Goal: Task Accomplishment & Management: Manage account settings

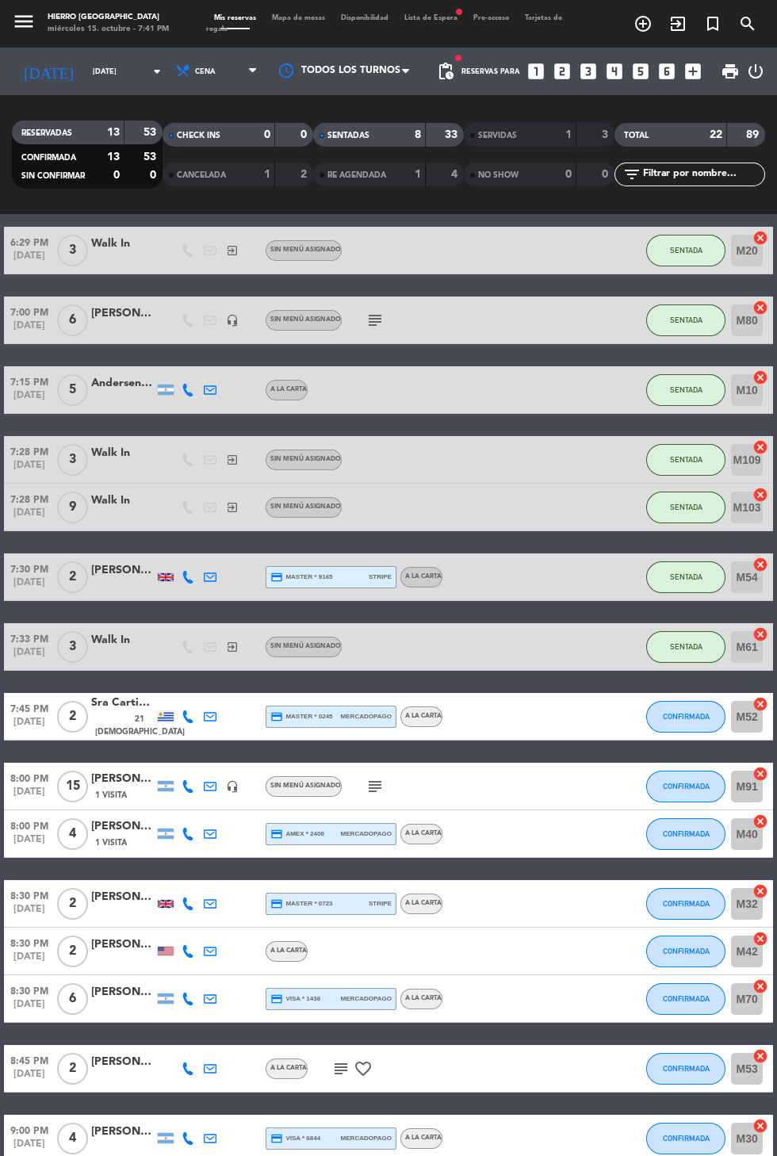
scroll to position [206, 0]
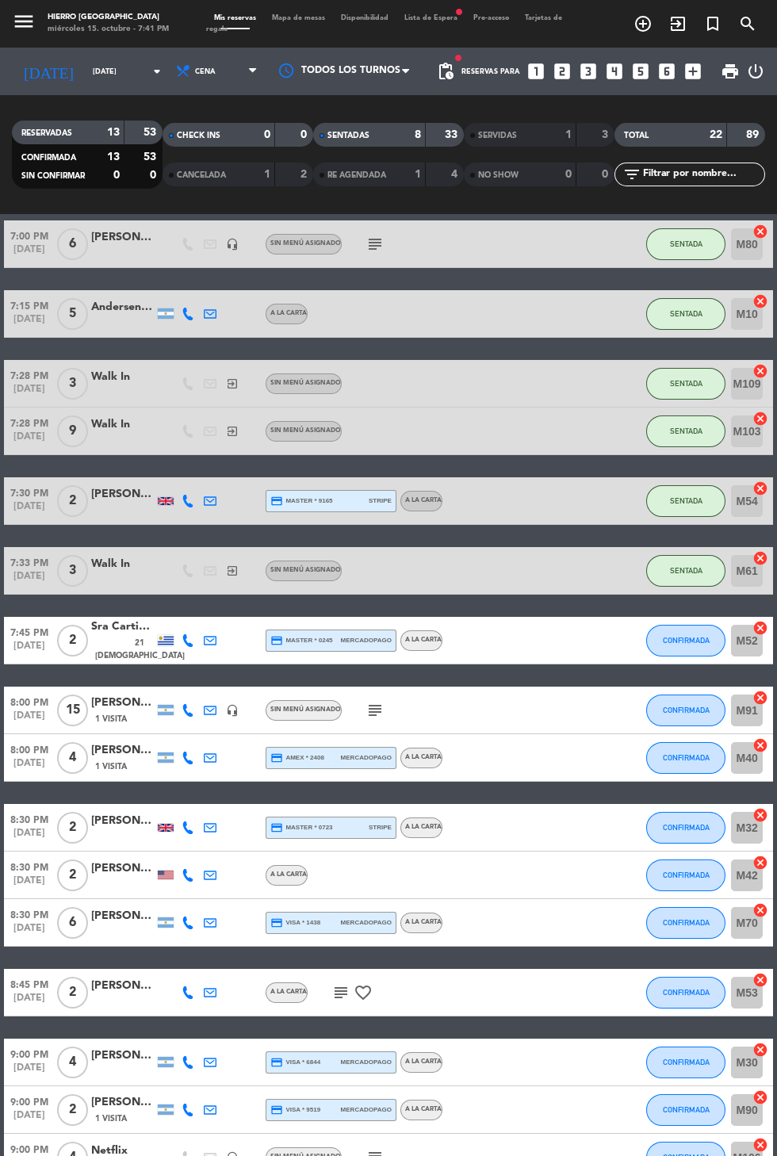
click at [113, 632] on div "Sra Cartier y [PERSON_NAME]" at bounding box center [122, 627] width 63 height 18
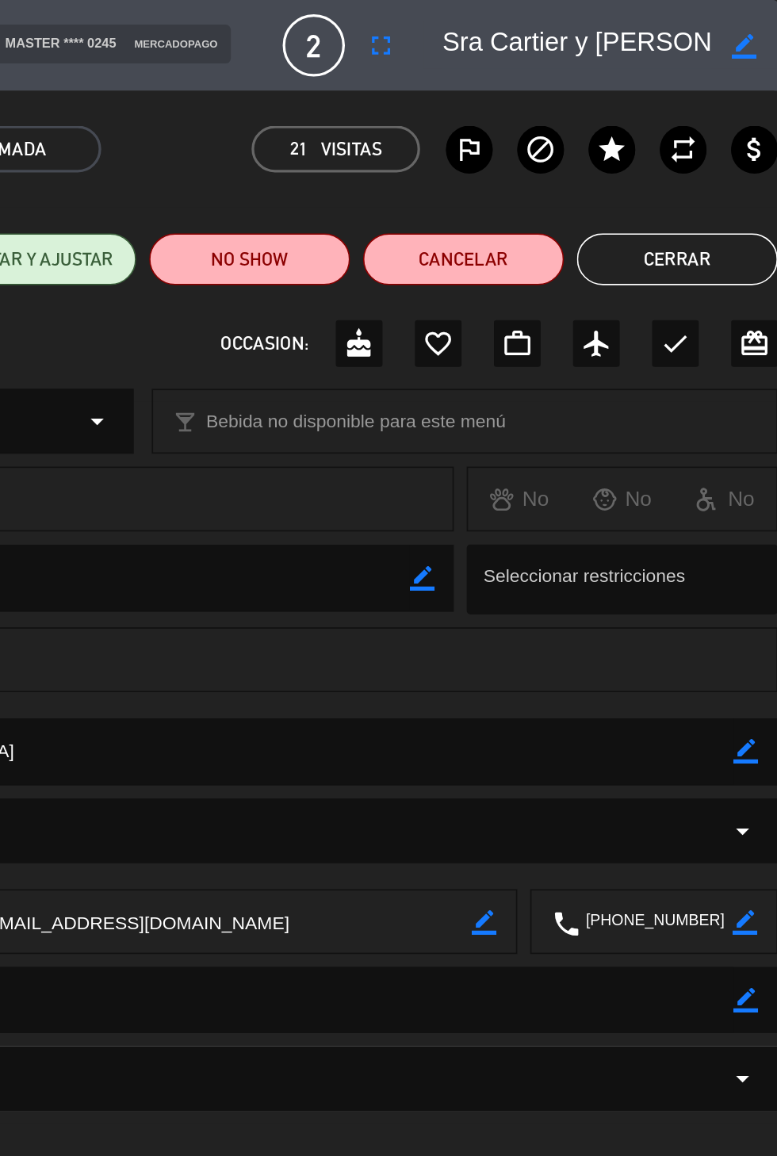
scroll to position [0, 0]
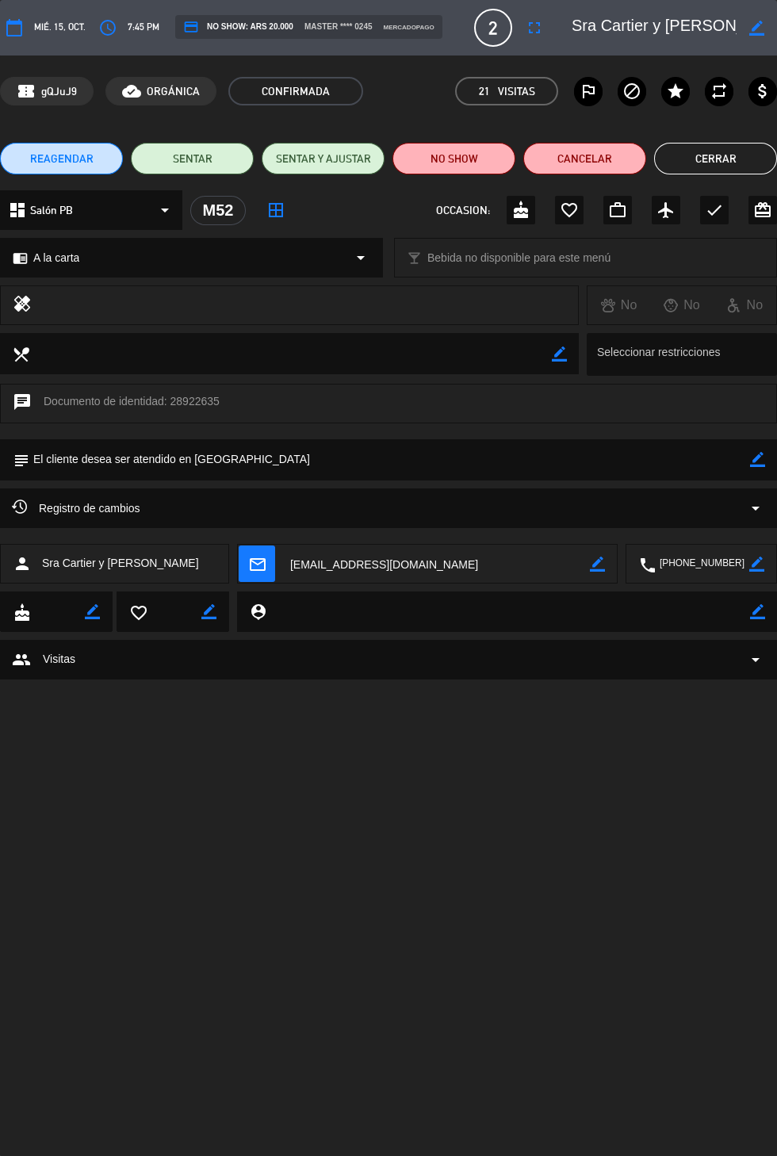
click at [700, 163] on button "Cerrar" at bounding box center [715, 159] width 123 height 32
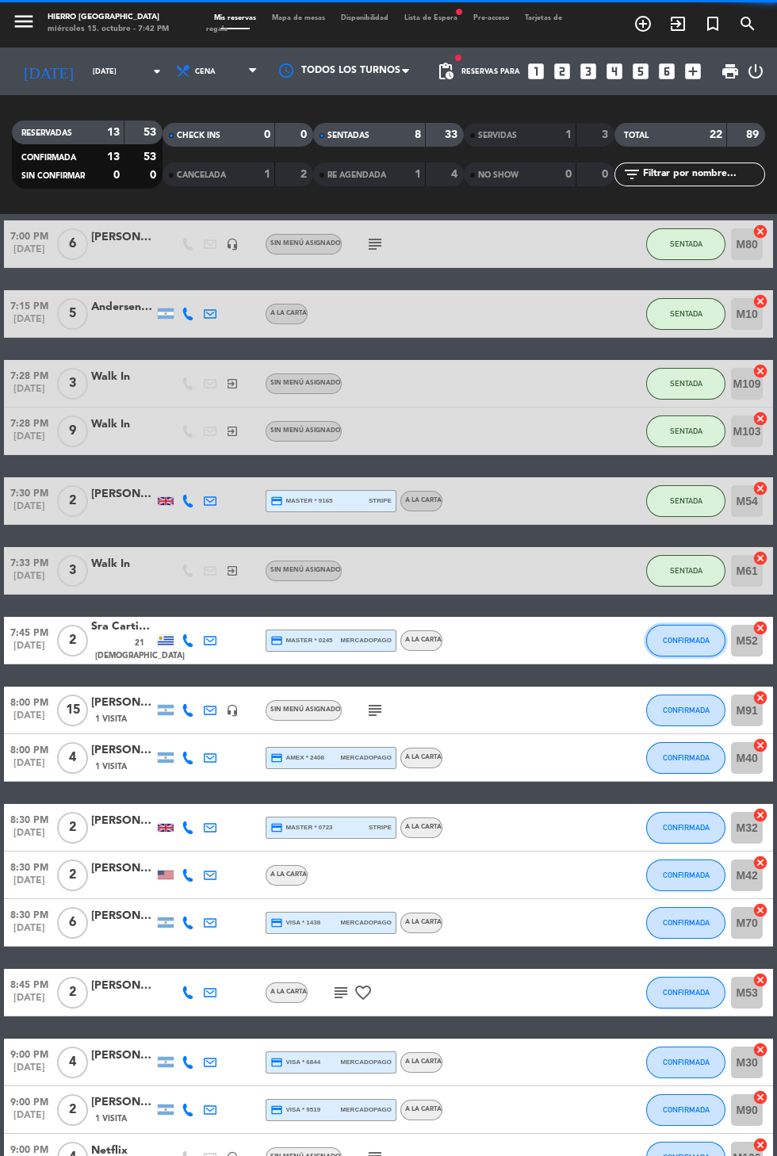
click at [695, 651] on button "CONFIRMADA" at bounding box center [685, 641] width 79 height 32
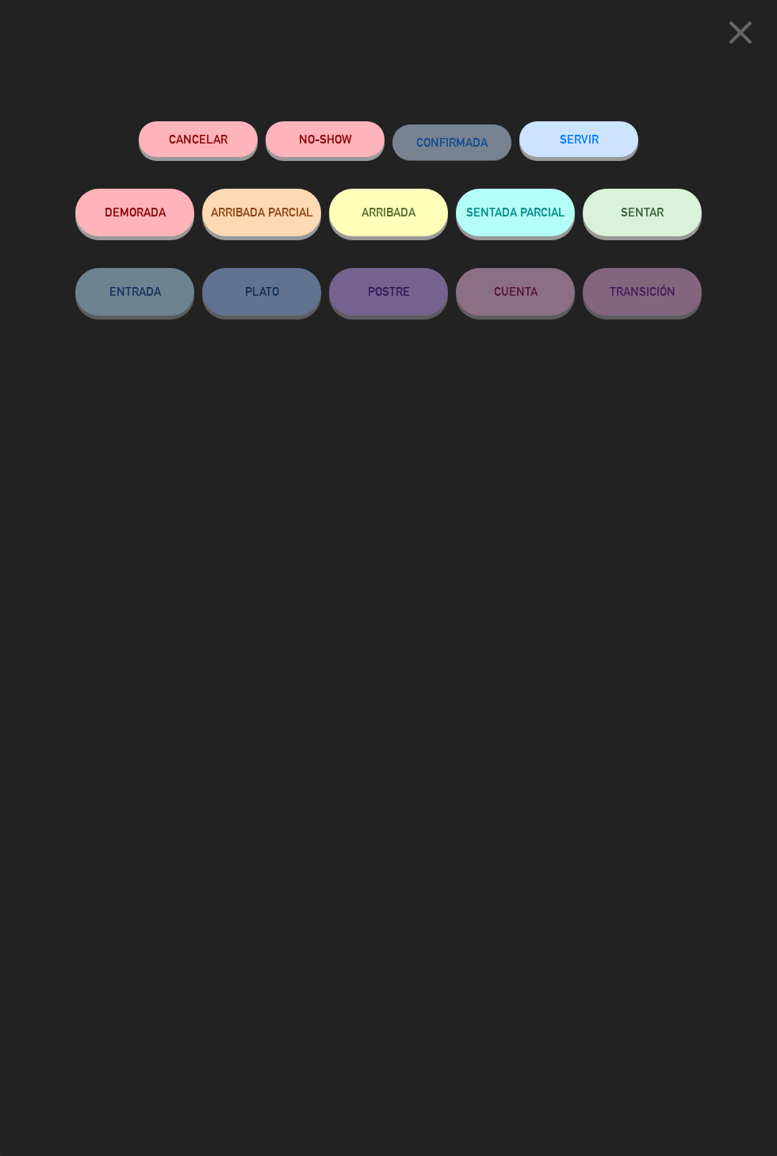
click at [657, 223] on button "SENTAR" at bounding box center [642, 213] width 119 height 48
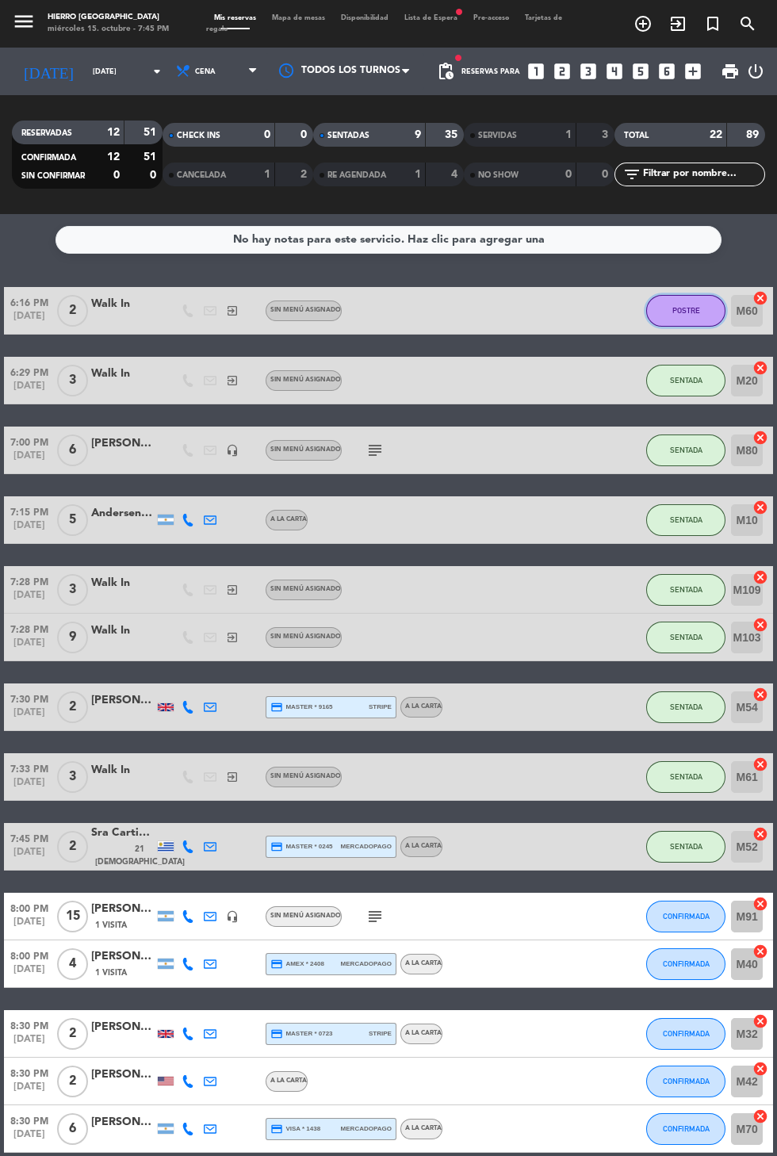
click at [659, 314] on button "POSTRE" at bounding box center [685, 311] width 79 height 32
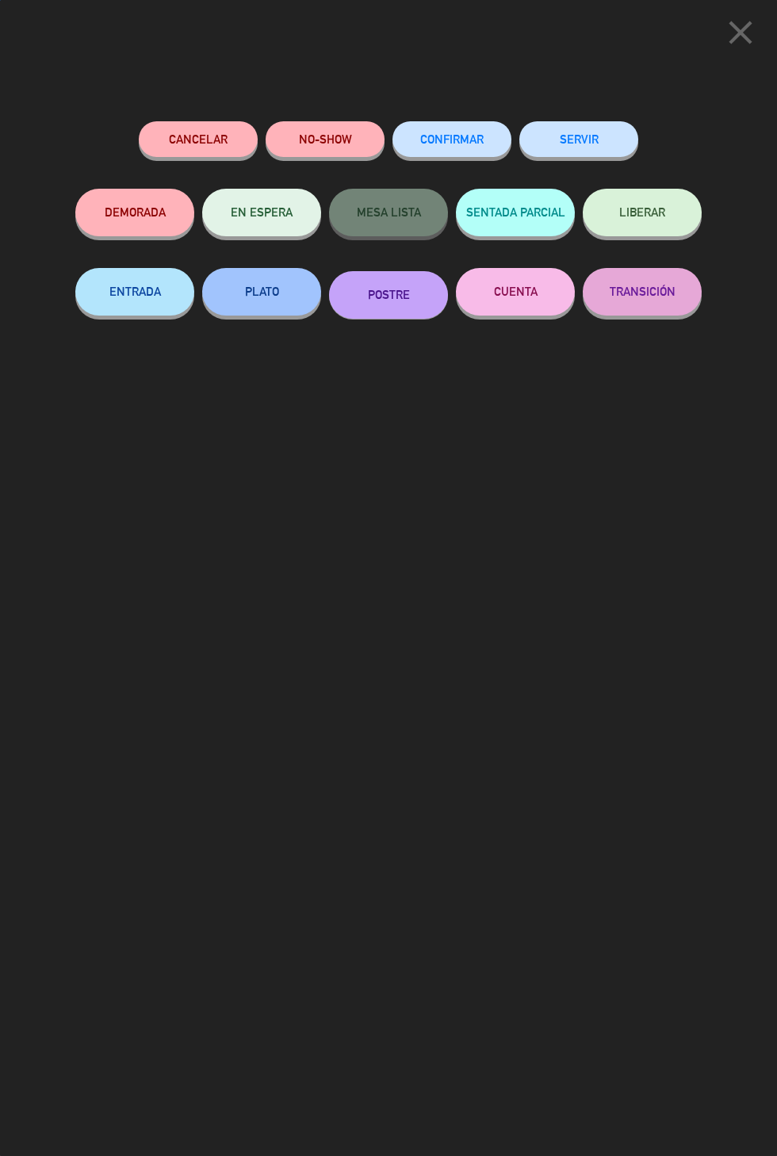
click at [571, 139] on button "SERVIR" at bounding box center [578, 139] width 119 height 36
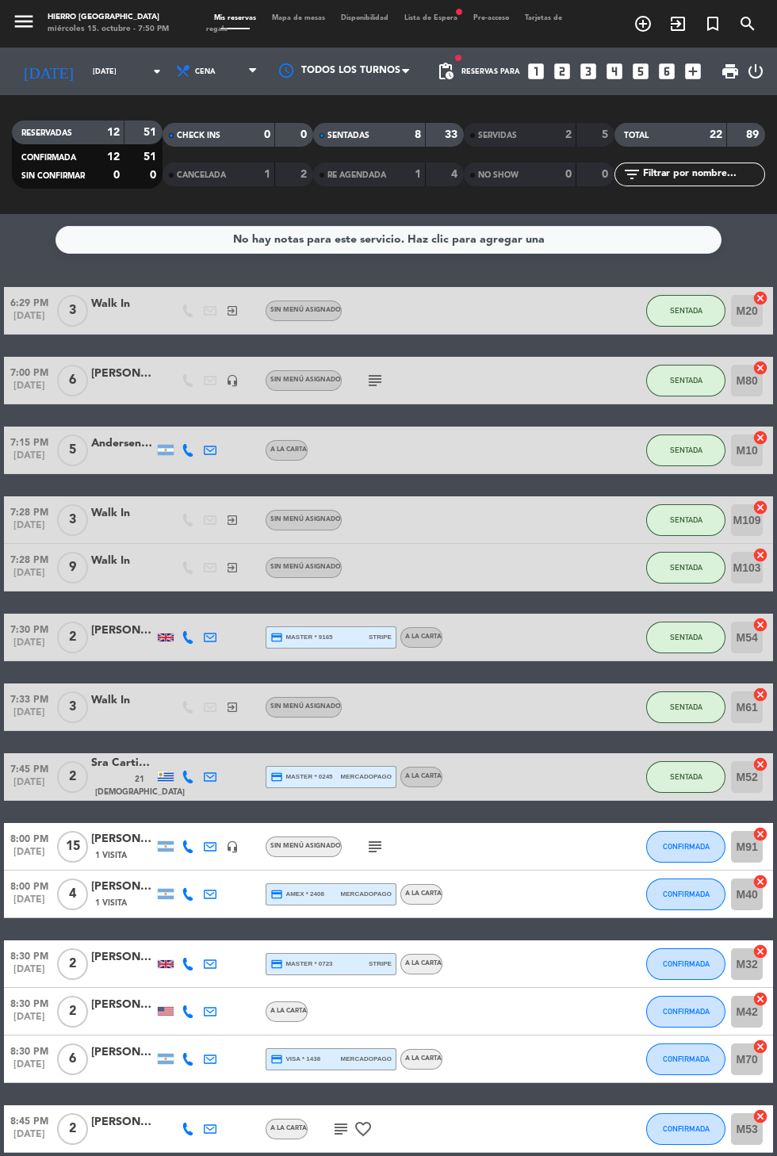
scroll to position [294, 0]
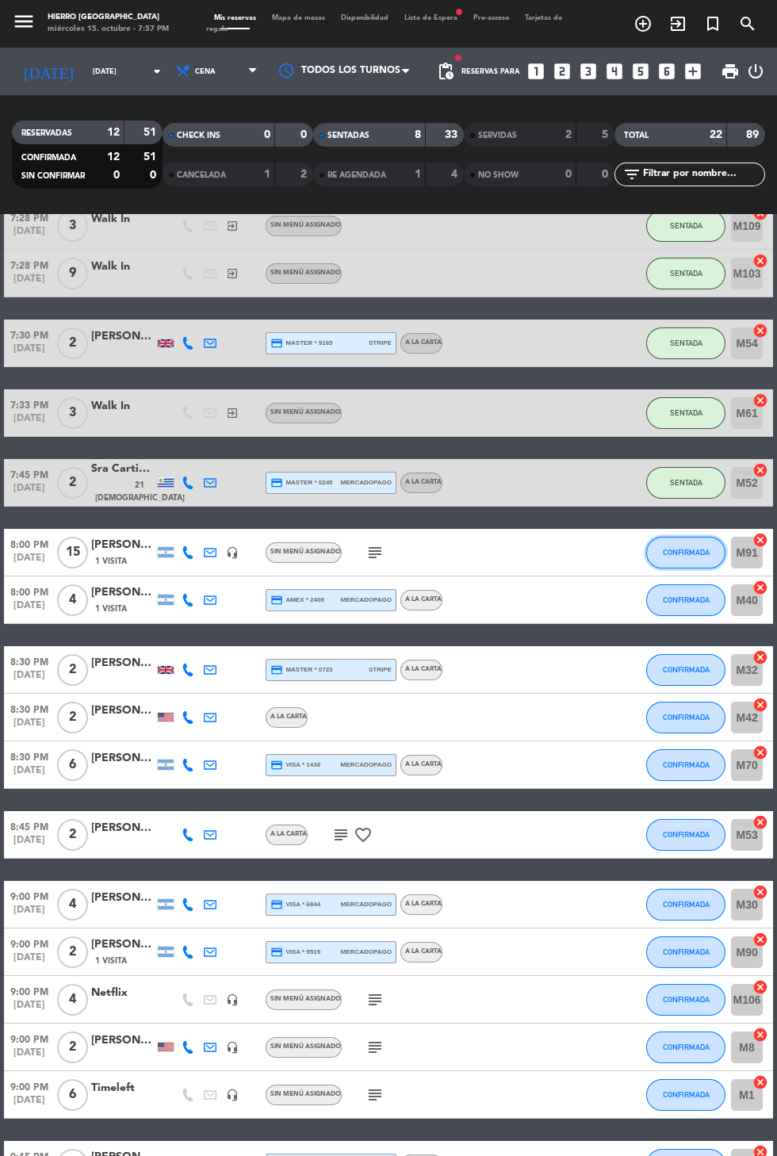
click at [695, 564] on button "CONFIRMADA" at bounding box center [685, 553] width 79 height 32
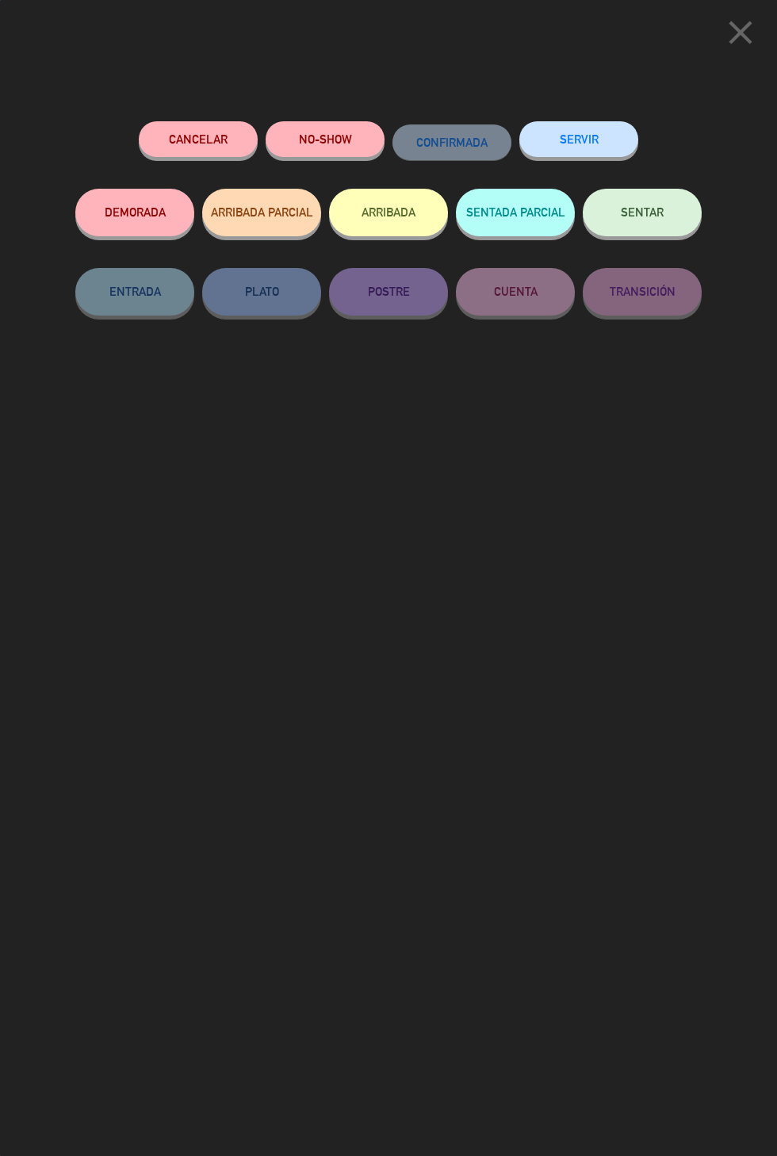
click at [514, 211] on button "SENTADA PARCIAL" at bounding box center [515, 213] width 119 height 48
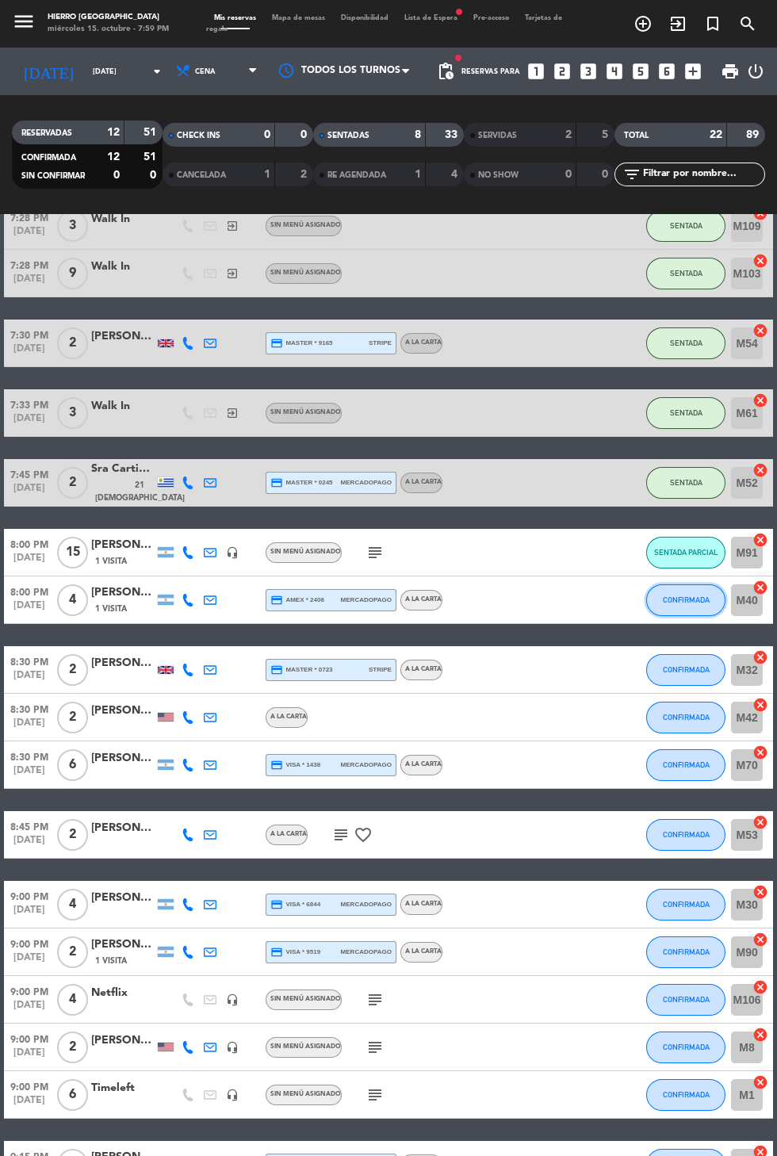
click at [666, 610] on button "CONFIRMADA" at bounding box center [685, 600] width 79 height 32
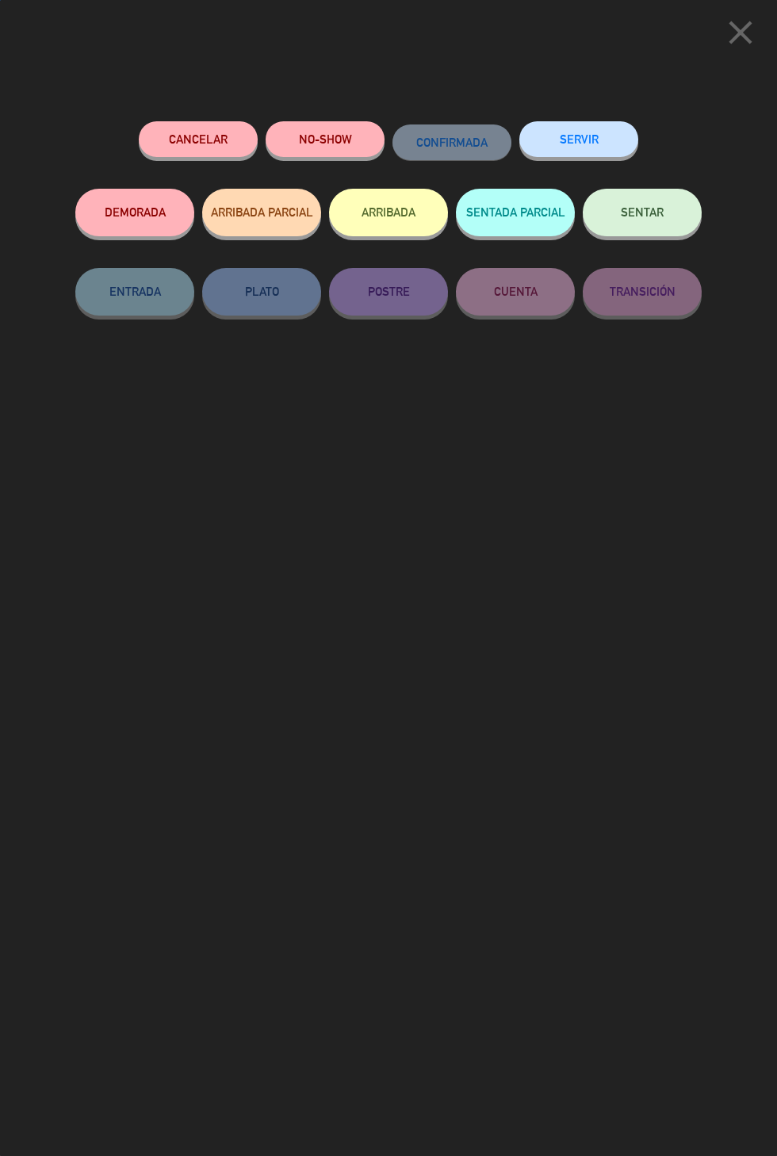
click at [635, 204] on button "SENTAR" at bounding box center [642, 213] width 119 height 48
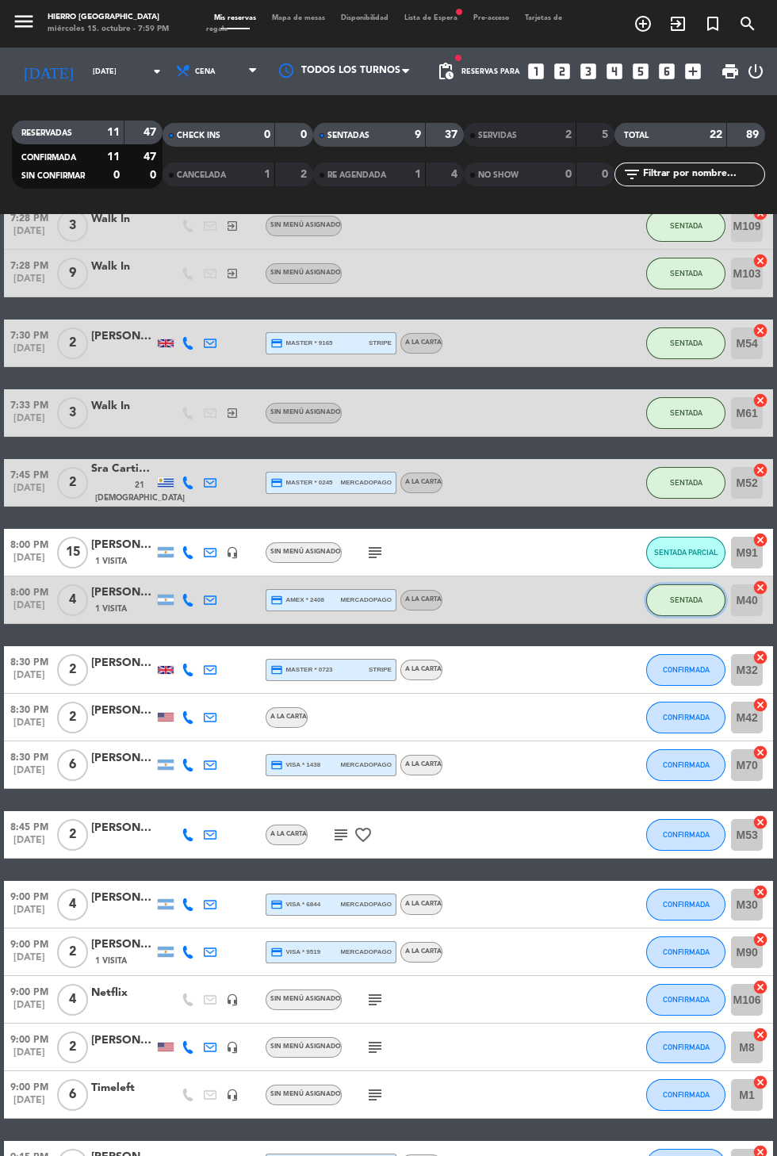
click at [704, 610] on button "SENTADA" at bounding box center [685, 600] width 79 height 32
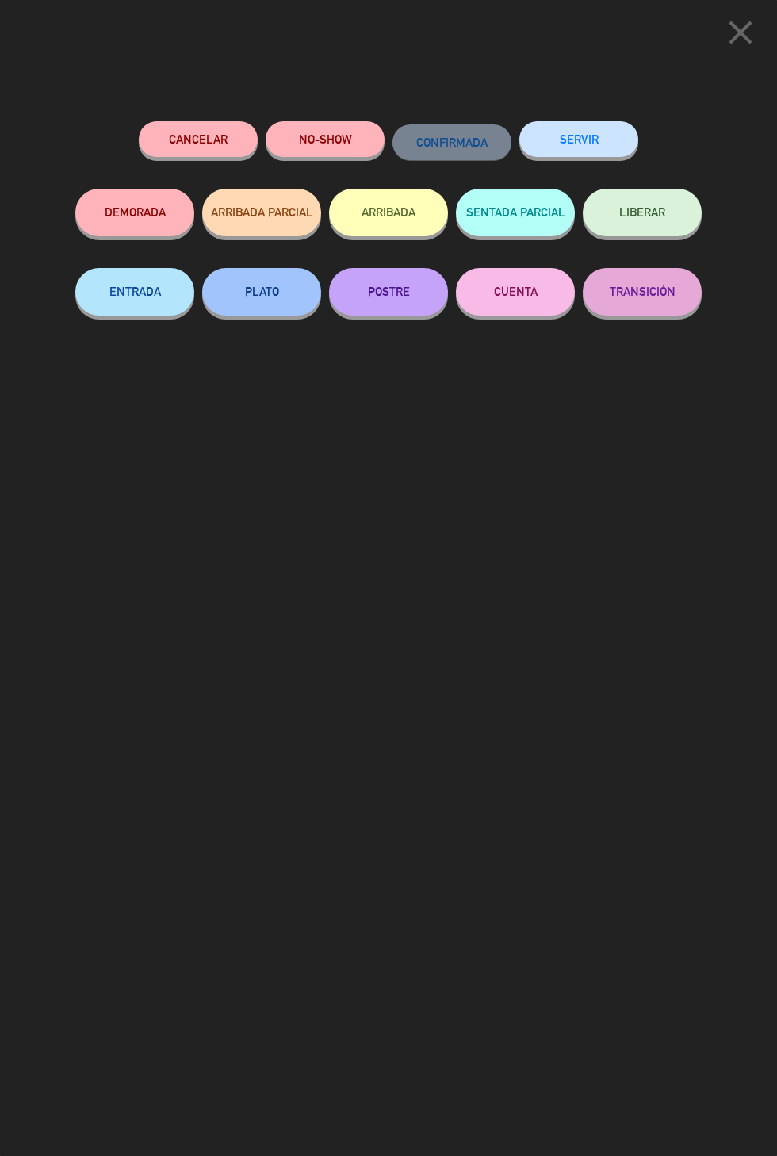
click at [527, 231] on button "SENTADA PARCIAL" at bounding box center [515, 213] width 119 height 48
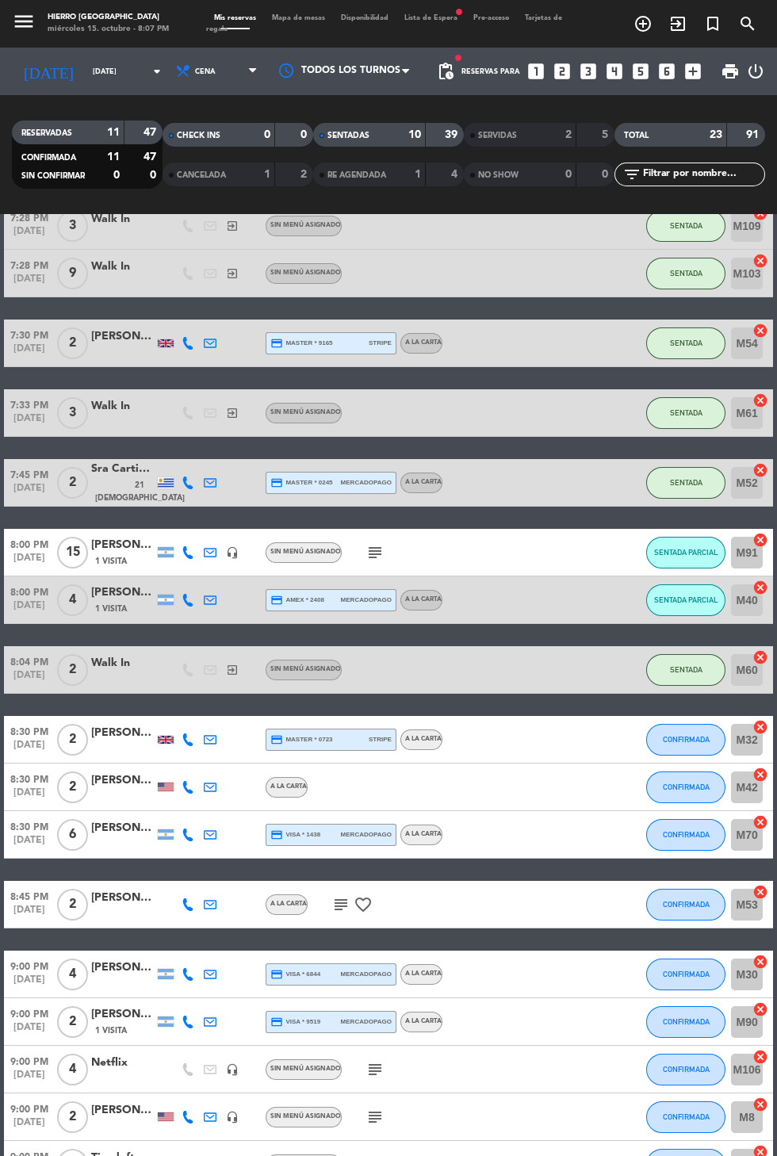
scroll to position [365, 0]
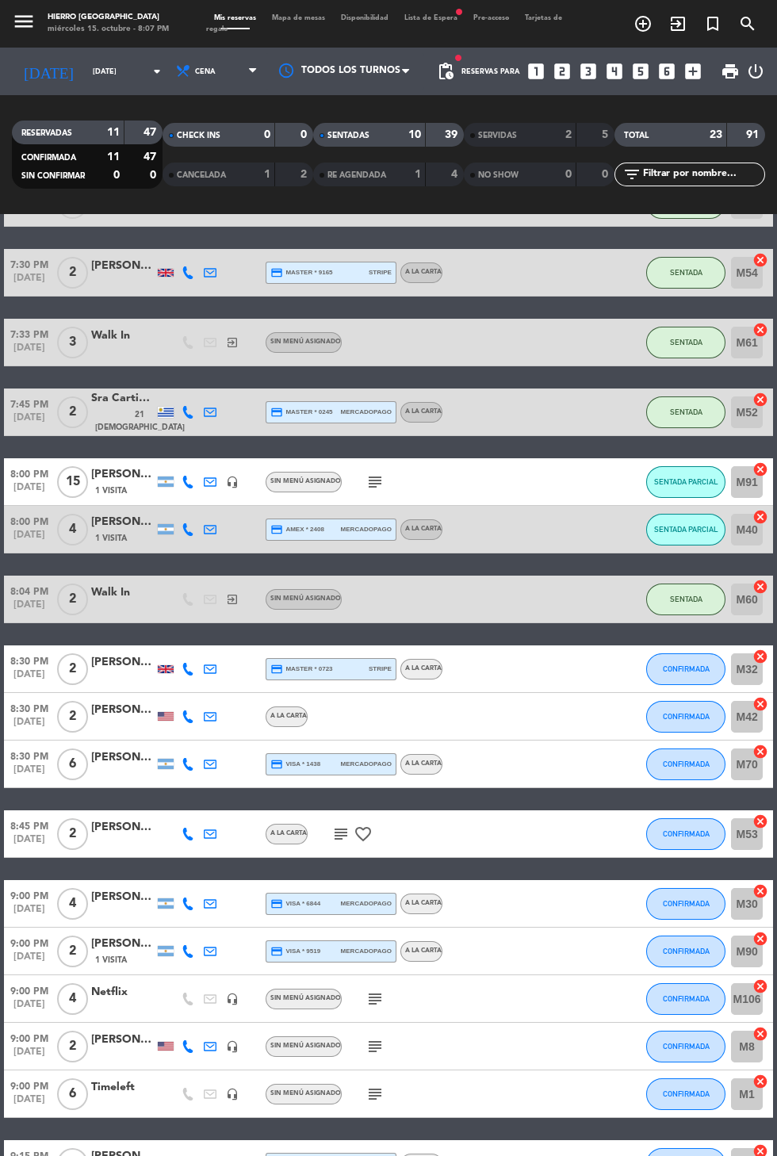
click at [763, 1034] on icon "cancel" at bounding box center [760, 1034] width 16 height 16
click at [756, 1043] on icon "border_all" at bounding box center [749, 1046] width 19 height 19
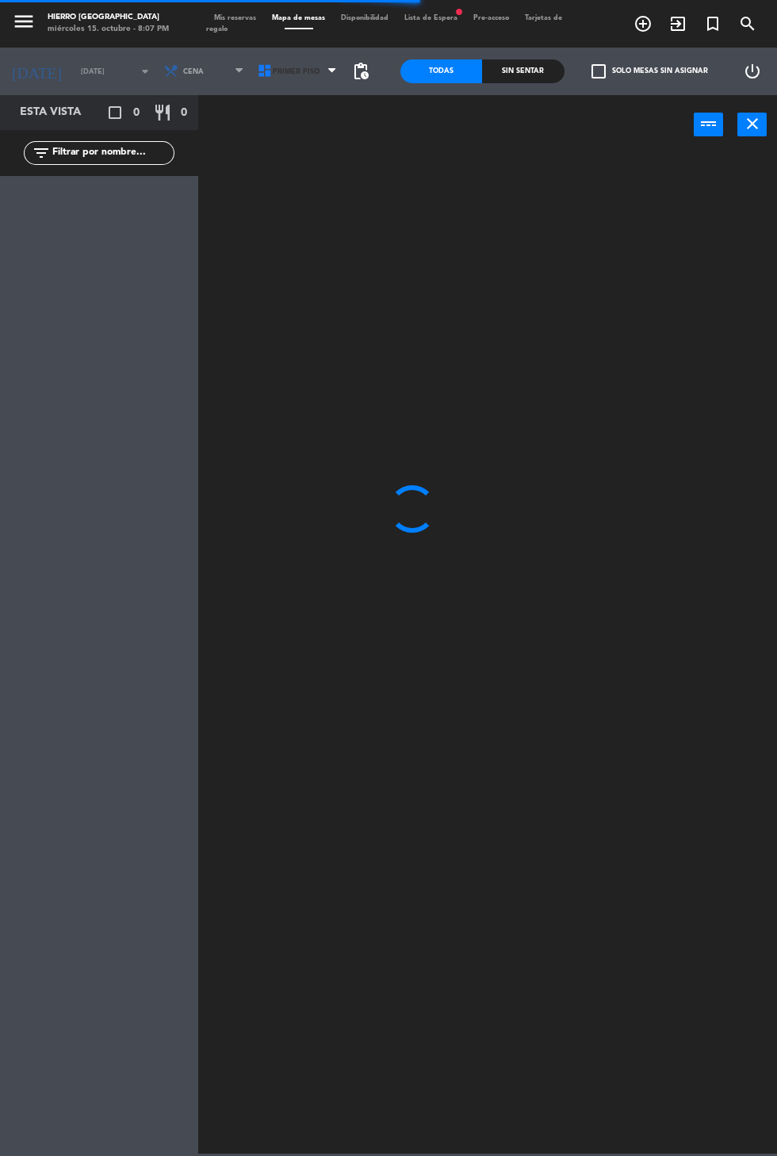
click at [258, 71] on icon at bounding box center [265, 71] width 16 height 16
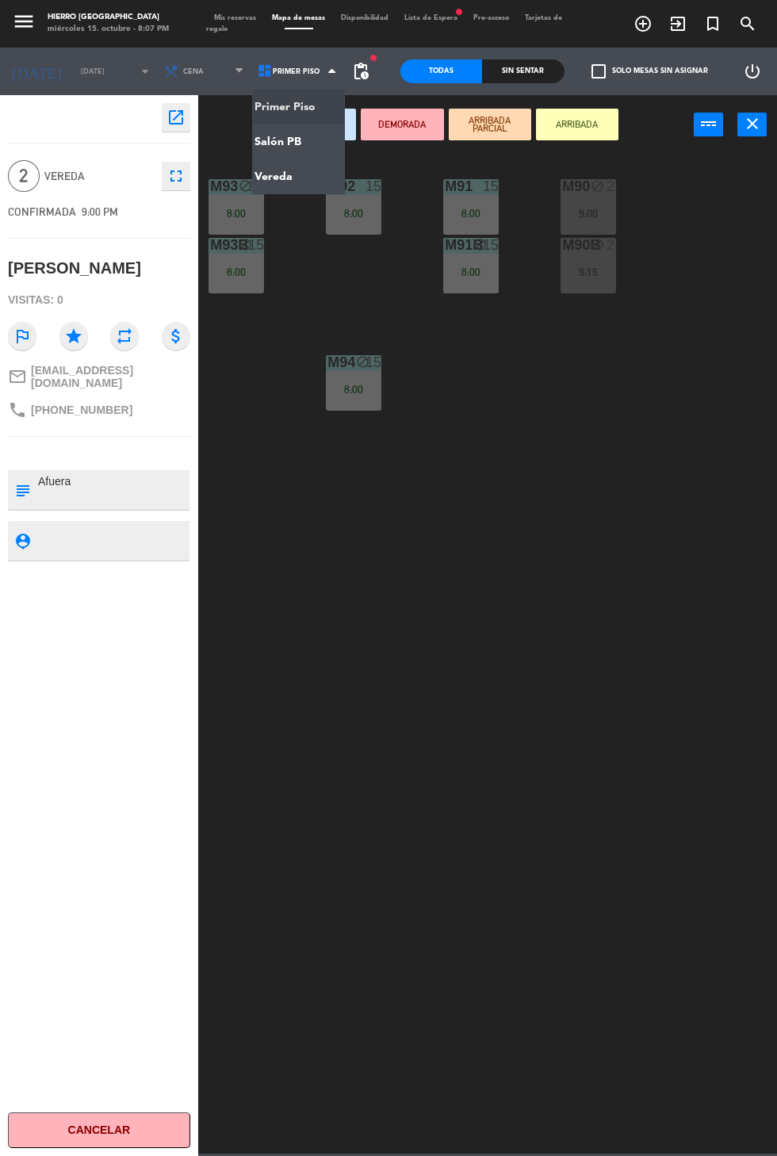
click at [266, 190] on ng-component "menu Hierro Palermo miércoles 15. octubre - 8:07 PM Mis reservas Mapa de mesas …" at bounding box center [388, 577] width 777 height 1154
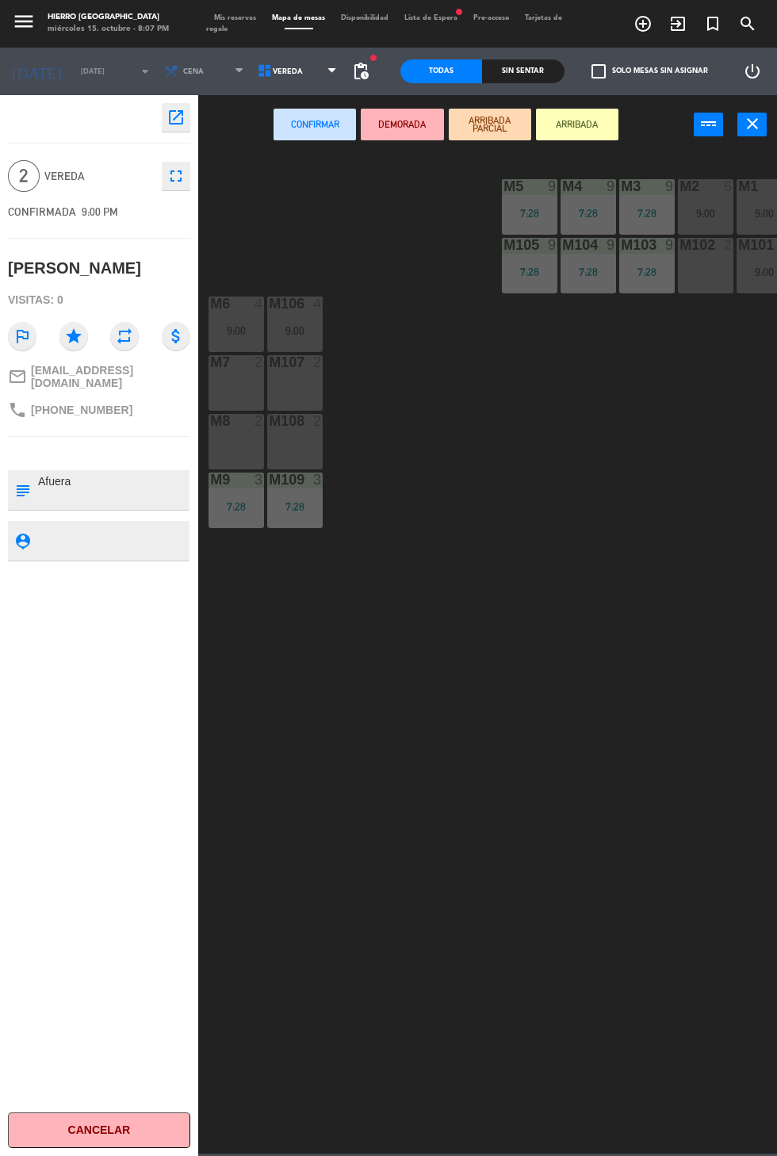
click at [239, 370] on div at bounding box center [237, 362] width 26 height 14
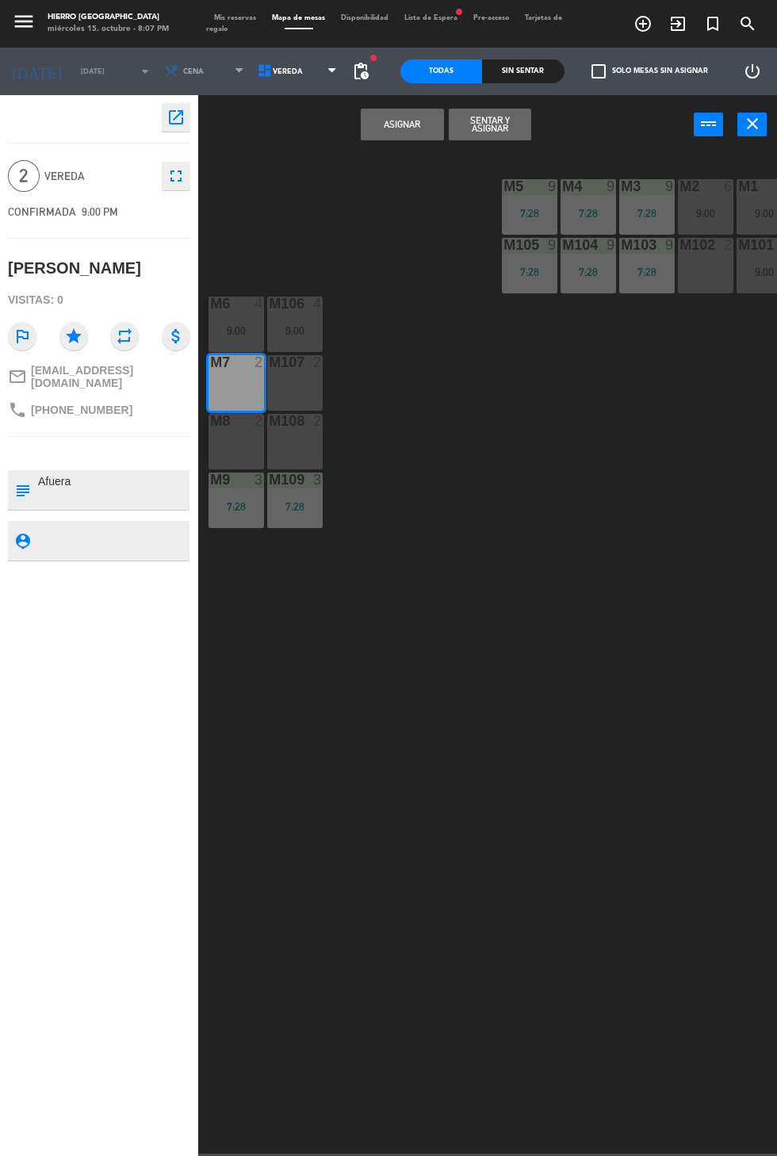
click at [375, 124] on button "Asignar" at bounding box center [402, 125] width 82 height 32
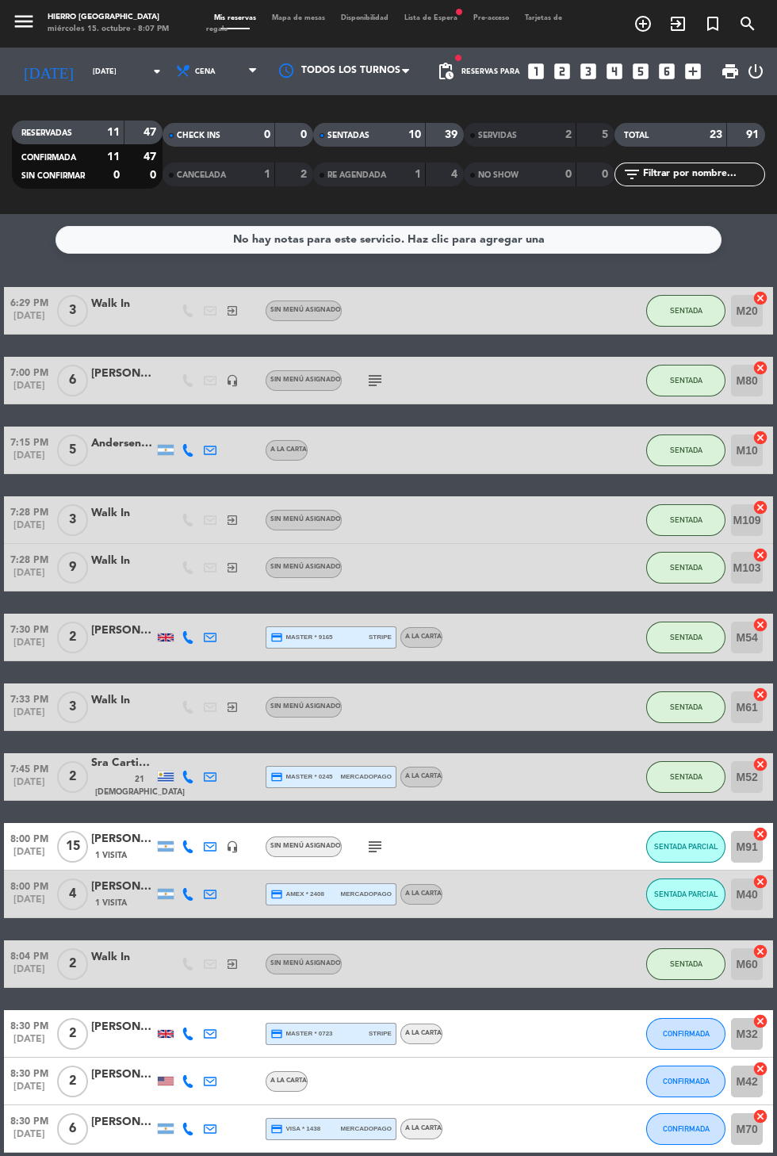
click at [676, 31] on icon "exit_to_app" at bounding box center [677, 23] width 19 height 19
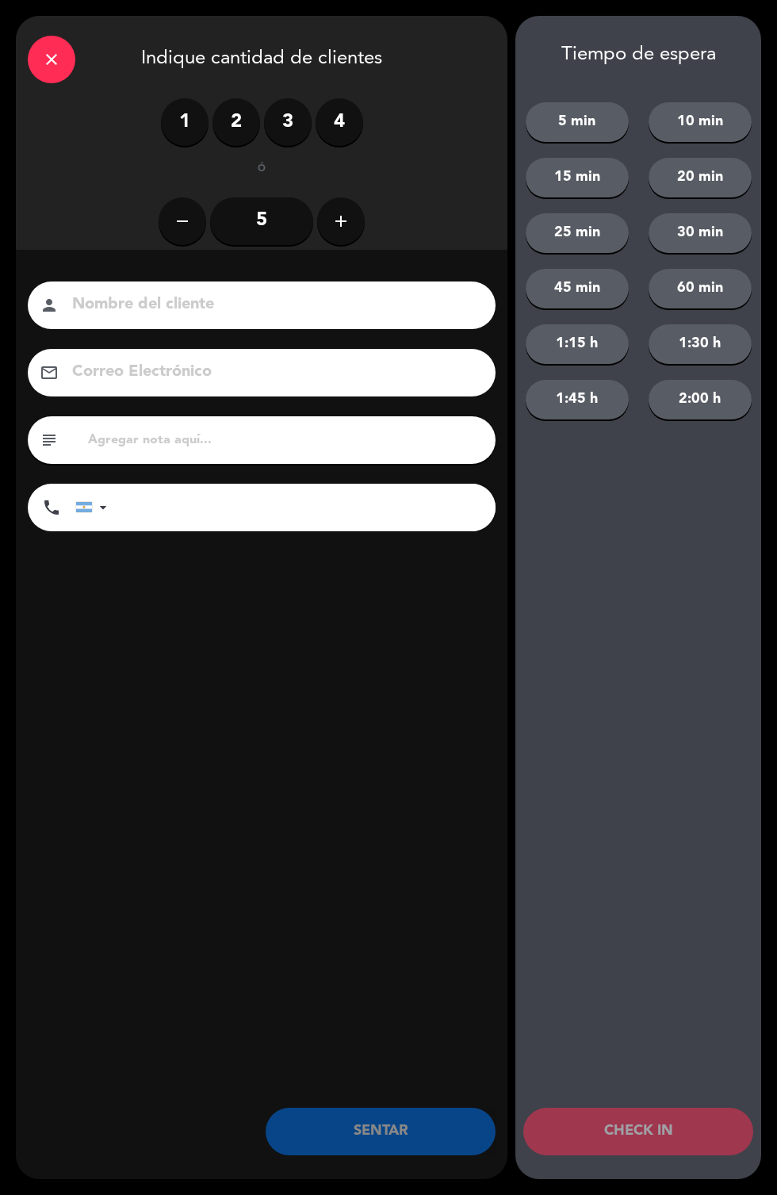
click at [234, 123] on label "2" at bounding box center [237, 122] width 48 height 48
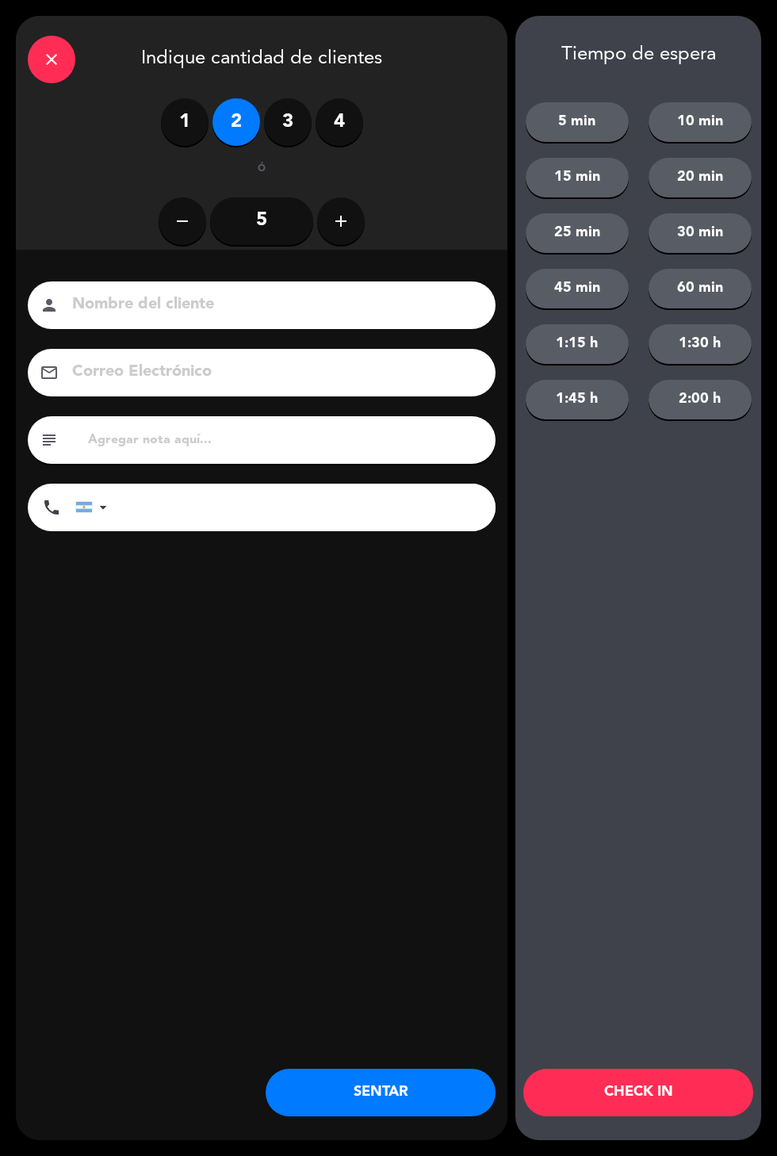
click at [340, 1114] on button "SENTAR" at bounding box center [381, 1093] width 230 height 48
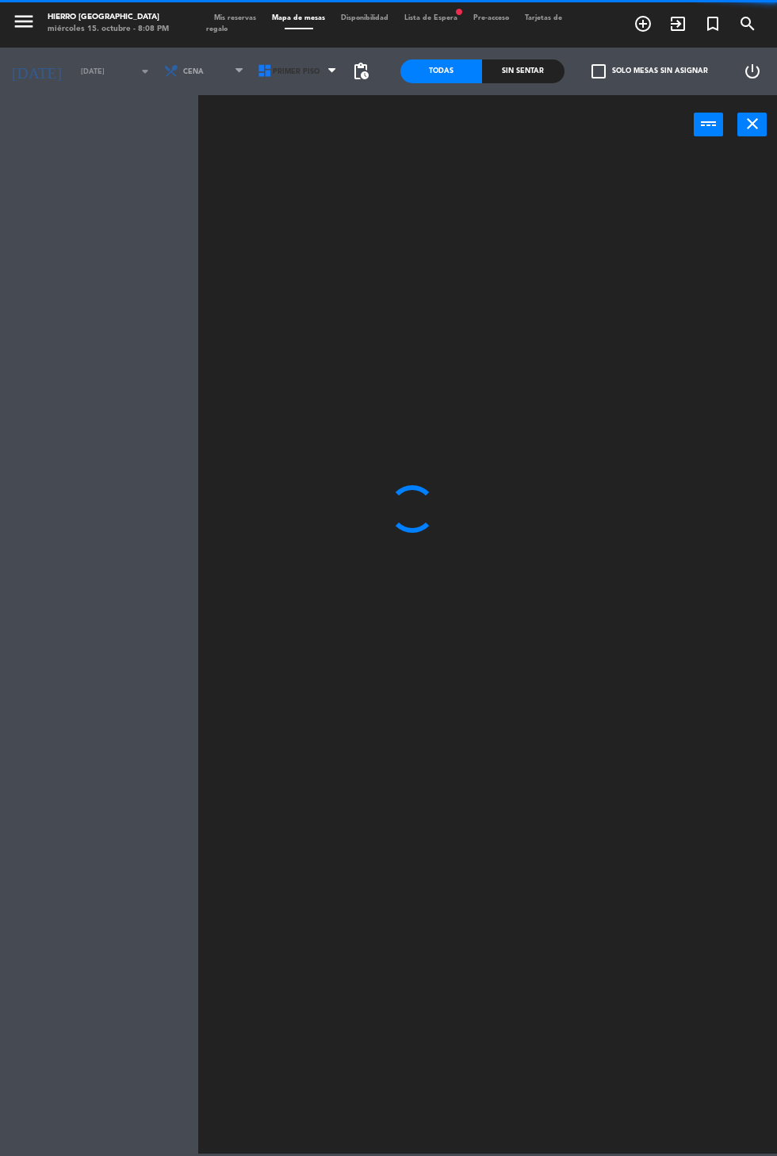
click at [257, 71] on icon at bounding box center [265, 71] width 16 height 16
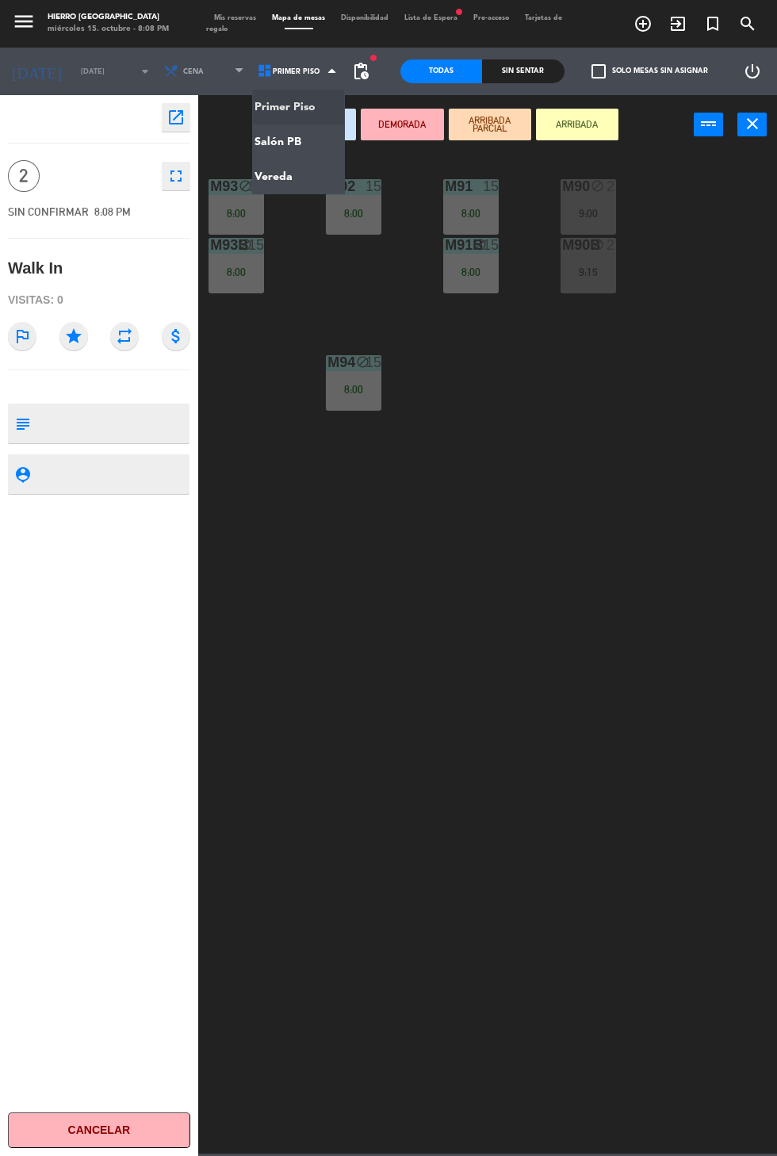
click at [273, 179] on ng-component "menu Hierro [GEOGRAPHIC_DATA] miércoles 15. octubre - 8:08 PM Mis reservas Mapa…" at bounding box center [388, 577] width 777 height 1154
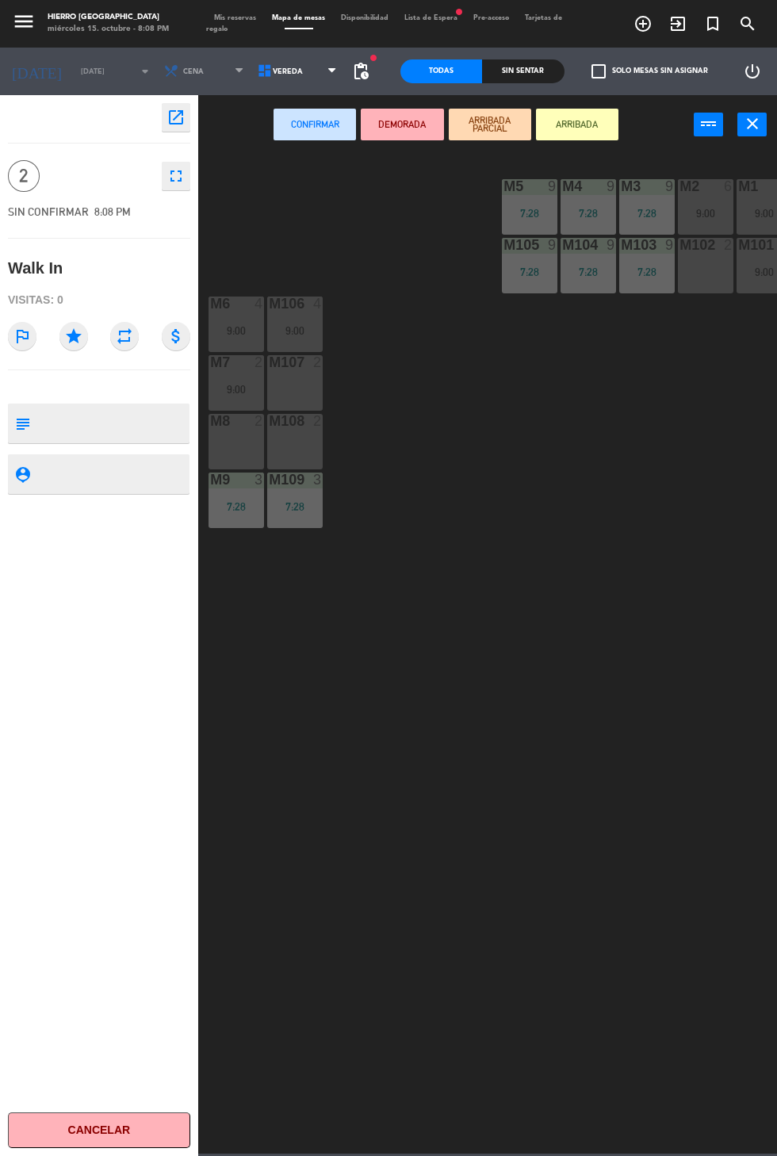
click at [248, 438] on div "M8 2" at bounding box center [237, 442] width 56 height 56
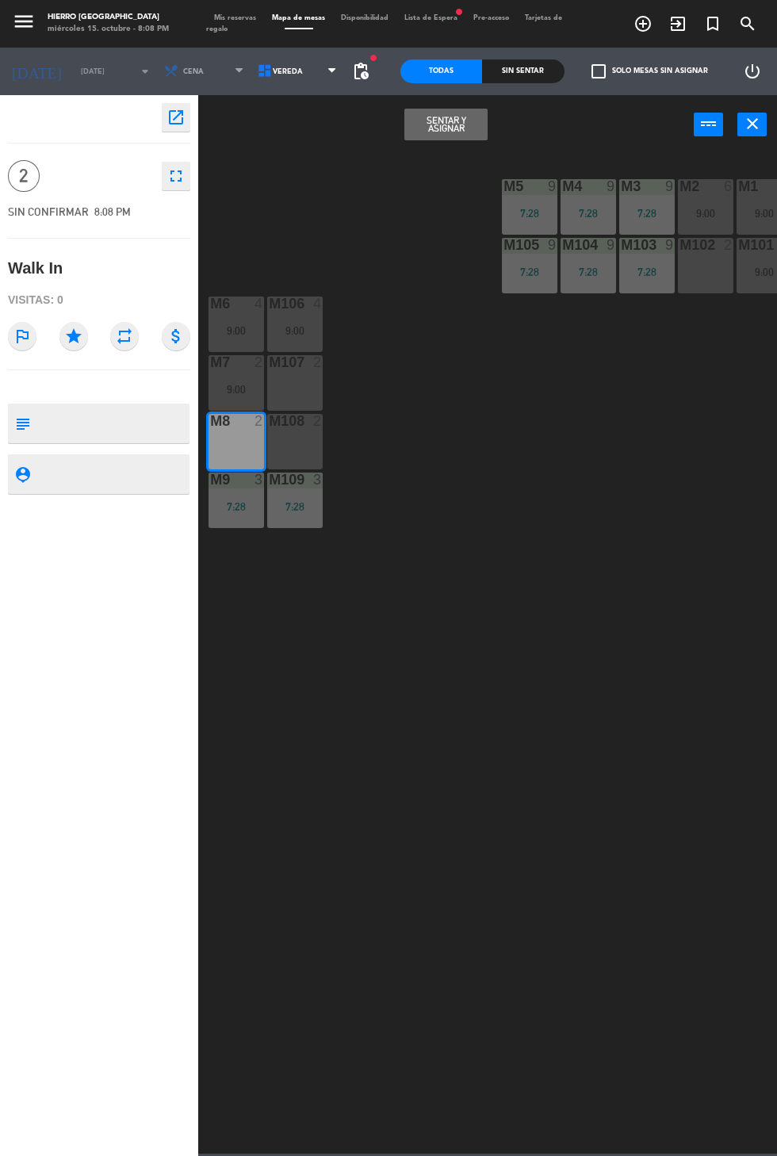
click at [422, 130] on button "Sentar y Asignar" at bounding box center [445, 125] width 82 height 32
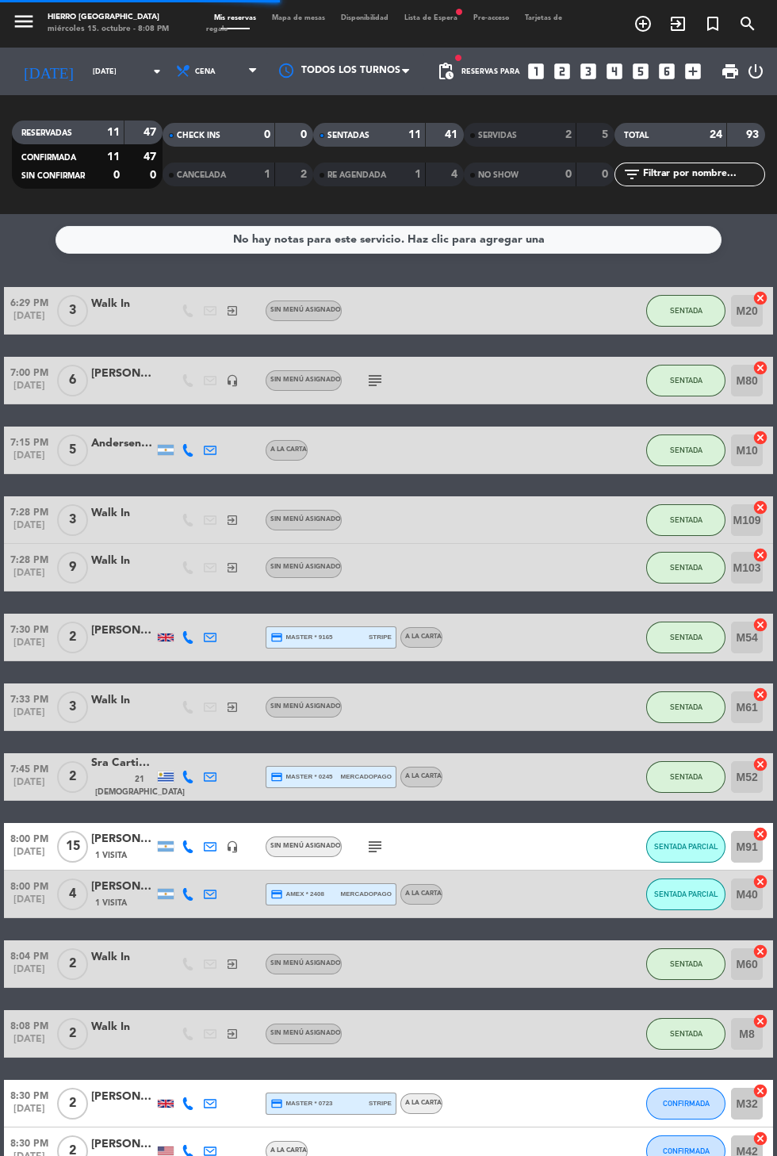
scroll to position [434, 0]
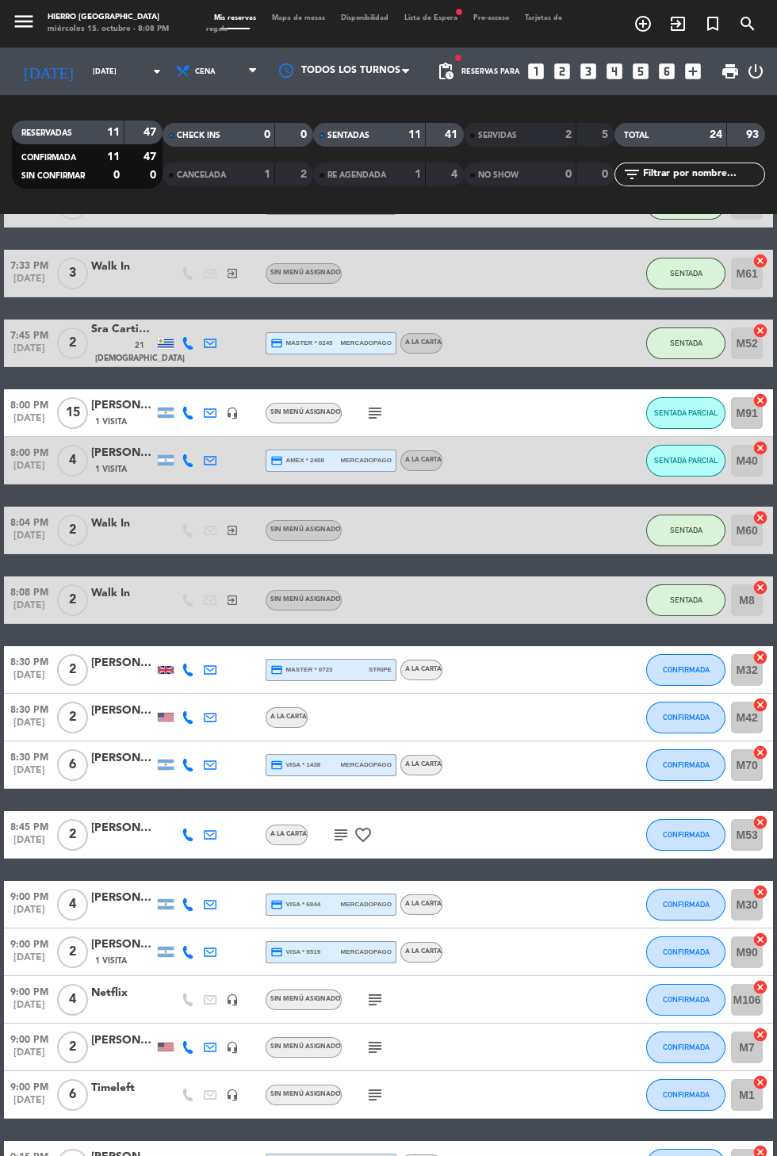
click at [342, 843] on icon "subject" at bounding box center [340, 834] width 19 height 19
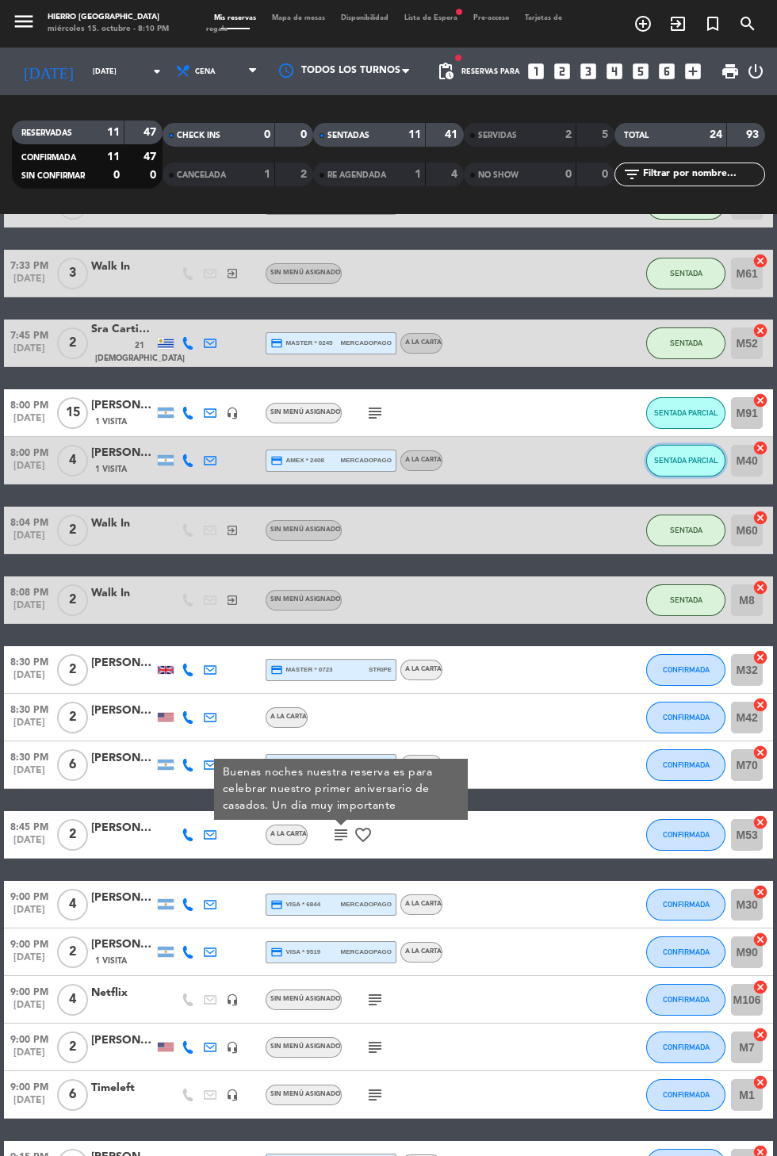
click at [689, 475] on button "SENTADA PARCIAL" at bounding box center [685, 461] width 79 height 32
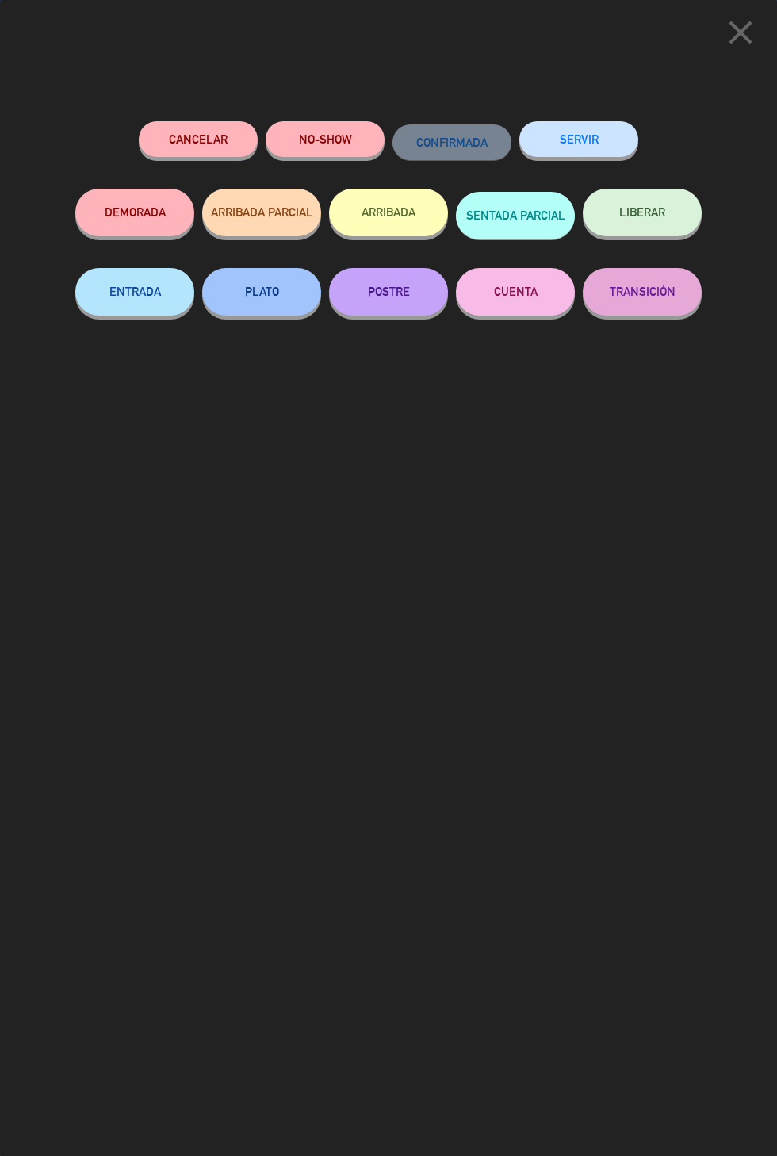
click at [727, 42] on icon "close" at bounding box center [741, 33] width 40 height 40
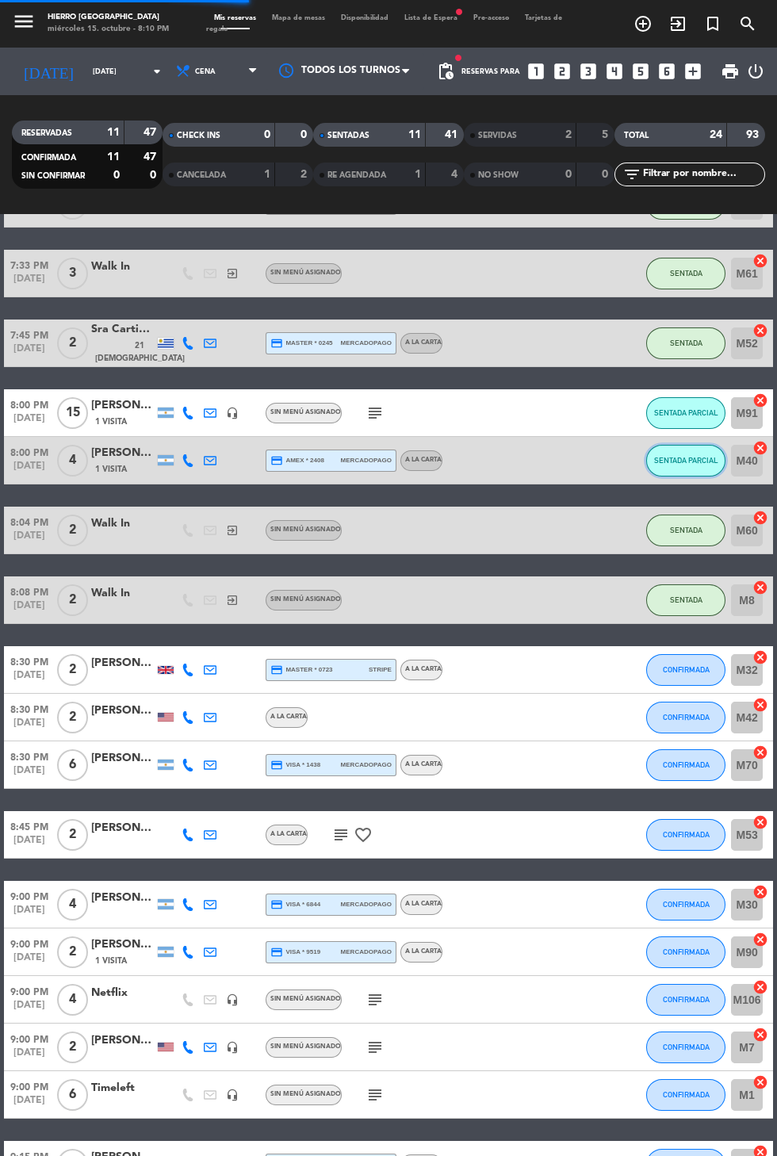
click at [689, 474] on button "SENTADA PARCIAL" at bounding box center [685, 461] width 79 height 32
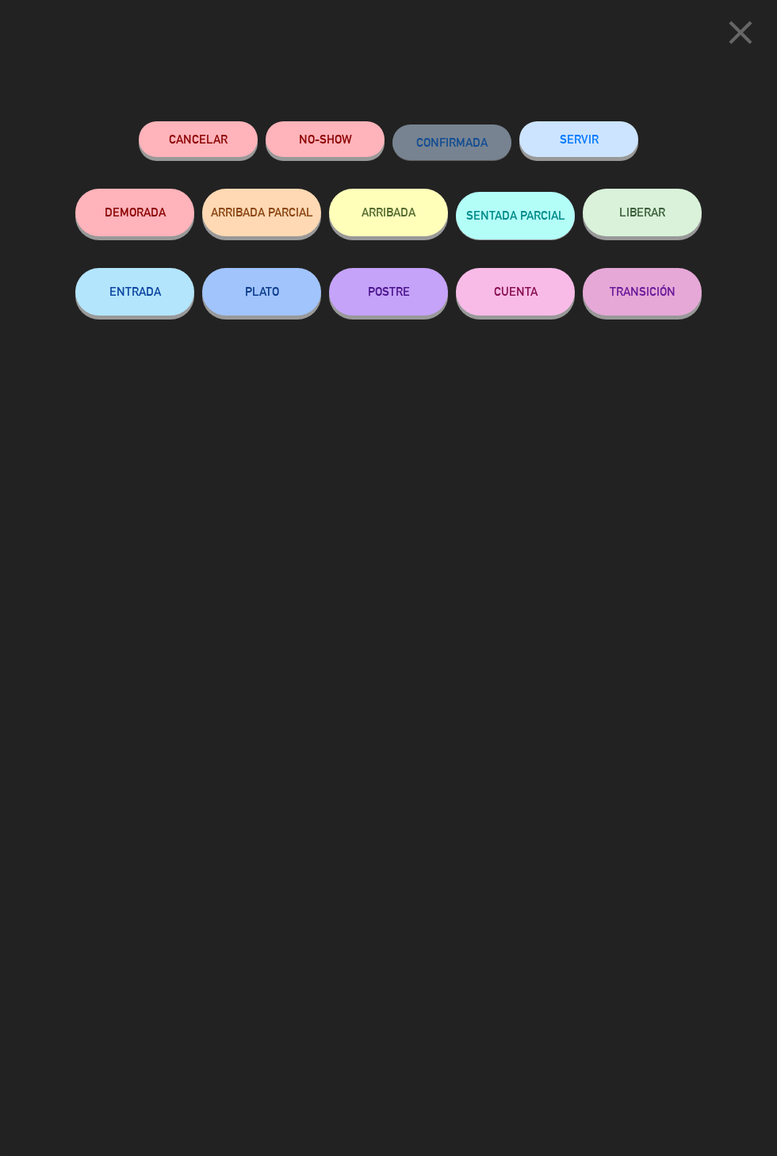
click at [739, 36] on icon "close" at bounding box center [741, 33] width 40 height 40
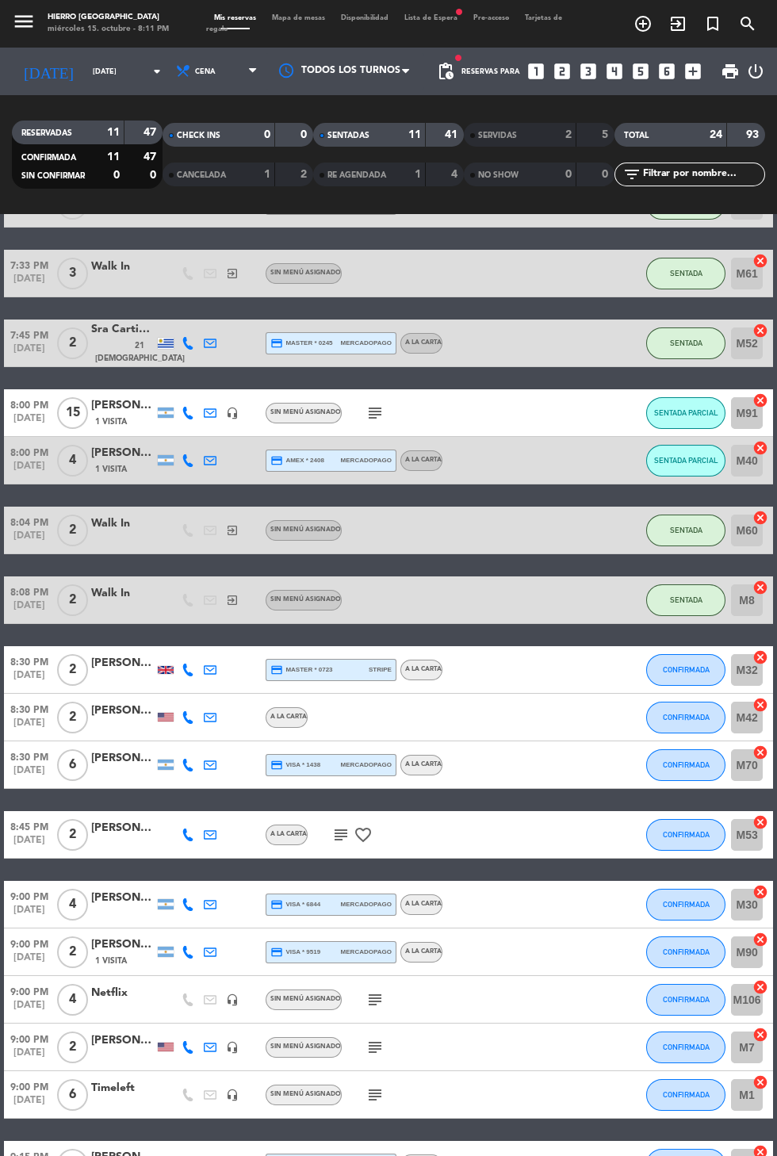
click at [761, 447] on icon "cancel" at bounding box center [760, 448] width 16 height 16
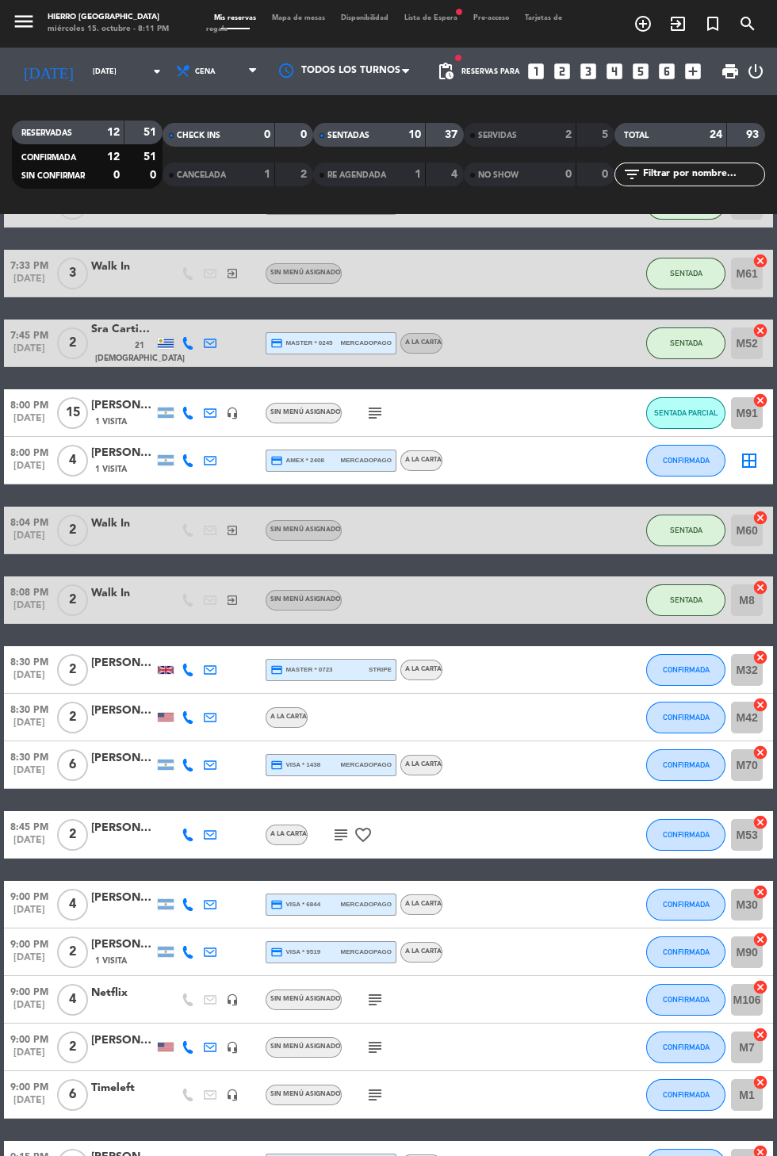
click at [752, 463] on icon "border_all" at bounding box center [749, 460] width 19 height 19
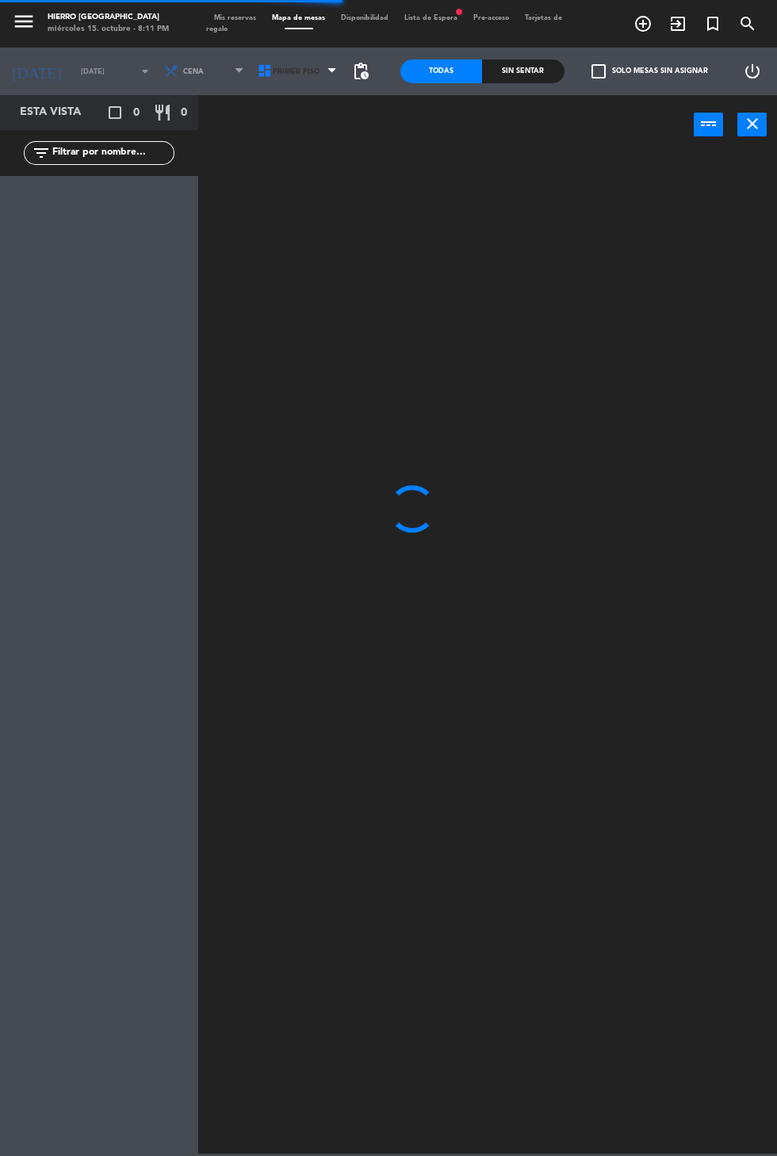
click at [260, 71] on icon at bounding box center [265, 71] width 16 height 16
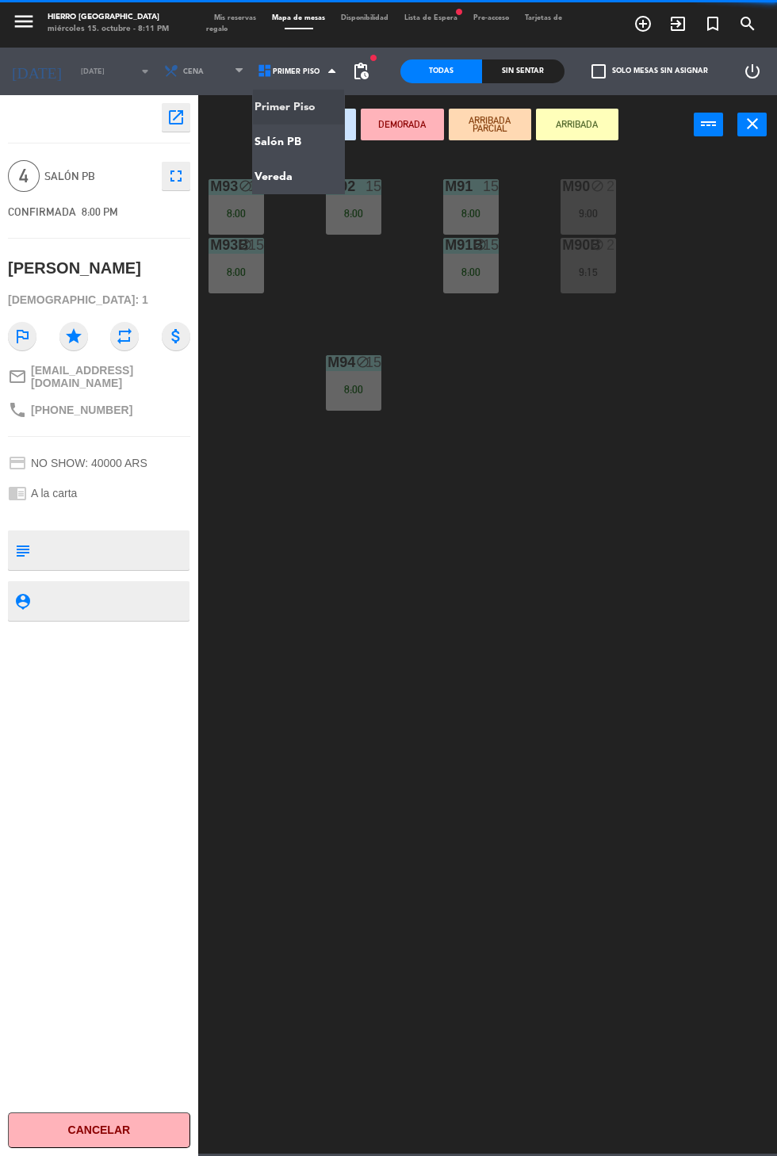
click at [316, 139] on ng-component "menu Hierro [GEOGRAPHIC_DATA] miércoles 15. octubre - 8:11 PM Mis reservas Mapa…" at bounding box center [388, 577] width 777 height 1154
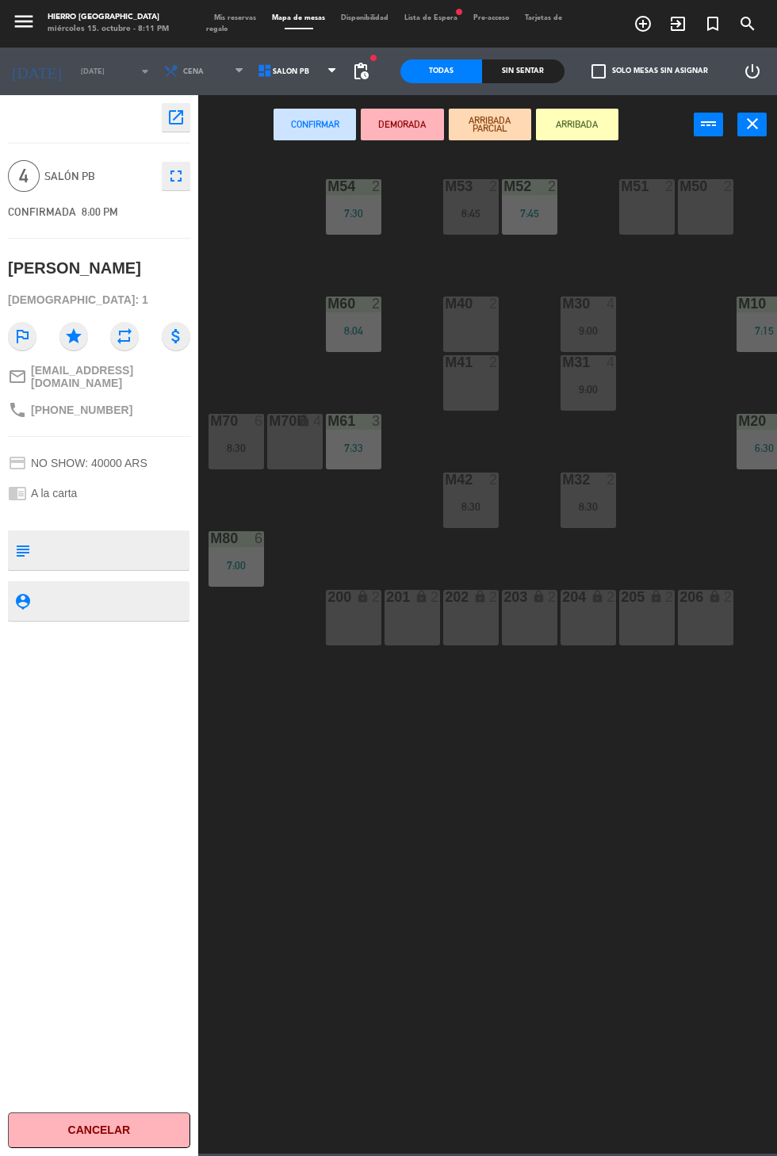
click at [466, 327] on div "M40 2" at bounding box center [471, 325] width 56 height 56
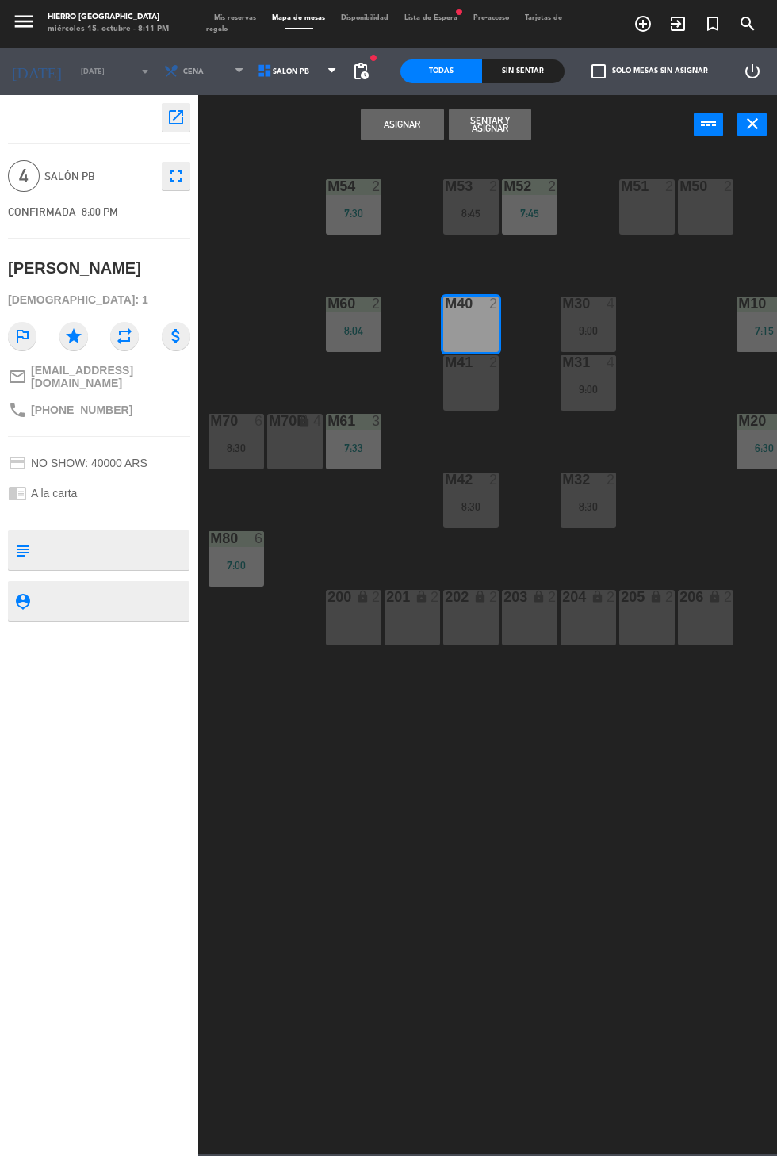
click at [463, 408] on div "M41 2" at bounding box center [471, 383] width 56 height 56
click at [503, 133] on button "Sentar y Asignar" at bounding box center [490, 125] width 82 height 32
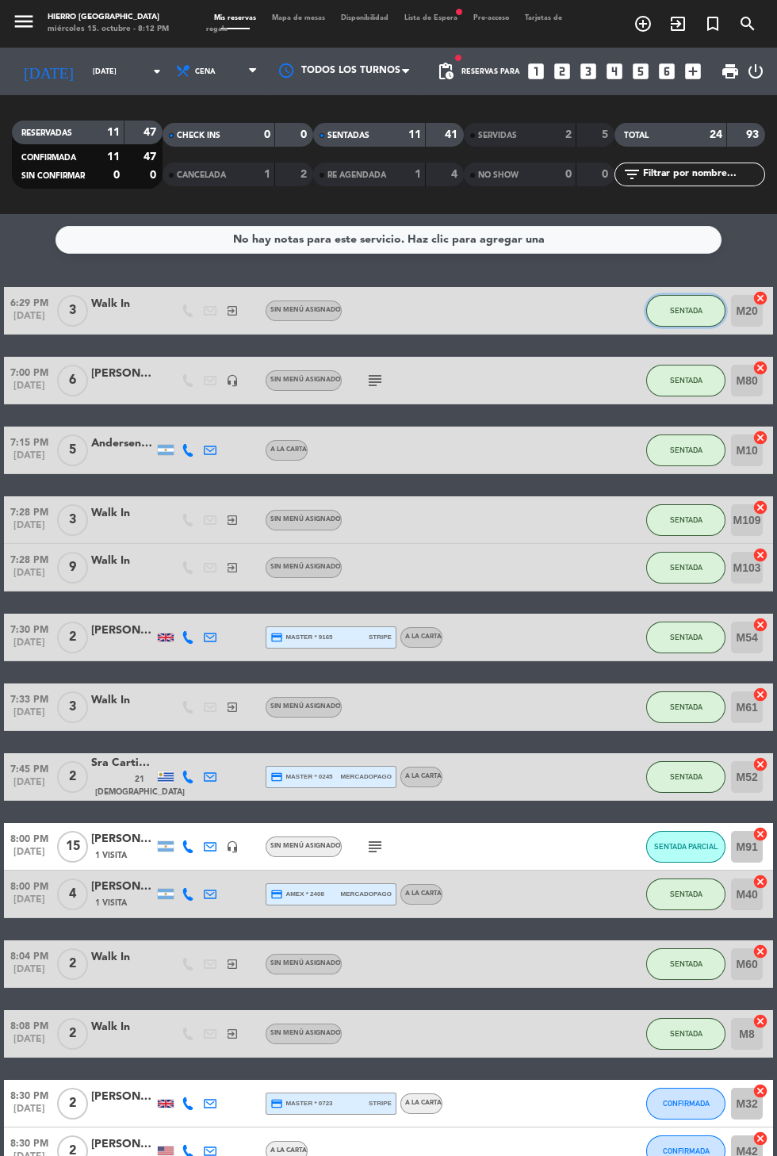
click at [684, 310] on span "SENTADA" at bounding box center [686, 310] width 33 height 9
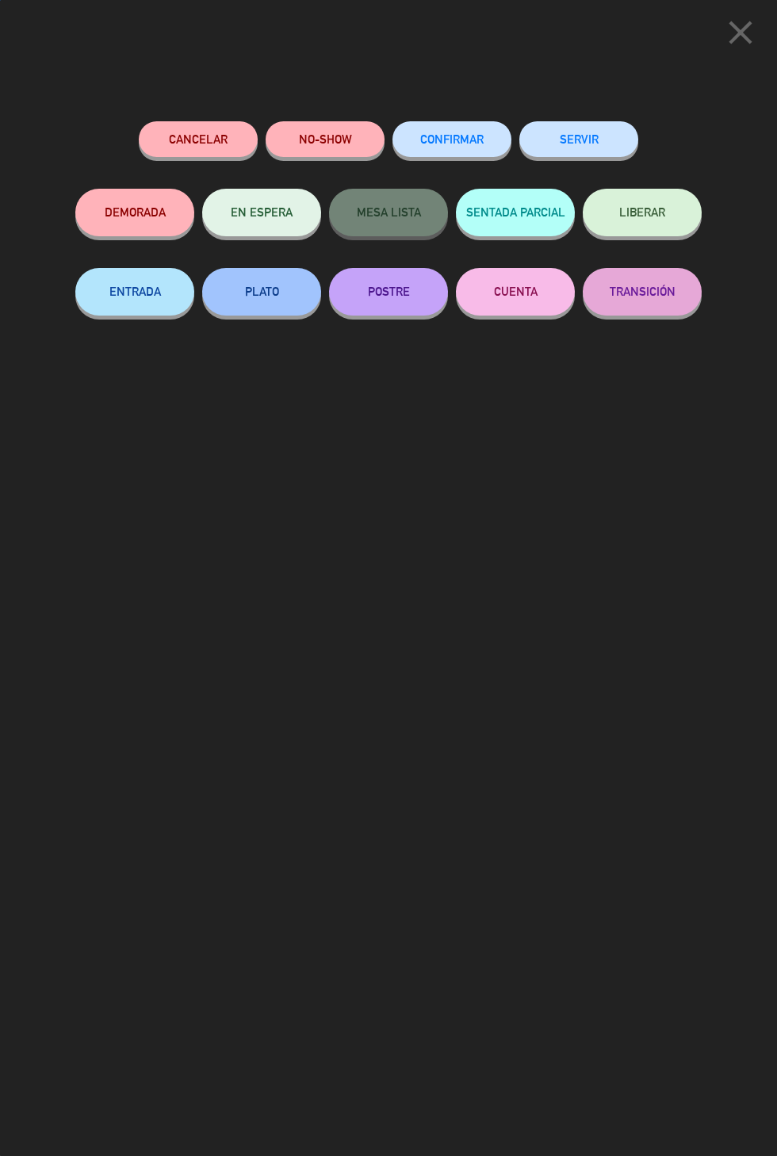
click at [588, 146] on button "SERVIR" at bounding box center [578, 139] width 119 height 36
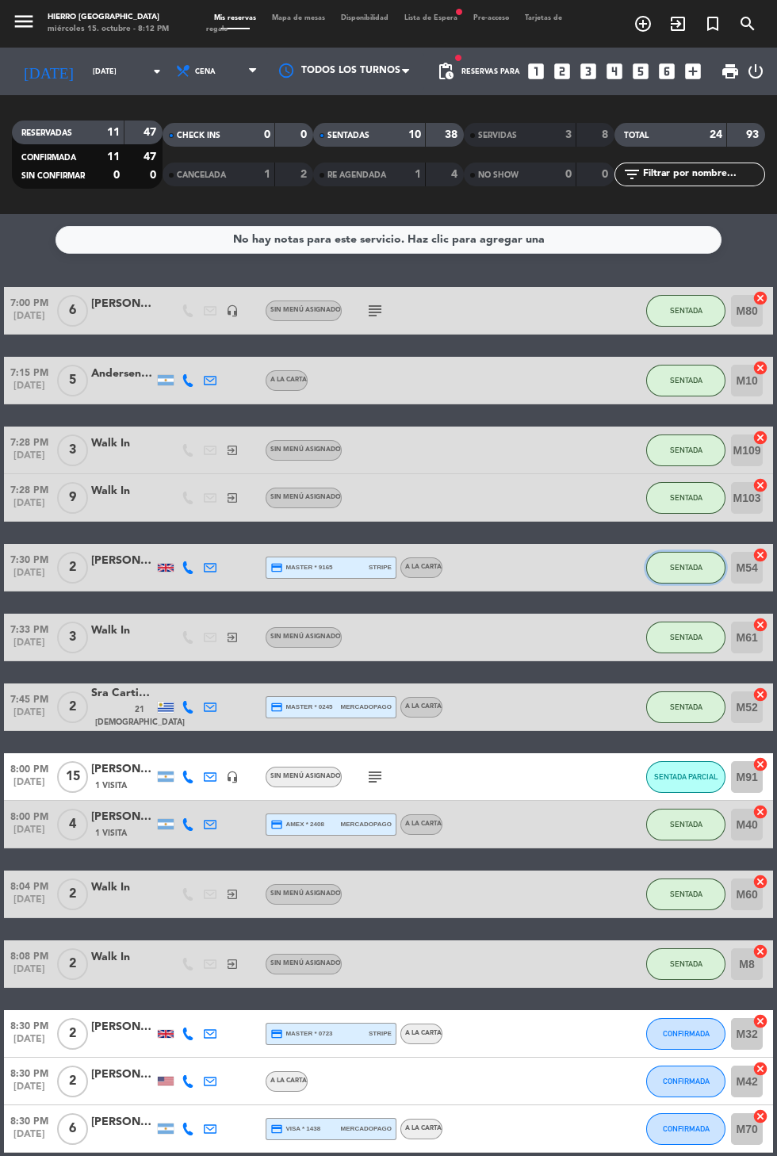
click at [684, 563] on span "SENTADA" at bounding box center [686, 567] width 33 height 9
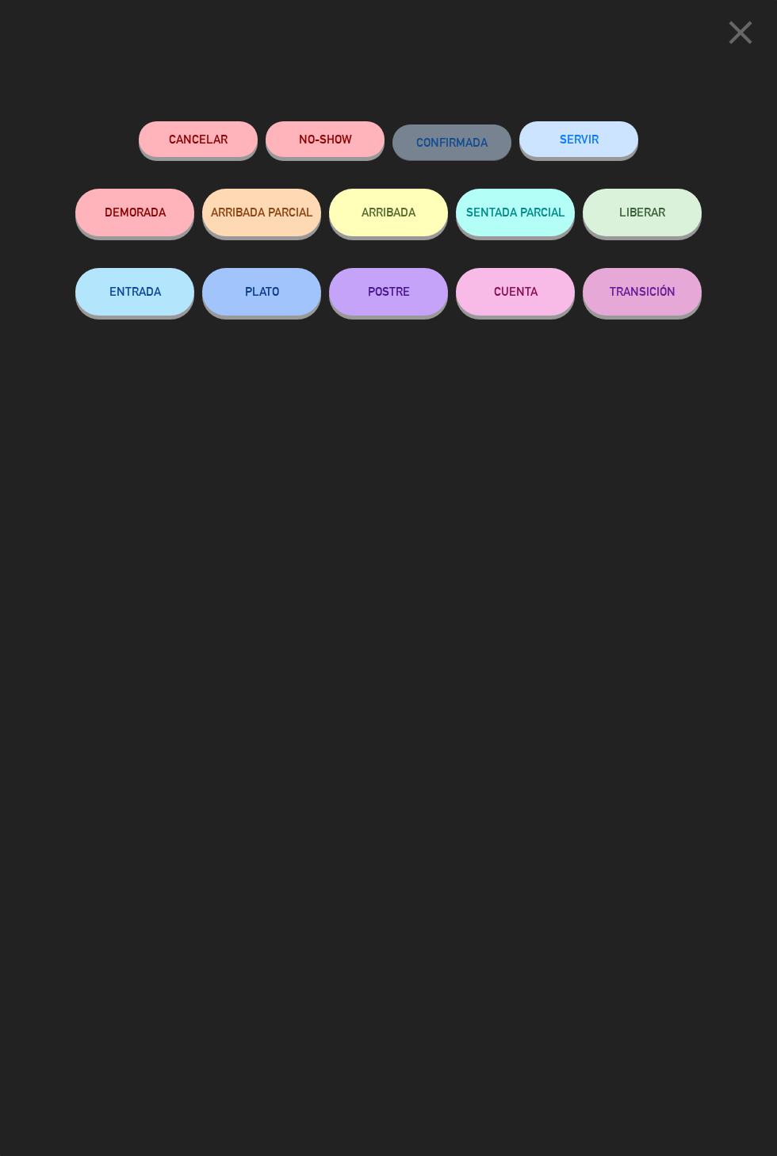
click at [255, 304] on button "PLATO" at bounding box center [261, 292] width 119 height 48
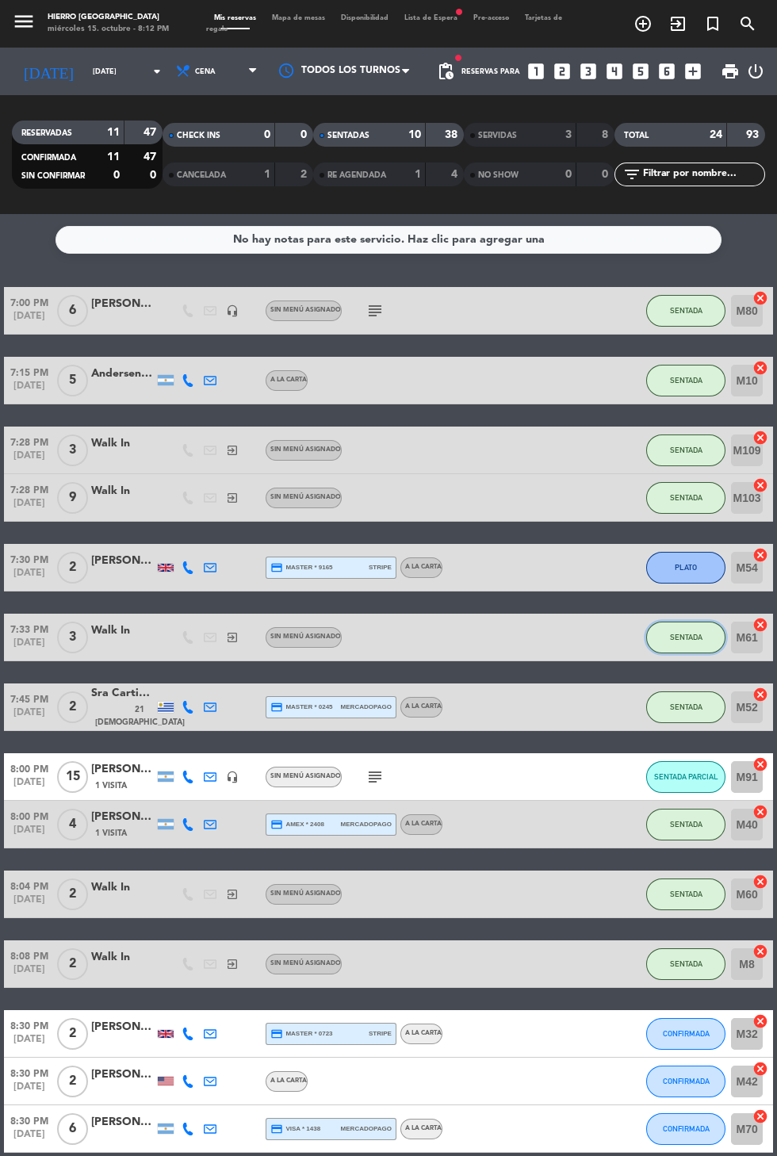
click at [680, 652] on button "SENTADA" at bounding box center [685, 638] width 79 height 32
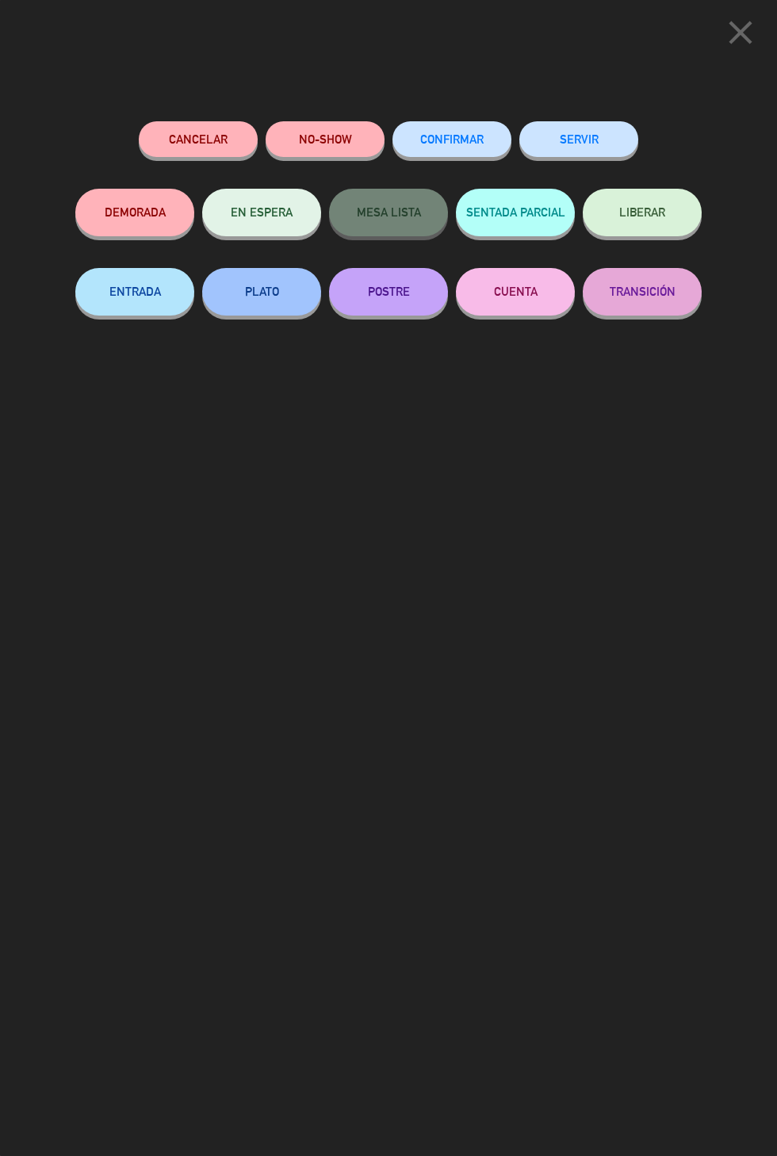
click at [255, 301] on button "PLATO" at bounding box center [261, 292] width 119 height 48
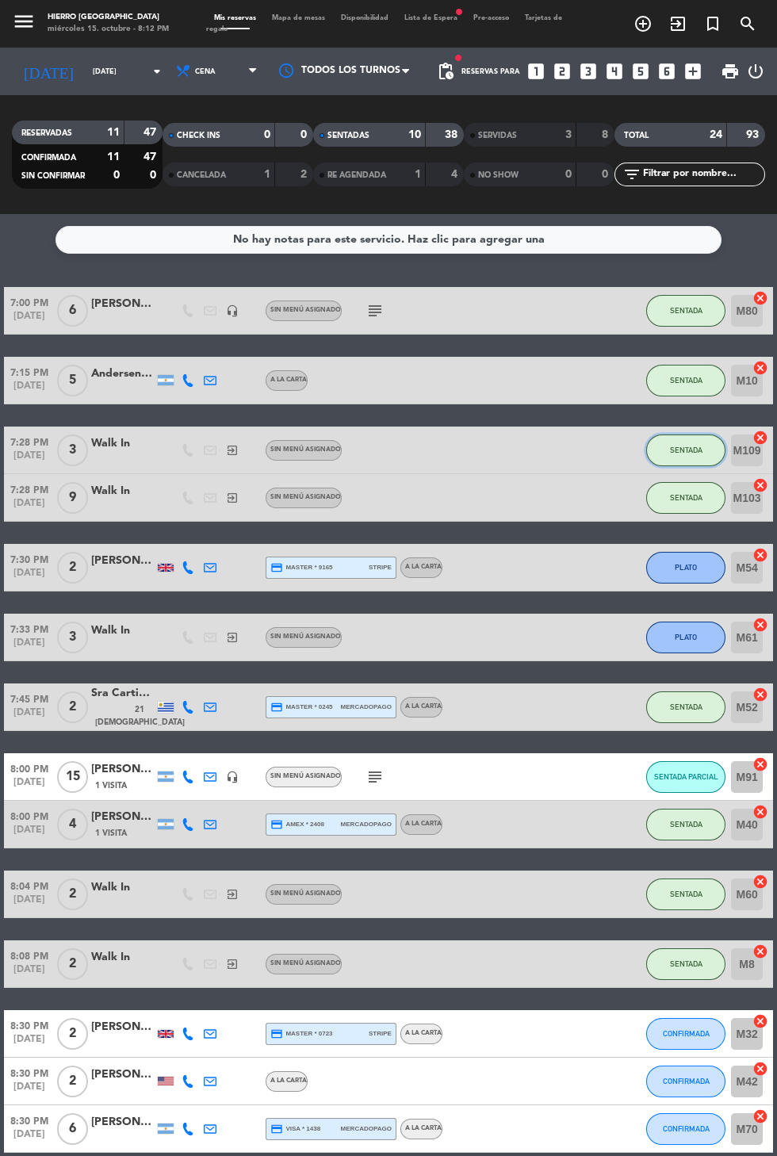
click at [709, 454] on button "SENTADA" at bounding box center [685, 451] width 79 height 32
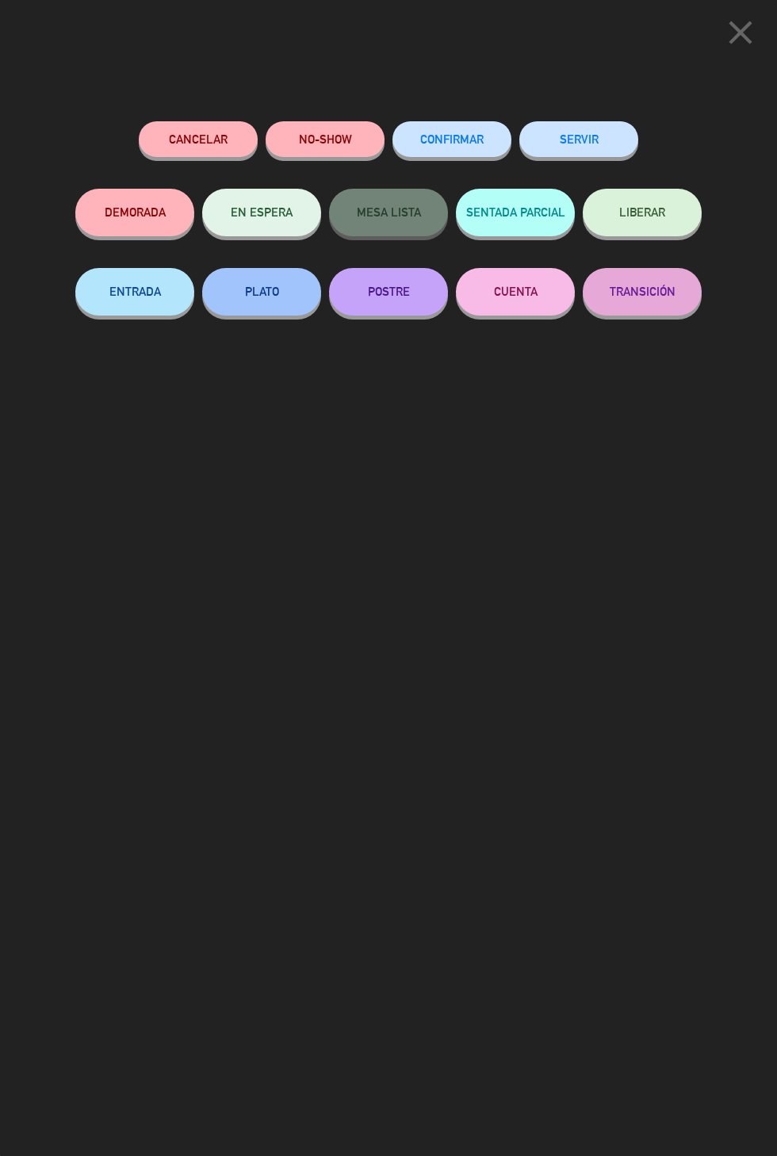
click at [262, 299] on button "PLATO" at bounding box center [261, 292] width 119 height 48
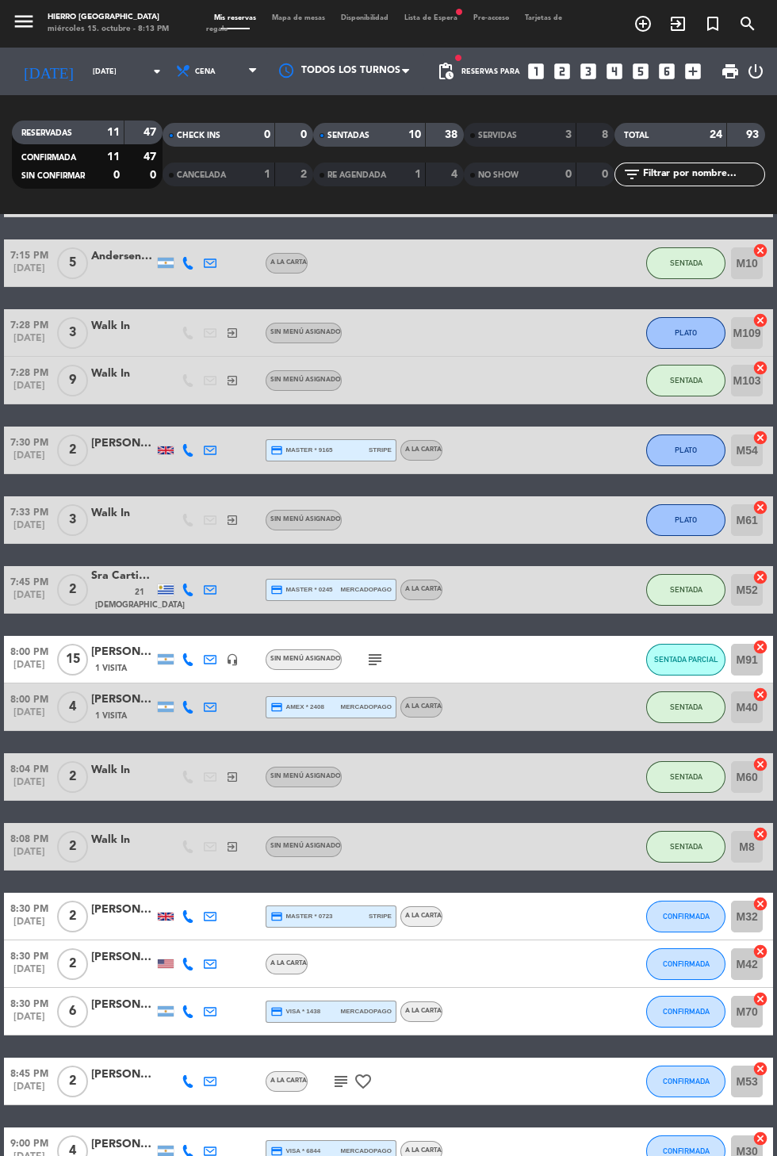
scroll to position [365, 0]
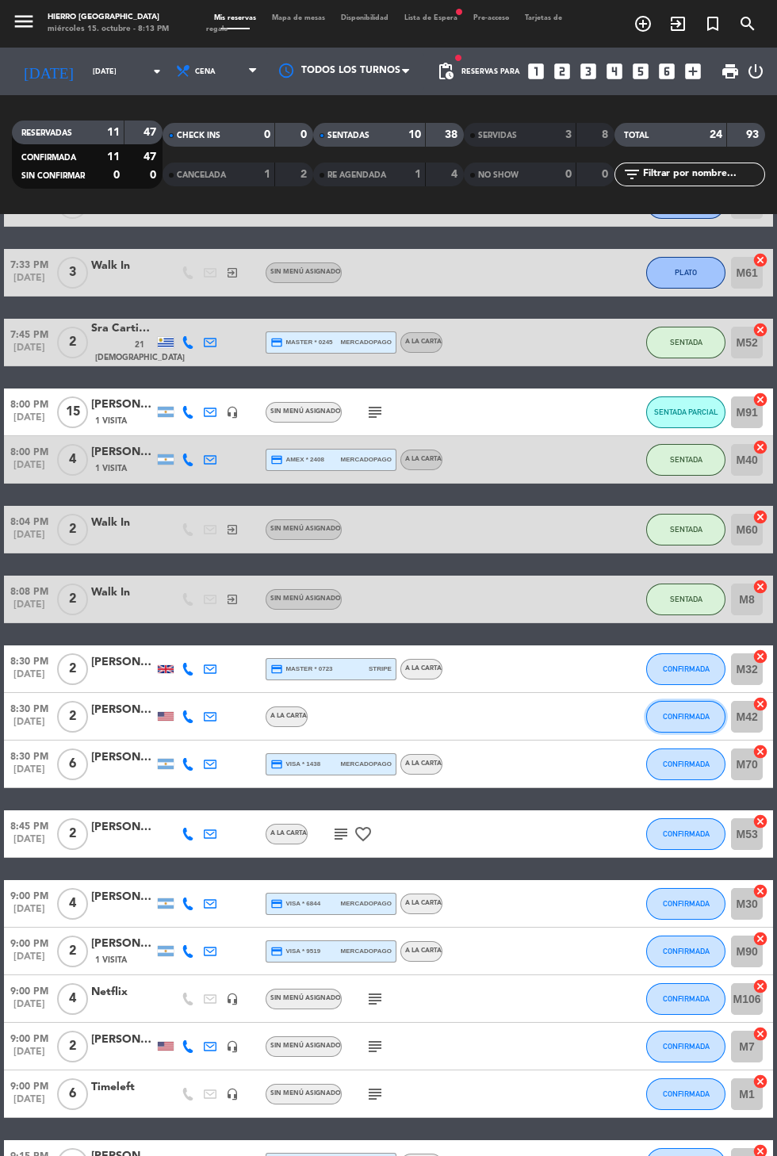
click at [670, 731] on button "CONFIRMADA" at bounding box center [685, 717] width 79 height 32
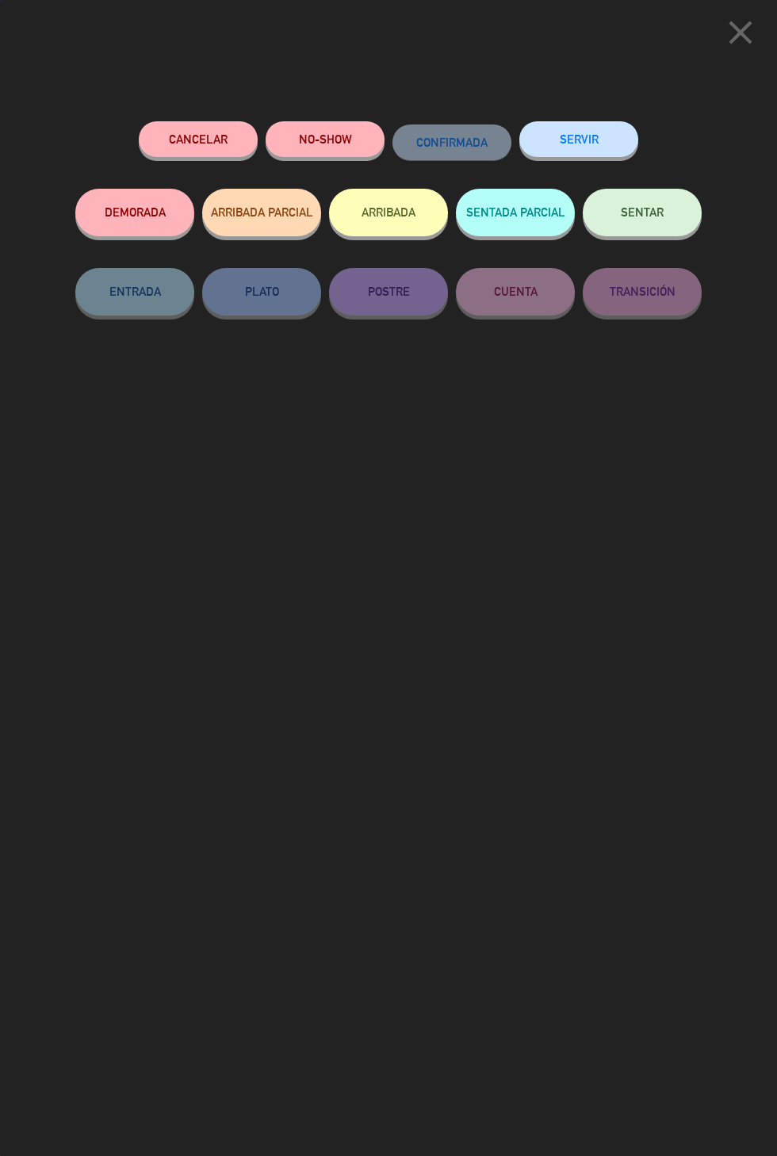
click at [655, 217] on span "SENTAR" at bounding box center [642, 211] width 43 height 13
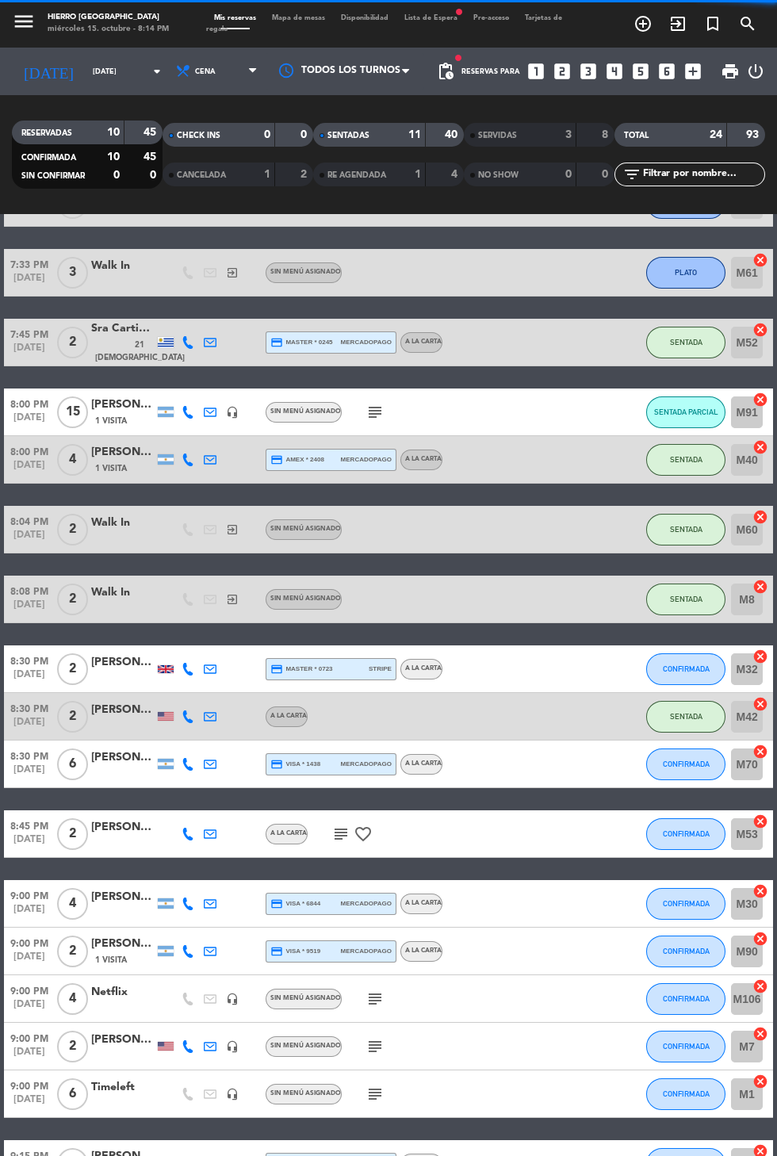
scroll to position [0, 0]
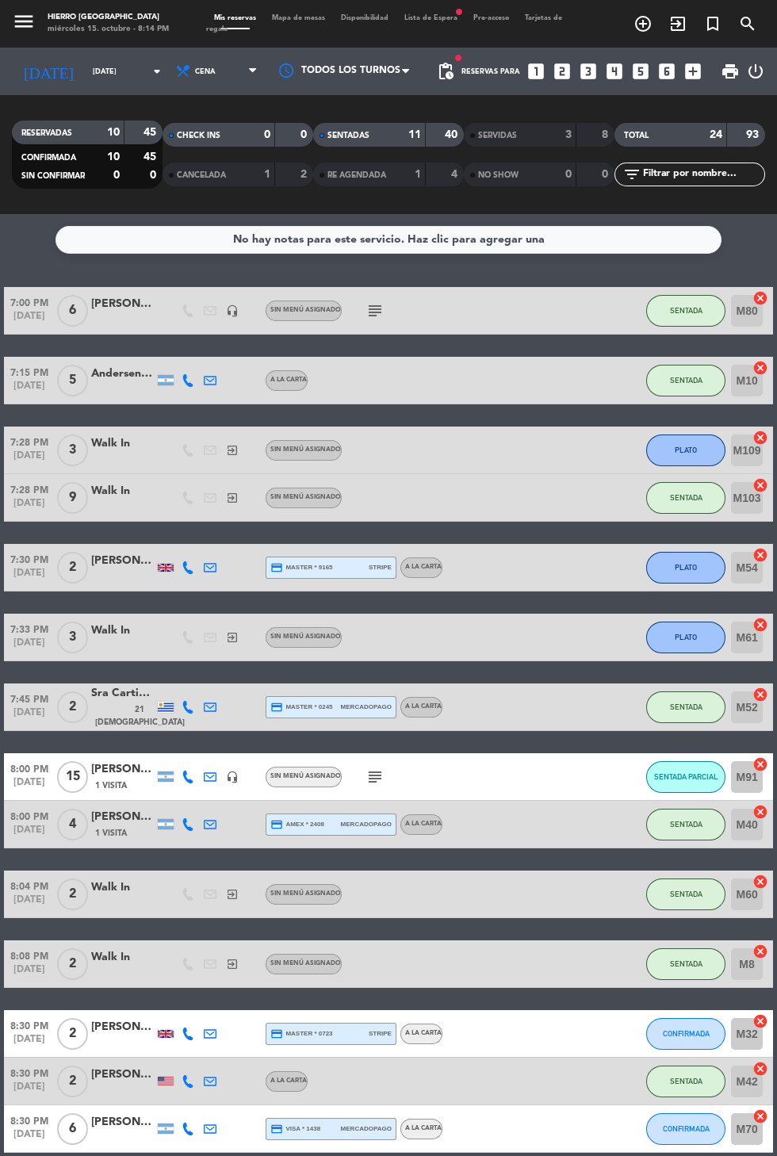
click at [301, 17] on span "Mapa de mesas" at bounding box center [298, 17] width 69 height 7
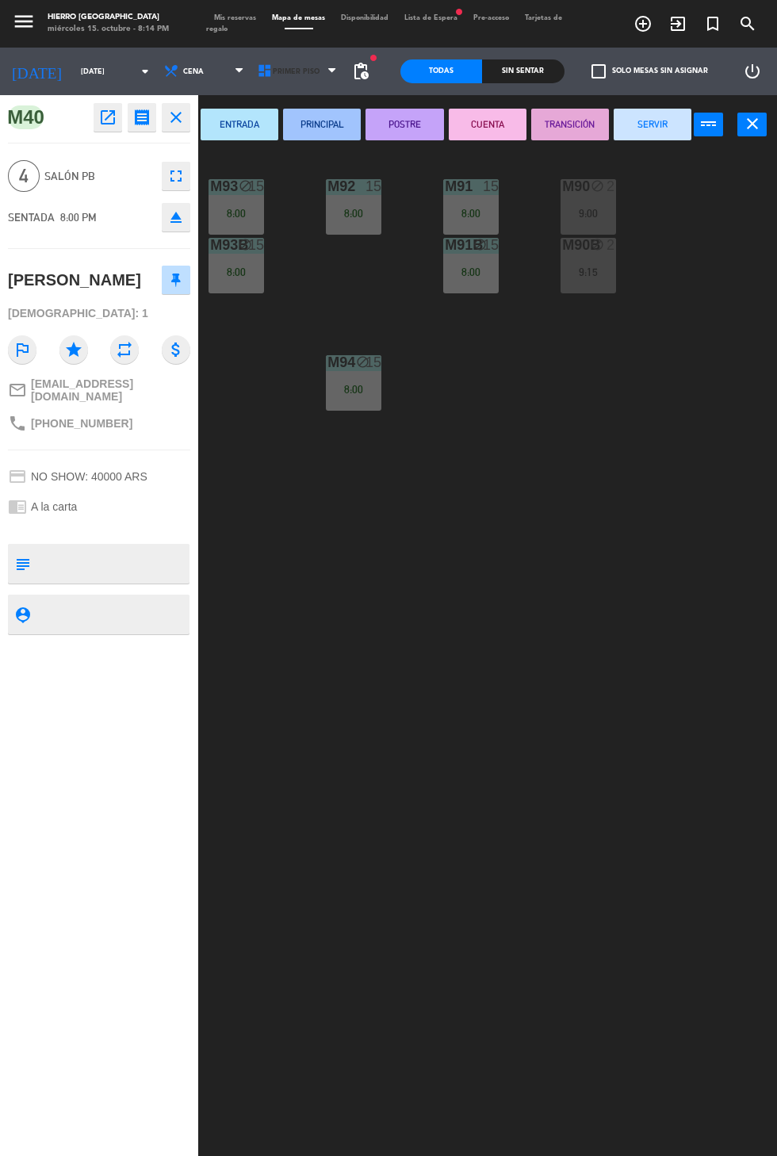
click at [297, 67] on span "Primer Piso" at bounding box center [296, 71] width 47 height 9
click at [318, 149] on ng-component "menu Hierro [GEOGRAPHIC_DATA] miércoles 15. octubre - 8:14 PM Mis reservas Mapa…" at bounding box center [388, 632] width 777 height 1265
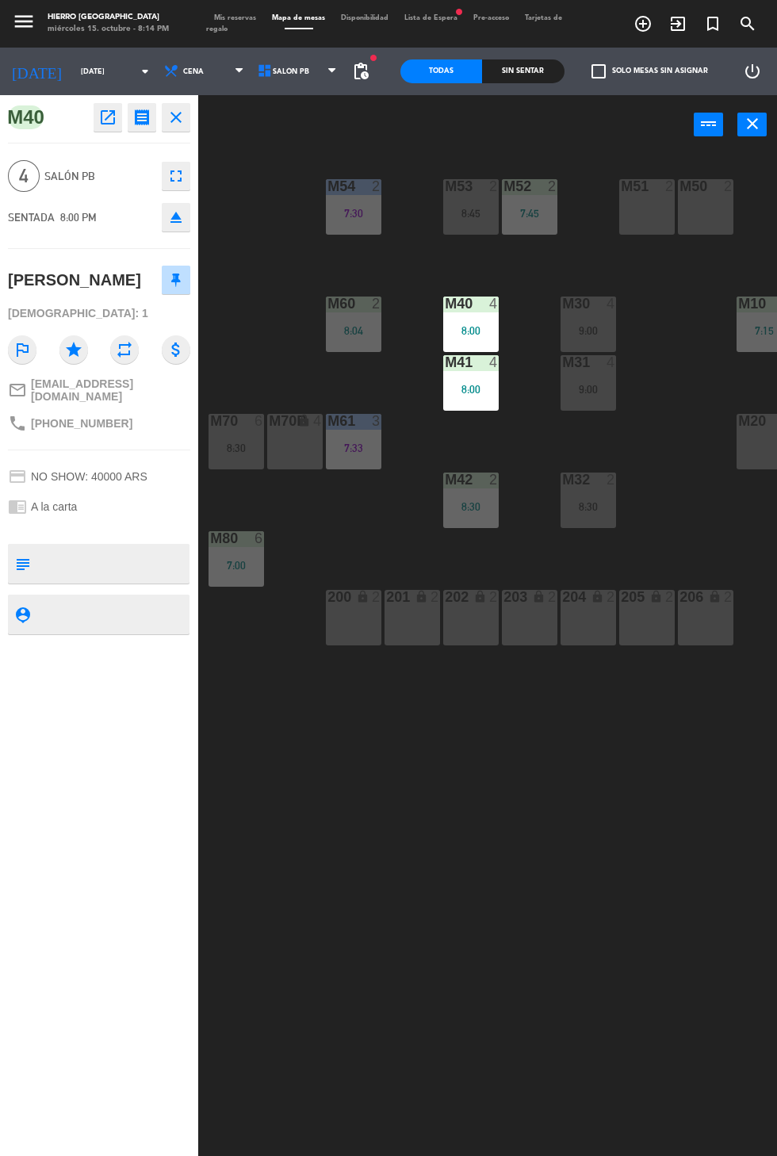
click at [482, 502] on div "8:30" at bounding box center [471, 506] width 56 height 11
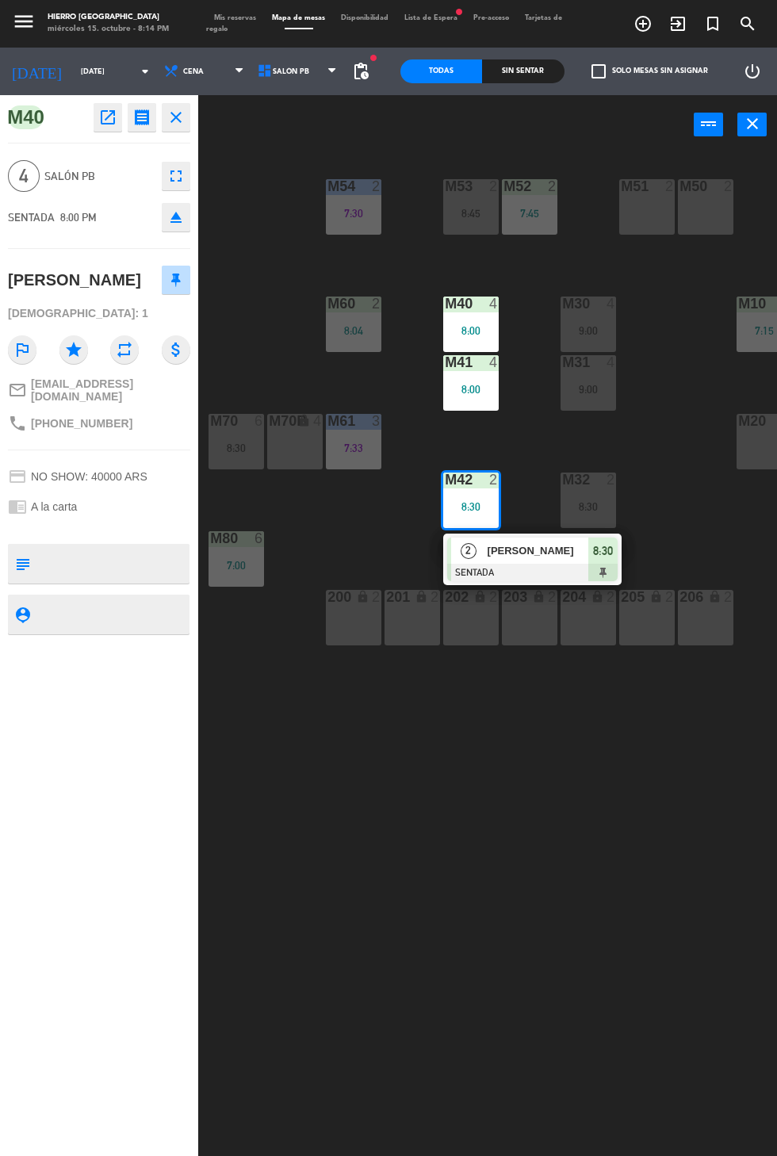
click at [596, 517] on div "M32 2 8:30" at bounding box center [589, 501] width 56 height 56
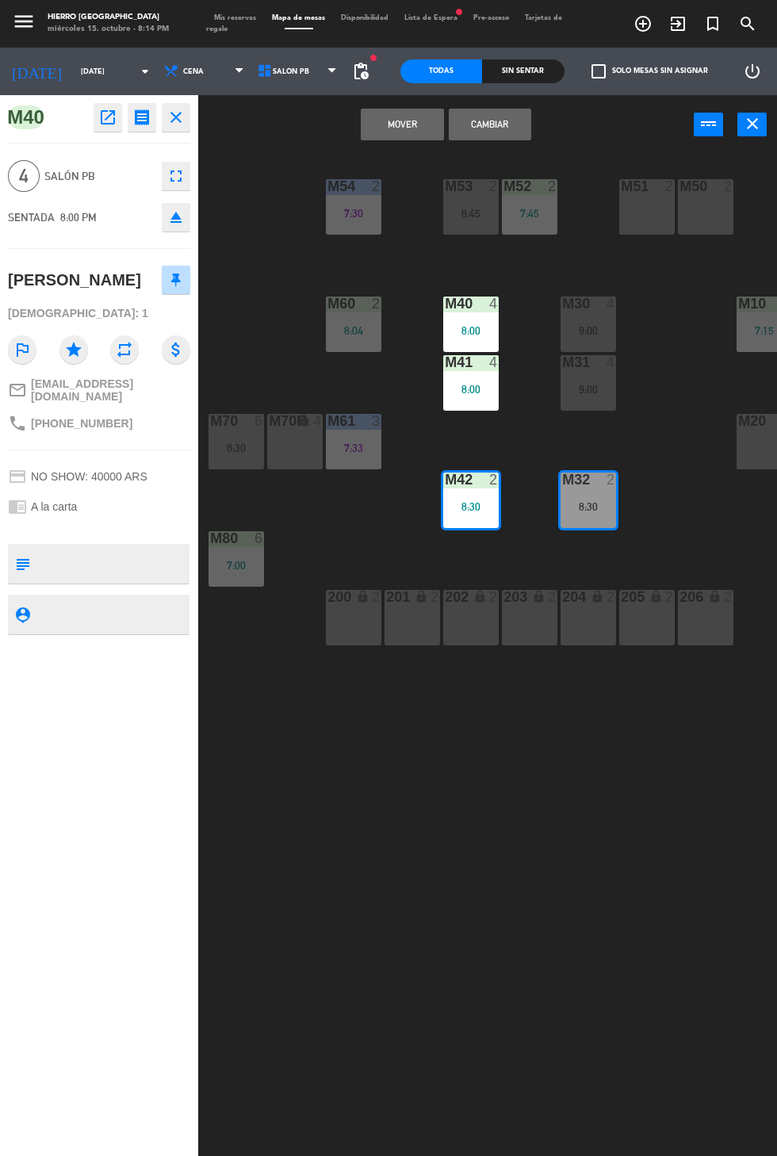
click at [507, 133] on button "Cambiar" at bounding box center [490, 125] width 82 height 32
click at [488, 122] on button "Cambiar" at bounding box center [490, 125] width 82 height 32
click at [496, 128] on button "Cambiar" at bounding box center [490, 125] width 82 height 32
click at [450, 517] on div "M42 2 8:30" at bounding box center [471, 501] width 56 height 56
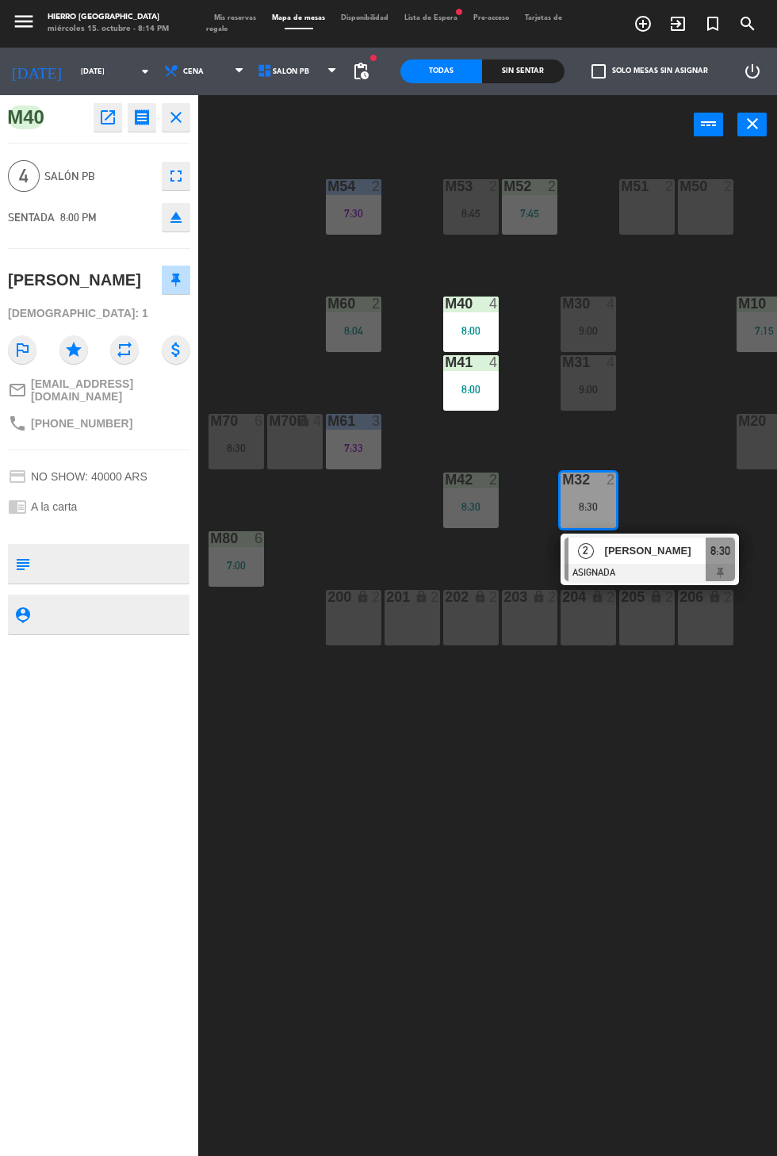
click at [465, 518] on div "M42 2 8:30" at bounding box center [471, 501] width 56 height 56
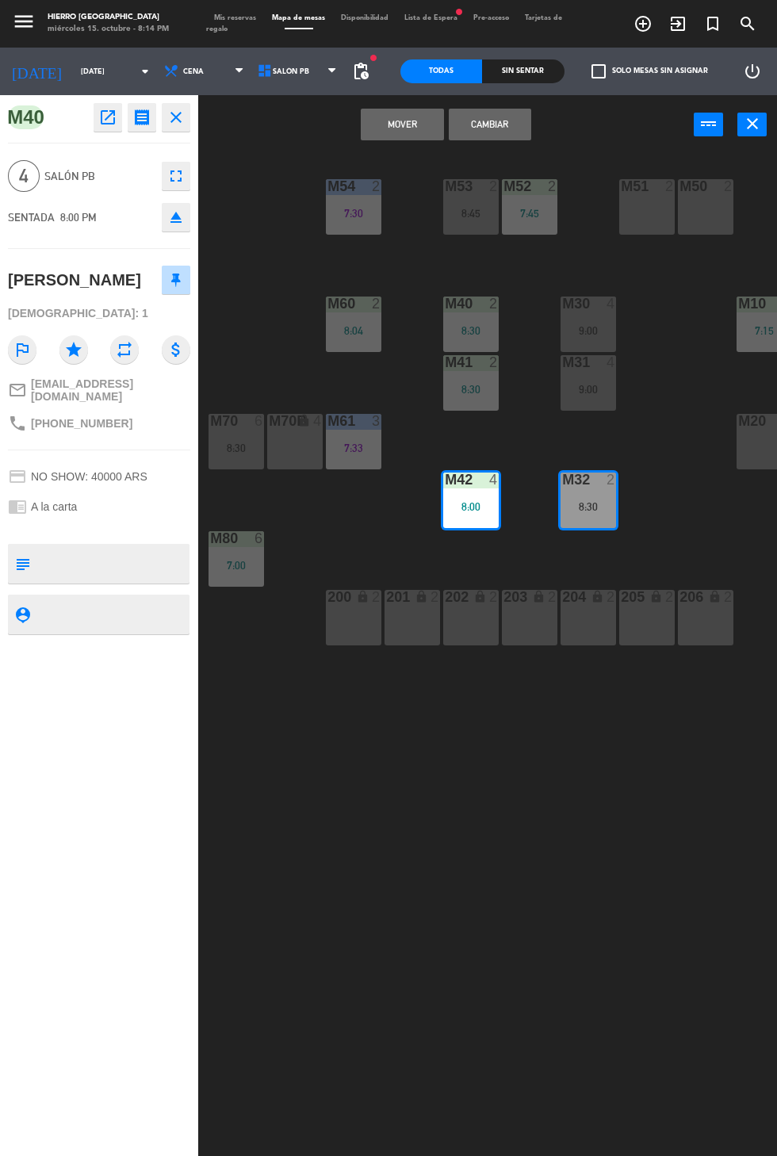
click at [516, 132] on button "Cambiar" at bounding box center [490, 125] width 82 height 32
click at [498, 120] on button "Cambiar" at bounding box center [490, 125] width 82 height 32
click at [613, 476] on div "2" at bounding box center [612, 480] width 10 height 14
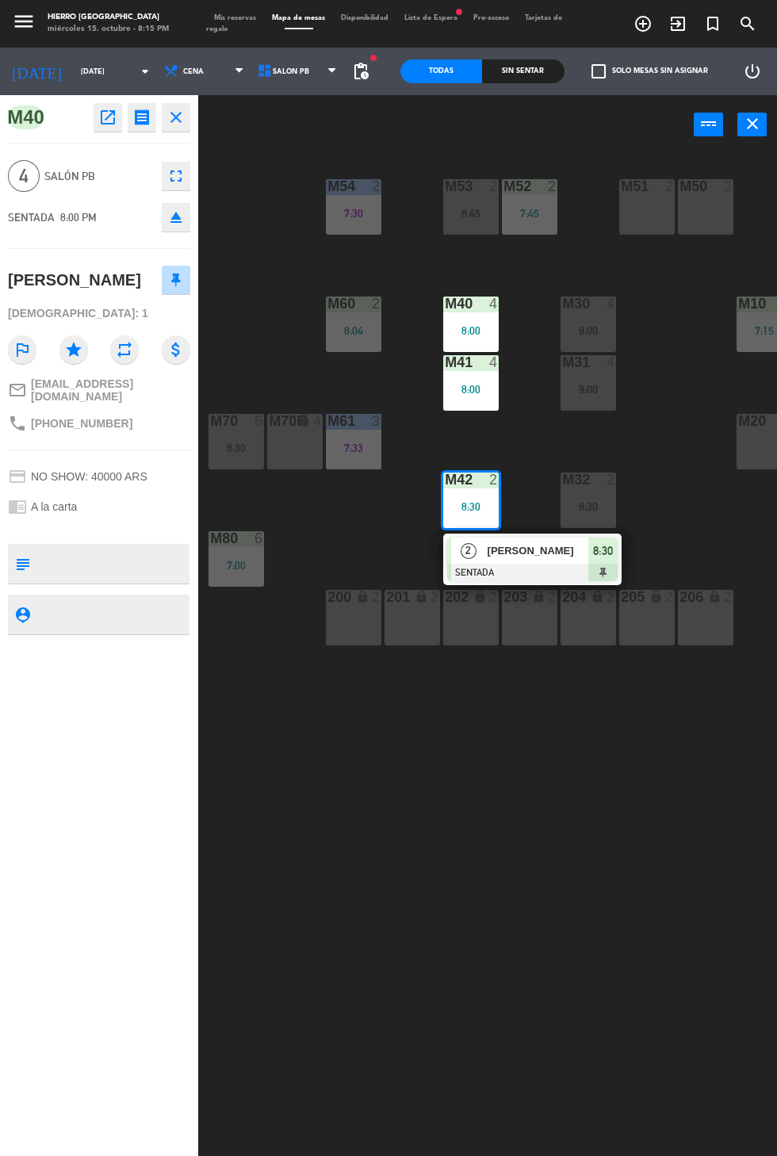
click at [469, 502] on div "8:30" at bounding box center [471, 506] width 56 height 11
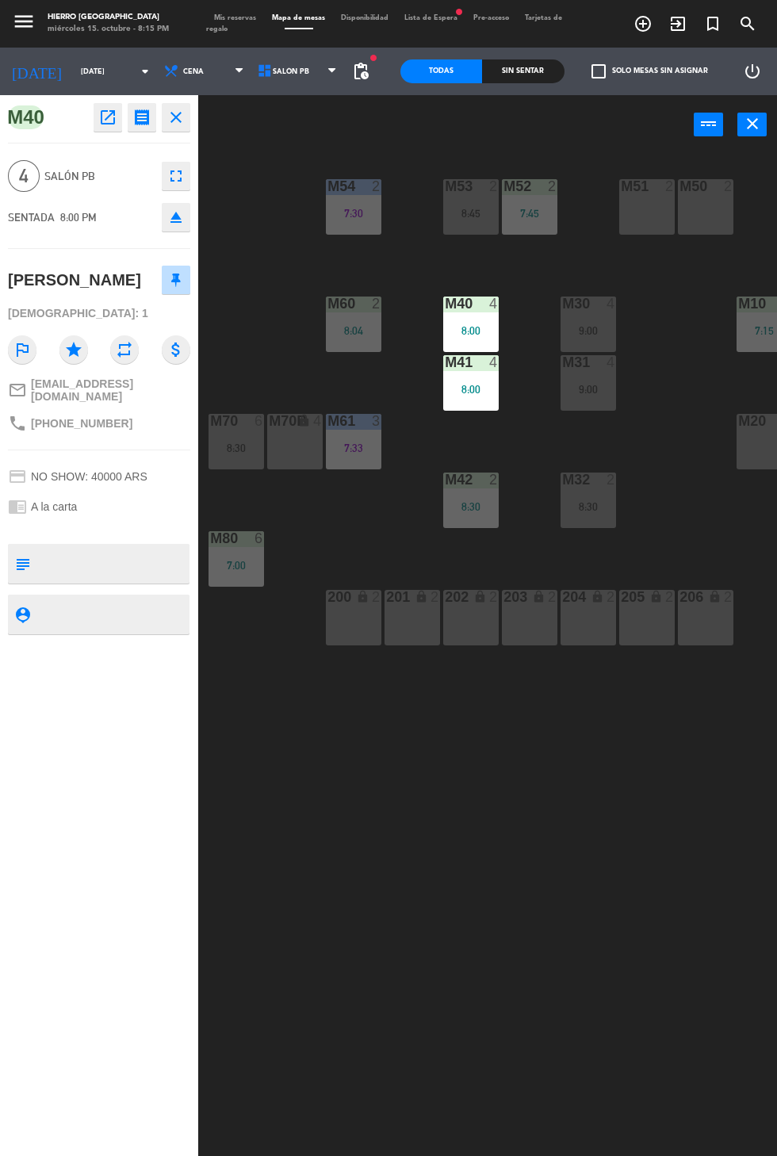
click at [586, 511] on div "8:30" at bounding box center [589, 506] width 56 height 11
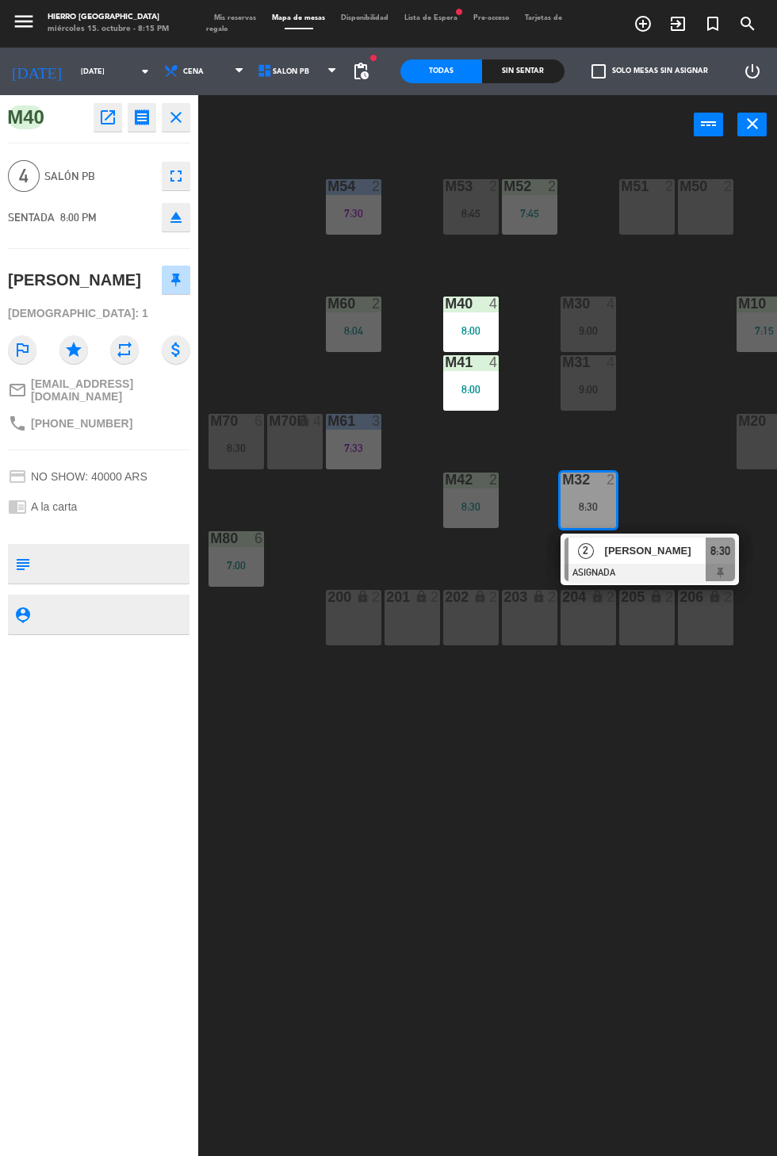
click at [472, 509] on div "8:30" at bounding box center [471, 506] width 56 height 11
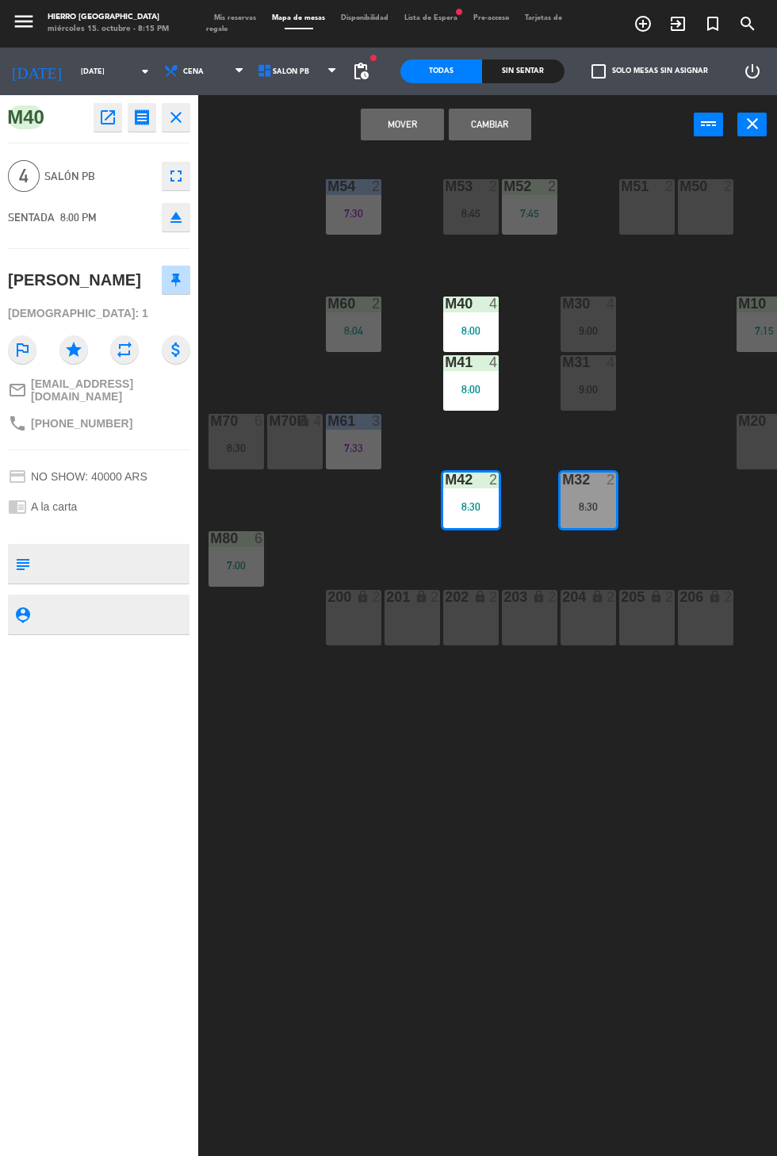
click at [505, 135] on button "Cambiar" at bounding box center [490, 125] width 82 height 32
click at [241, 13] on div "Mis reservas Mapa de mesas Disponibilidad Lista de Espera fiber_manual_record P…" at bounding box center [388, 24] width 365 height 23
click at [232, 17] on span "Mis reservas" at bounding box center [235, 17] width 58 height 7
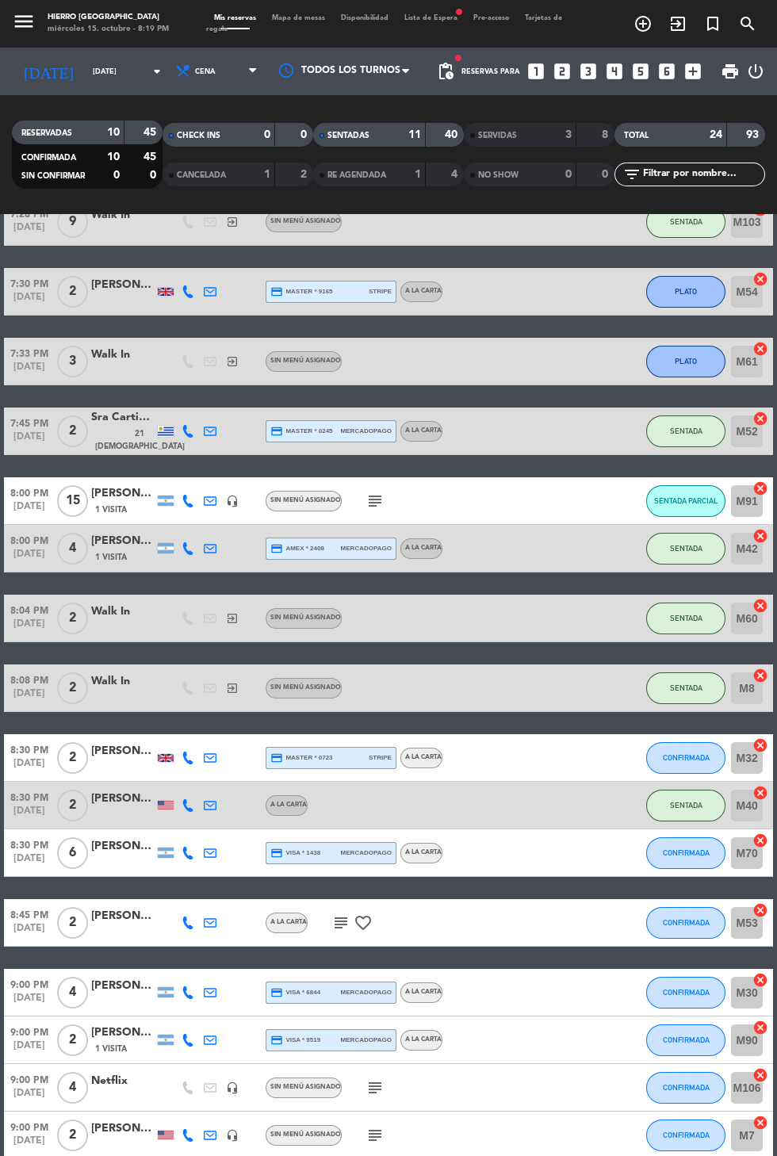
scroll to position [365, 0]
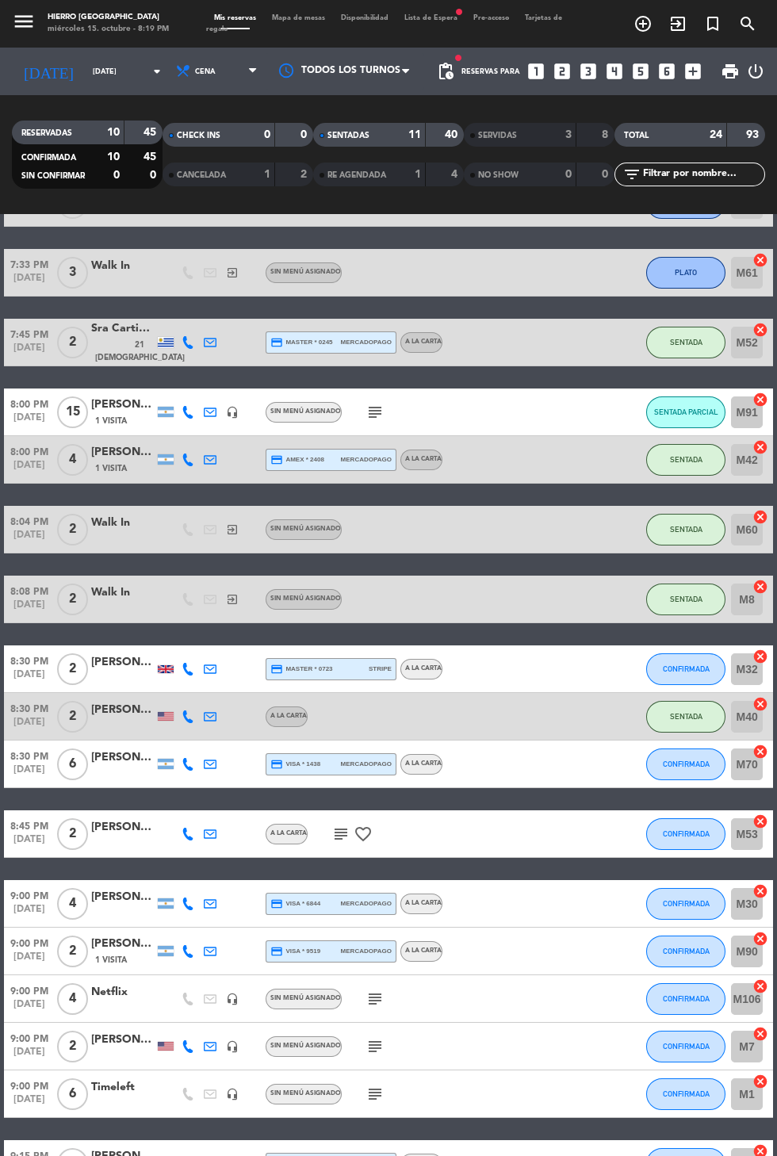
click at [760, 893] on icon "cancel" at bounding box center [760, 891] width 16 height 16
click at [757, 898] on icon "border_all" at bounding box center [749, 903] width 19 height 19
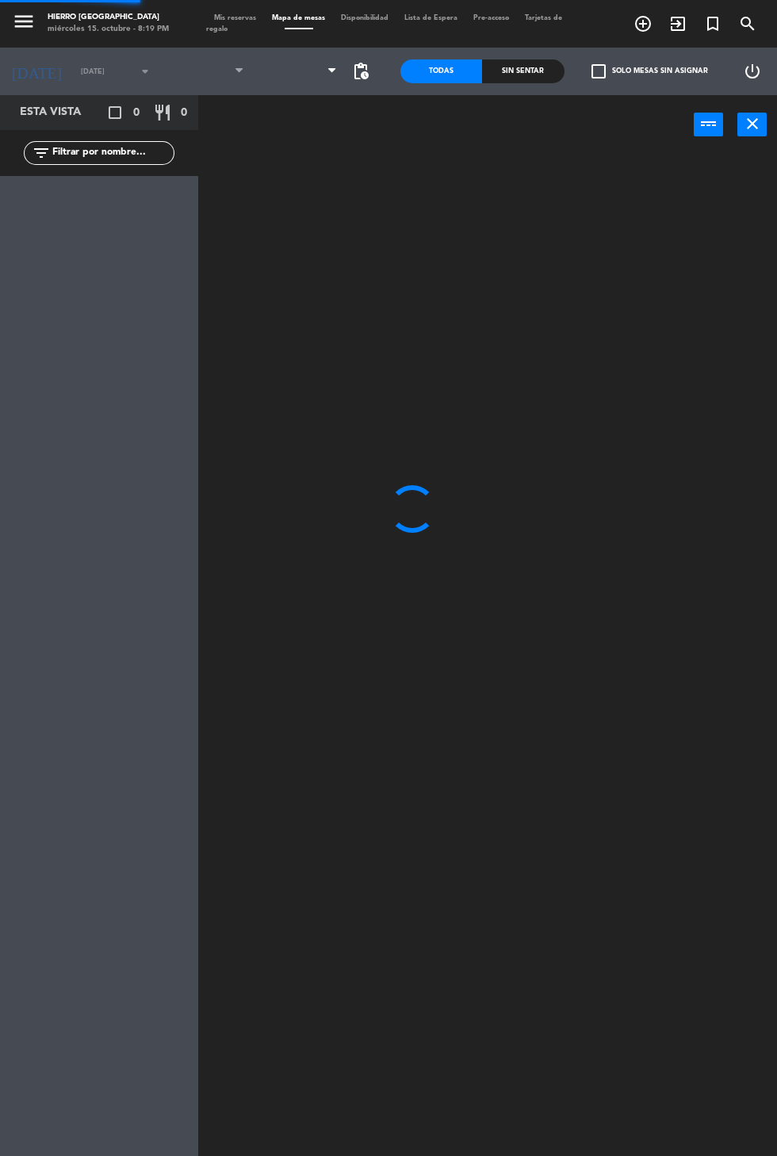
click at [756, 897] on div at bounding box center [491, 707] width 571 height 1113
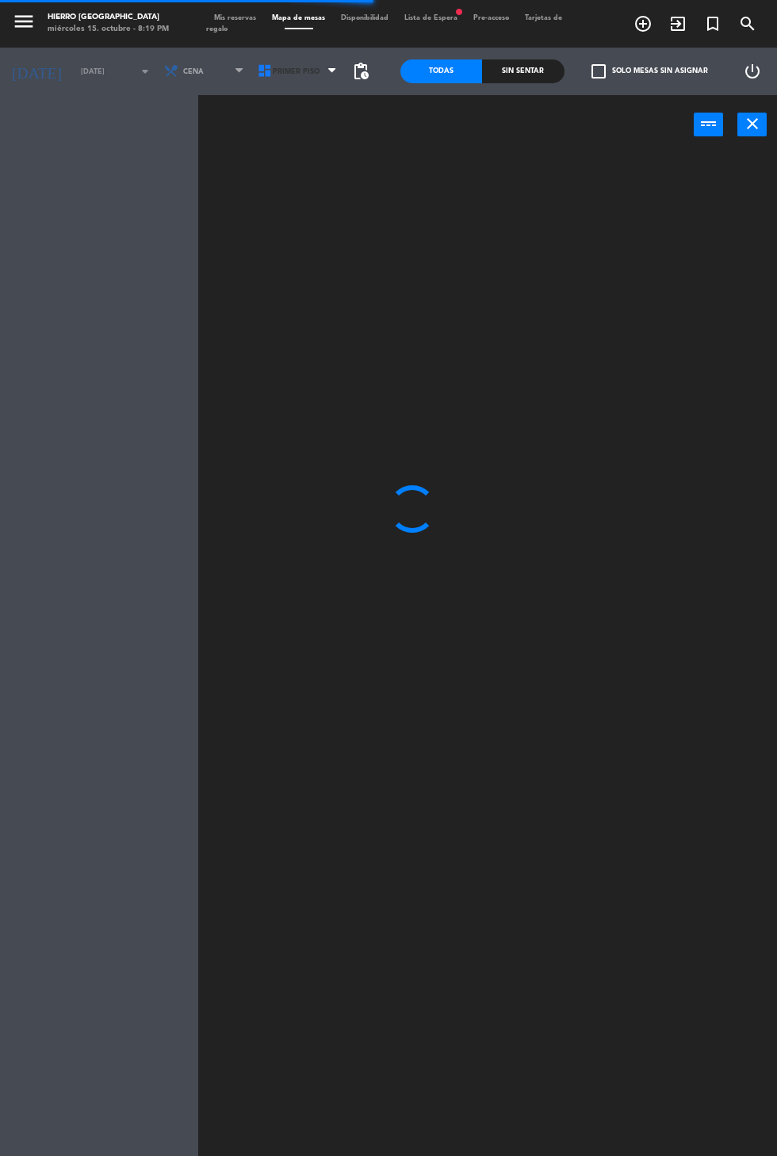
click at [257, 67] on icon at bounding box center [265, 71] width 16 height 16
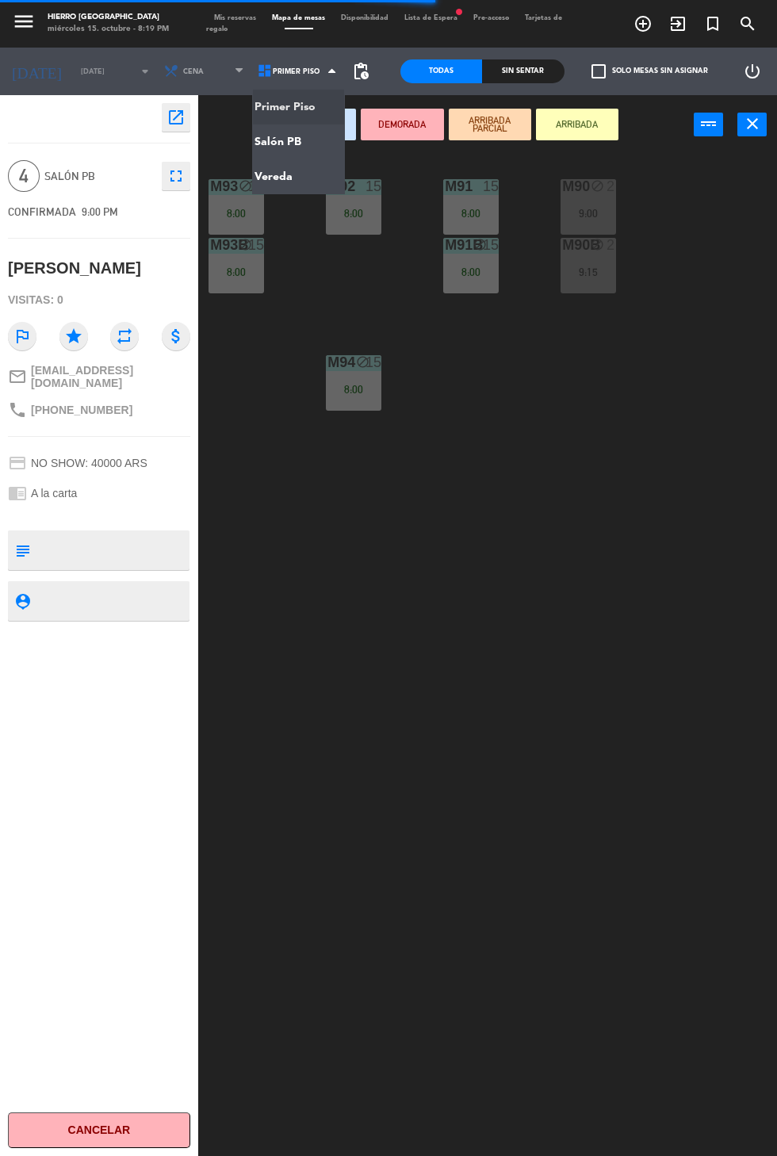
click at [318, 136] on ng-component "menu Hierro [GEOGRAPHIC_DATA] miércoles 15. octubre - 8:19 PM Mis reservas Mapa…" at bounding box center [388, 632] width 777 height 1265
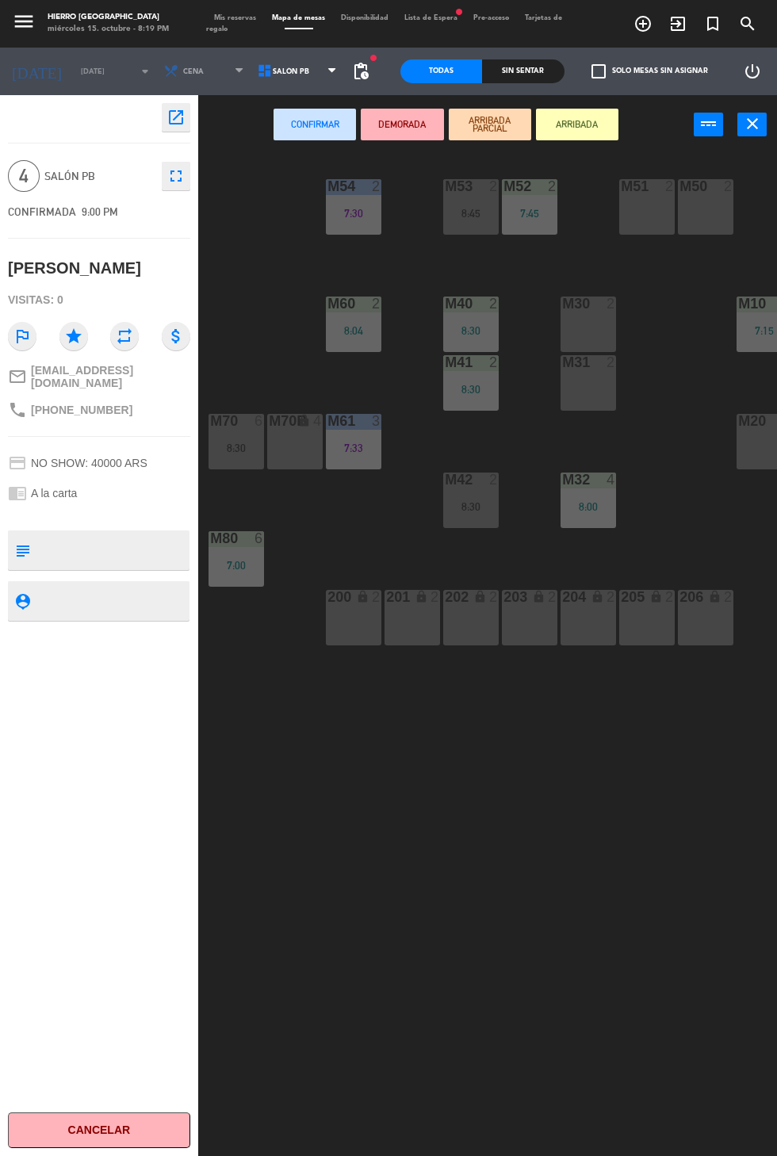
click at [710, 228] on div "M50 2" at bounding box center [706, 207] width 56 height 56
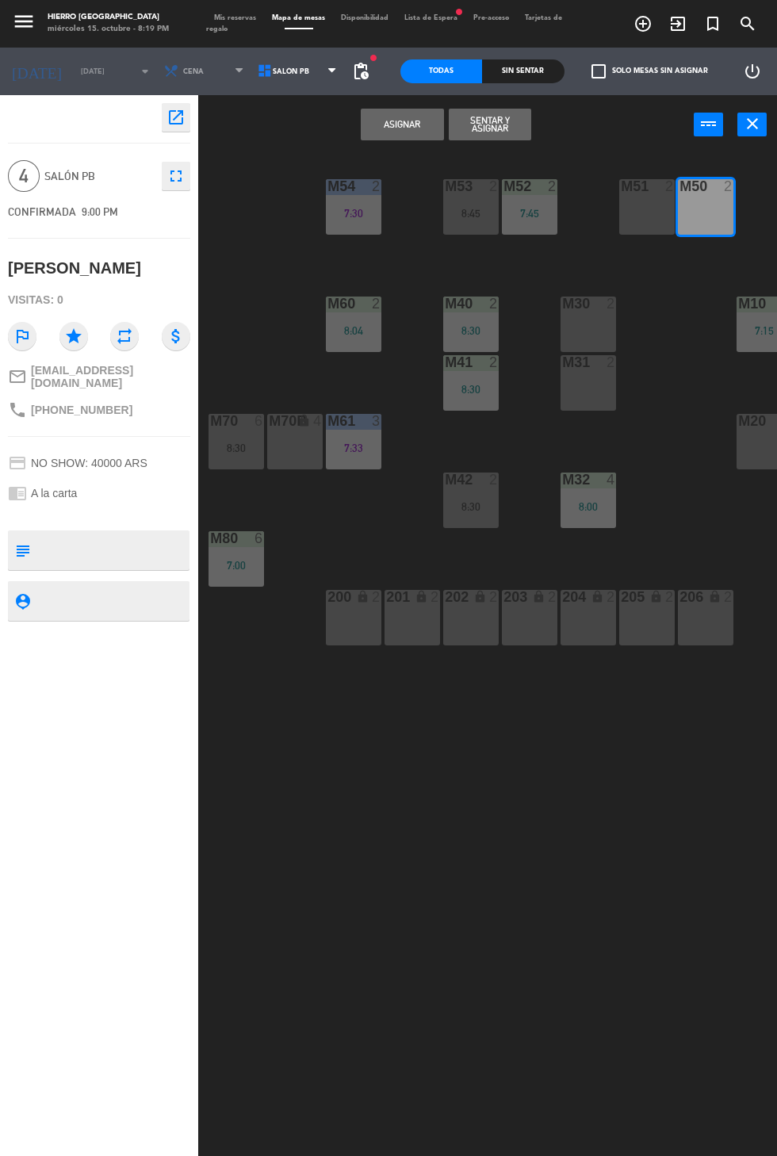
click at [631, 228] on div "M51 2" at bounding box center [647, 207] width 56 height 56
click at [396, 128] on button "Asignar" at bounding box center [402, 125] width 82 height 32
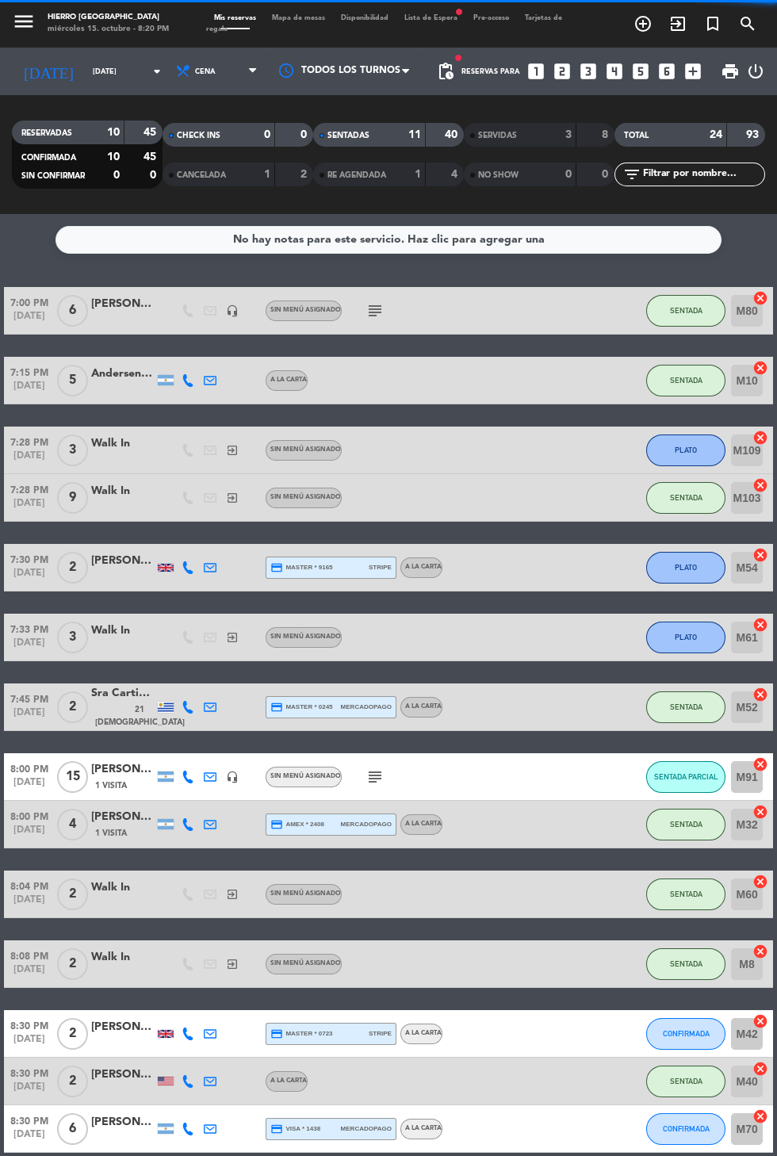
click at [678, 26] on icon "exit_to_app" at bounding box center [677, 23] width 19 height 19
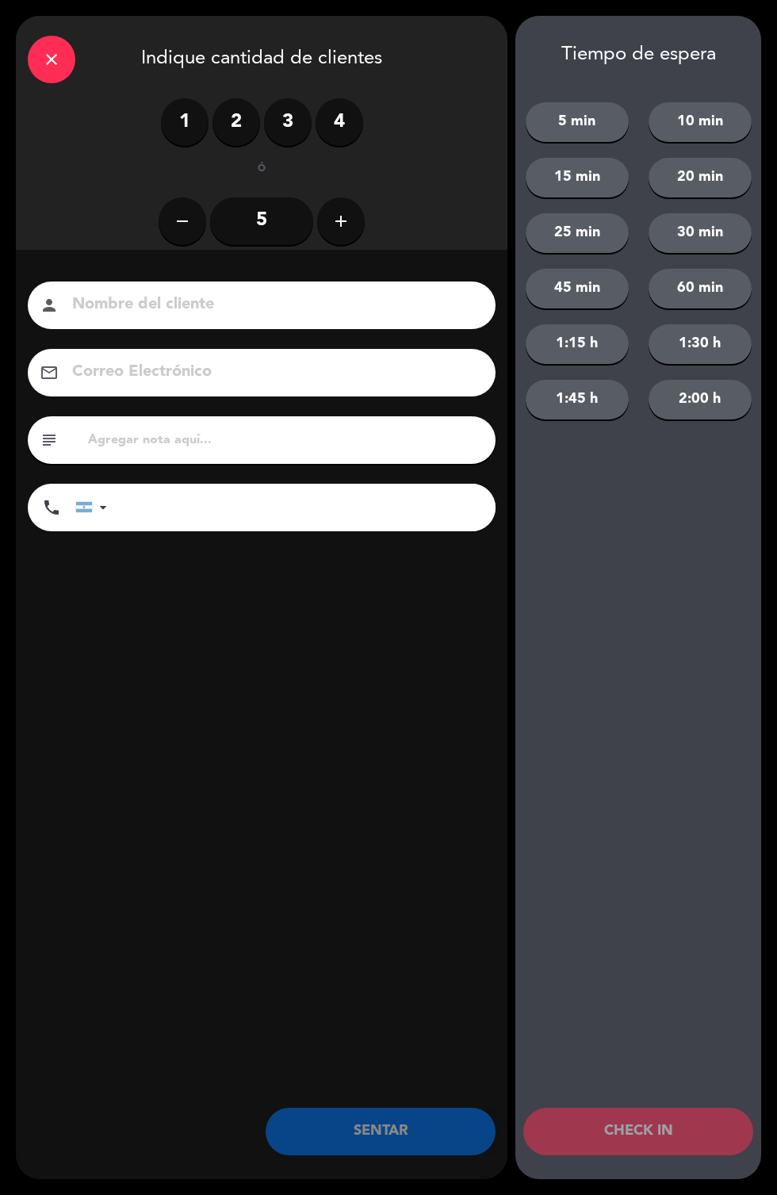
click at [346, 120] on label "4" at bounding box center [340, 122] width 48 height 48
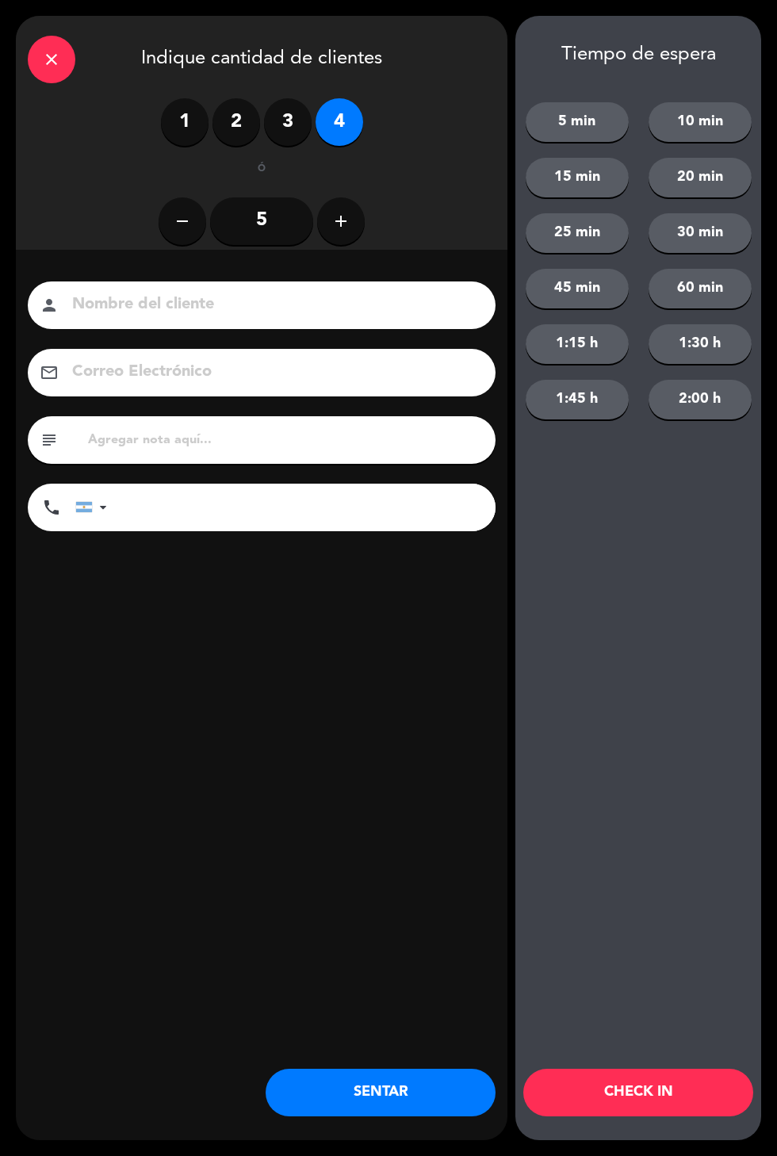
click at [424, 1097] on button "SENTAR" at bounding box center [381, 1093] width 230 height 48
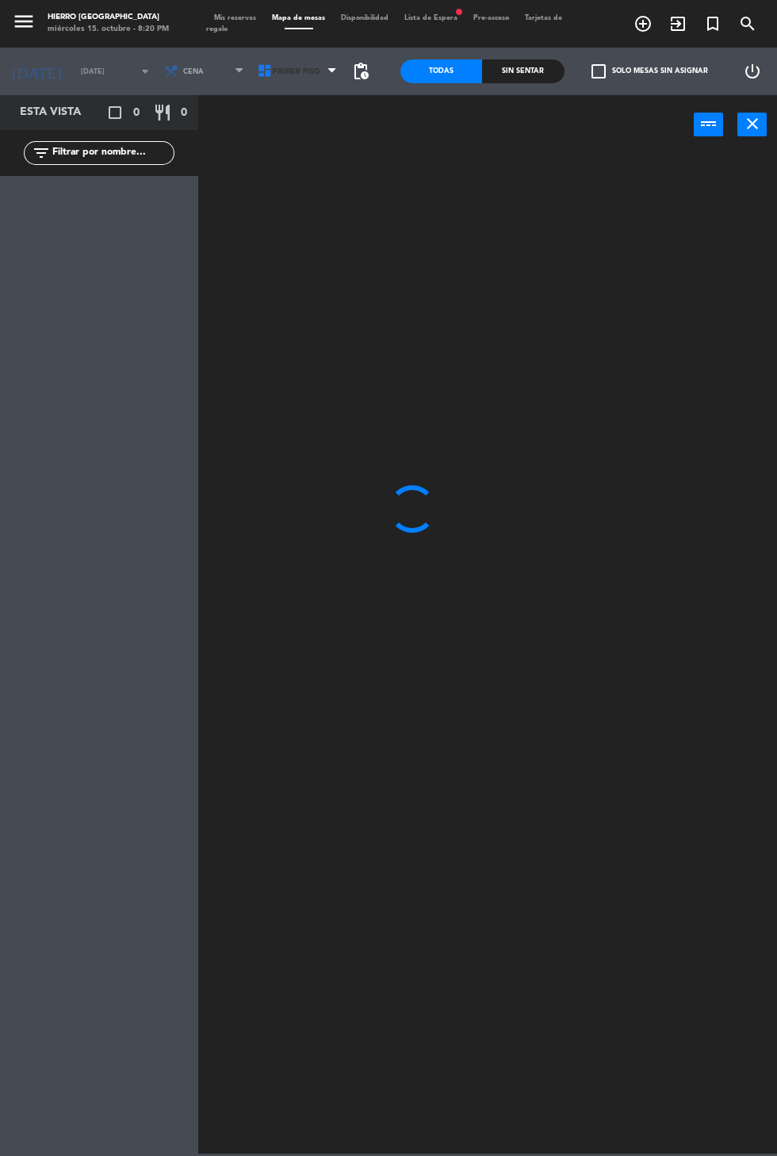
click at [277, 58] on span "Primer Piso" at bounding box center [299, 71] width 94 height 35
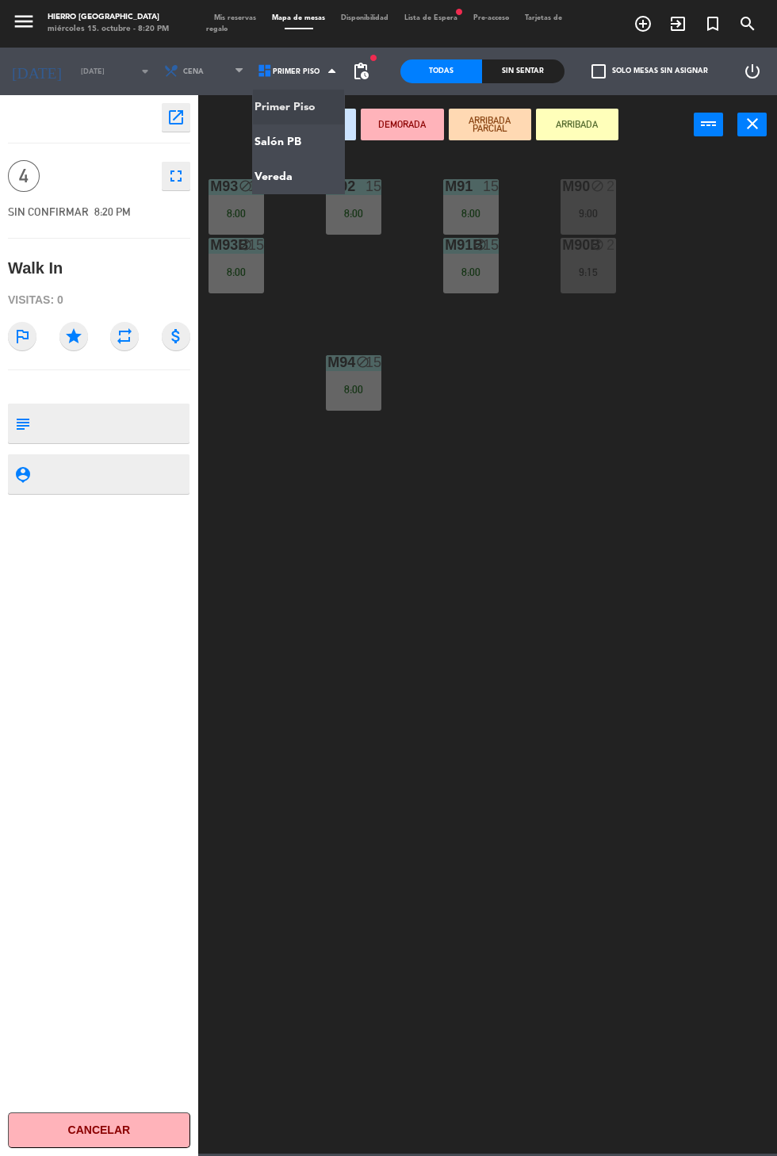
click at [310, 140] on ng-component "menu Hierro [GEOGRAPHIC_DATA] miércoles 15. octubre - 8:20 PM Mis reservas Mapa…" at bounding box center [388, 577] width 777 height 1154
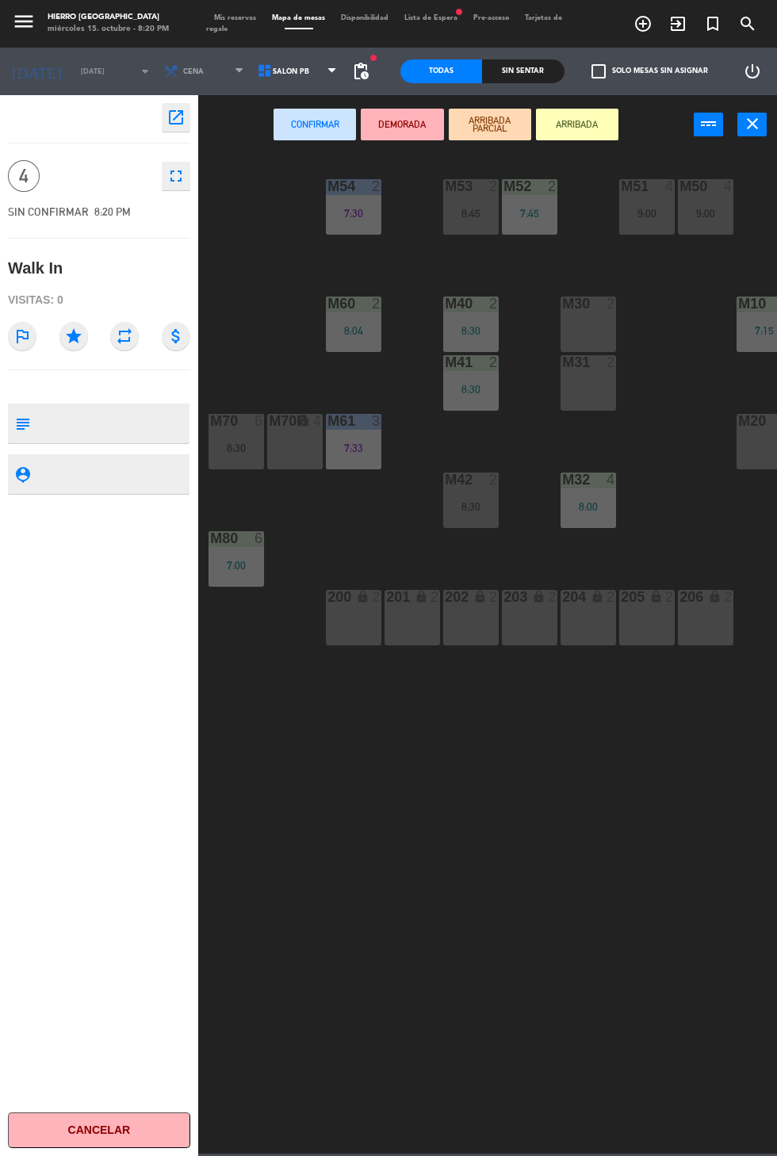
click at [594, 323] on div "M30 2" at bounding box center [589, 325] width 56 height 56
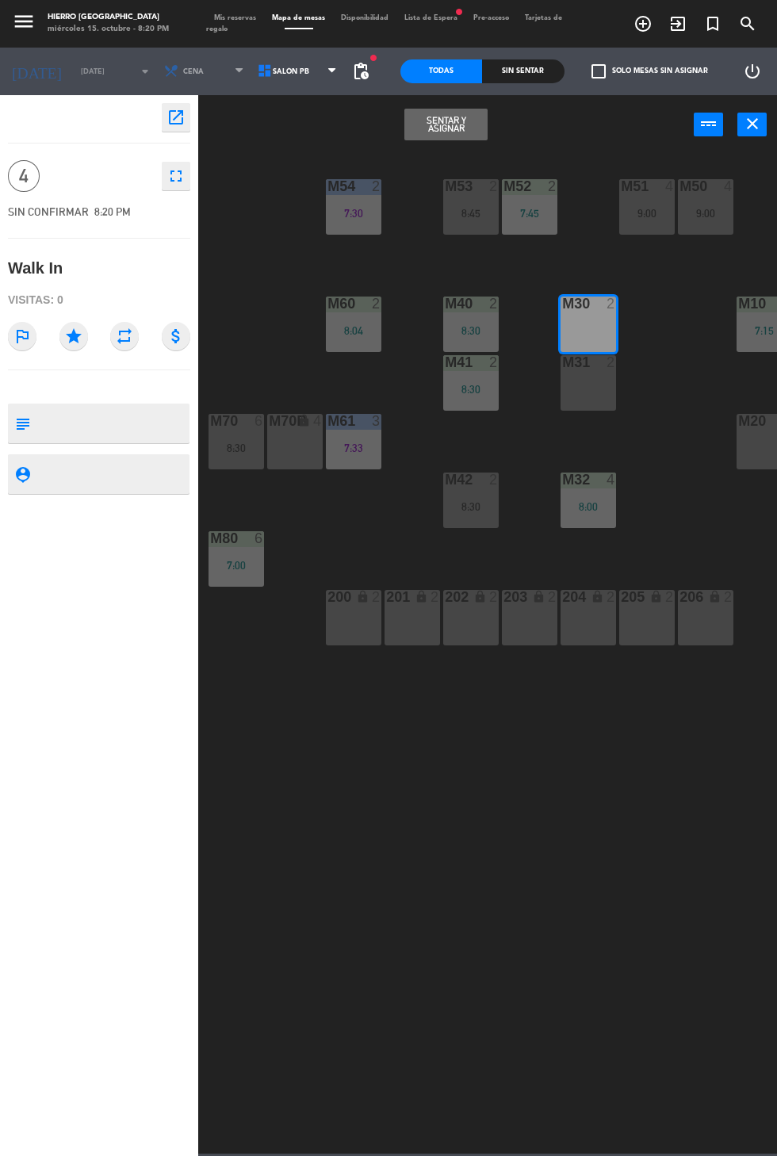
click at [588, 409] on div "m31 2" at bounding box center [589, 383] width 56 height 56
click at [461, 136] on button "Sentar y Asignar" at bounding box center [445, 125] width 82 height 32
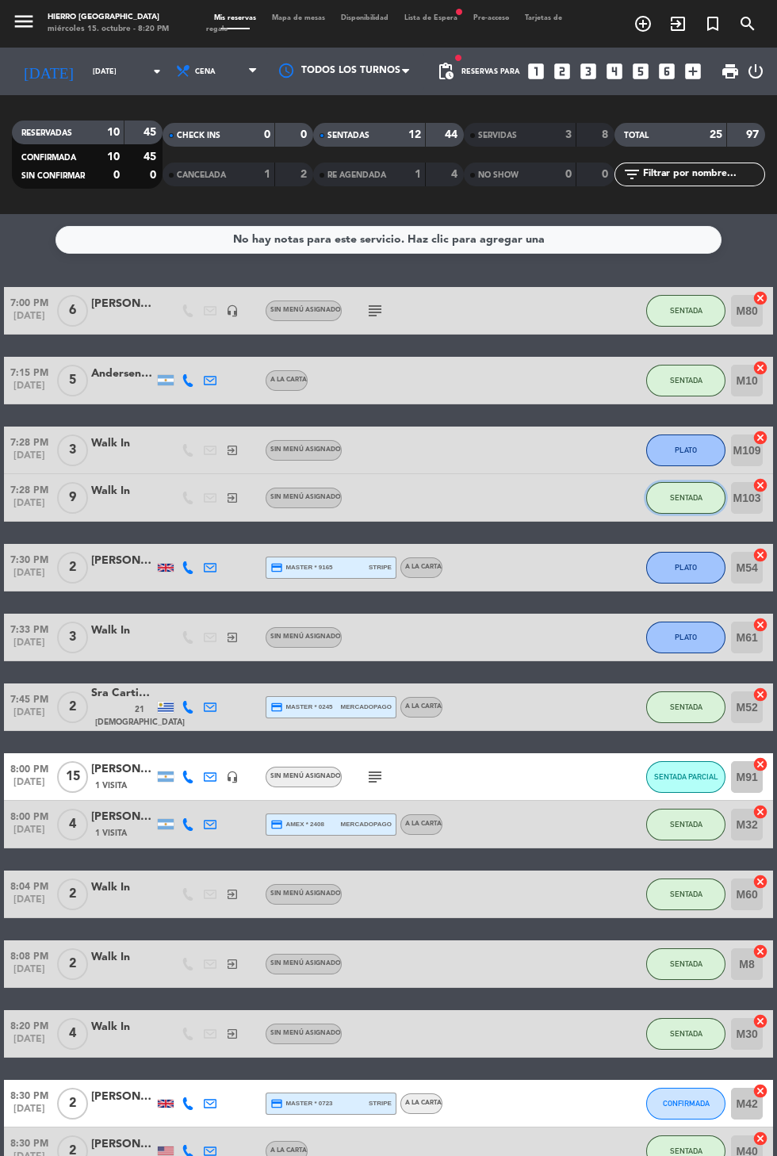
click at [698, 513] on button "SENTADA" at bounding box center [685, 498] width 79 height 32
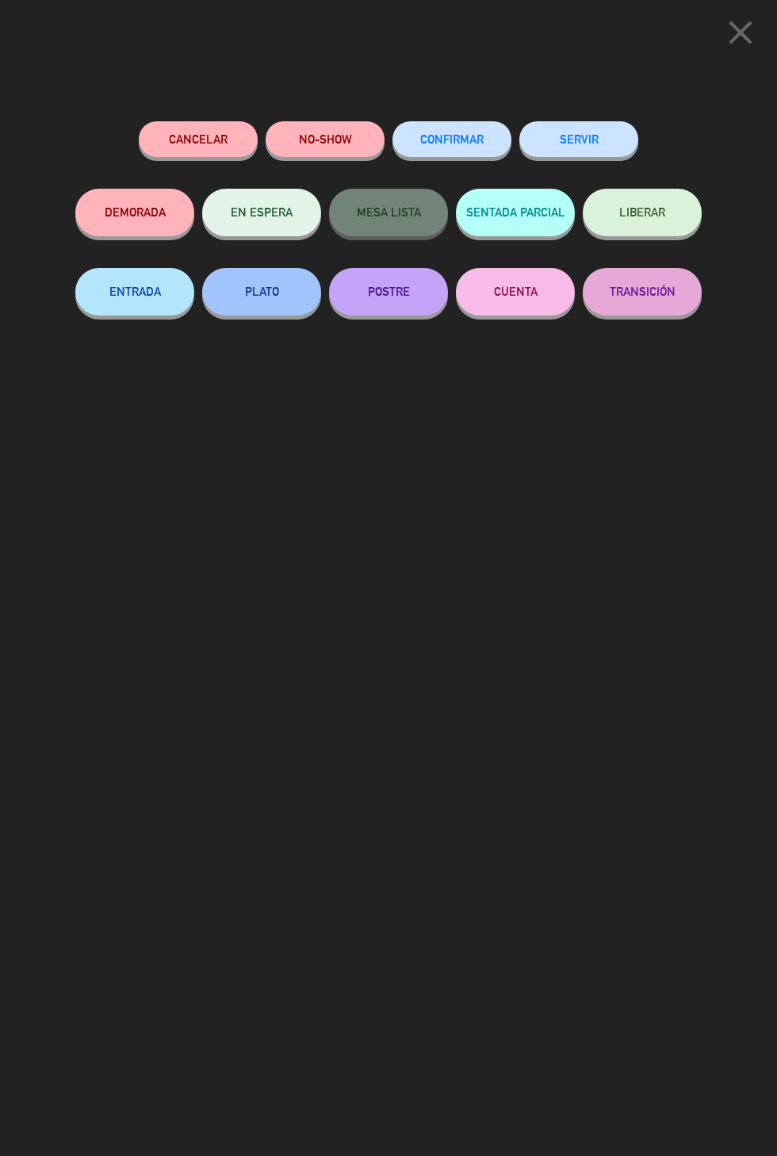
click at [254, 299] on button "PLATO" at bounding box center [261, 292] width 119 height 48
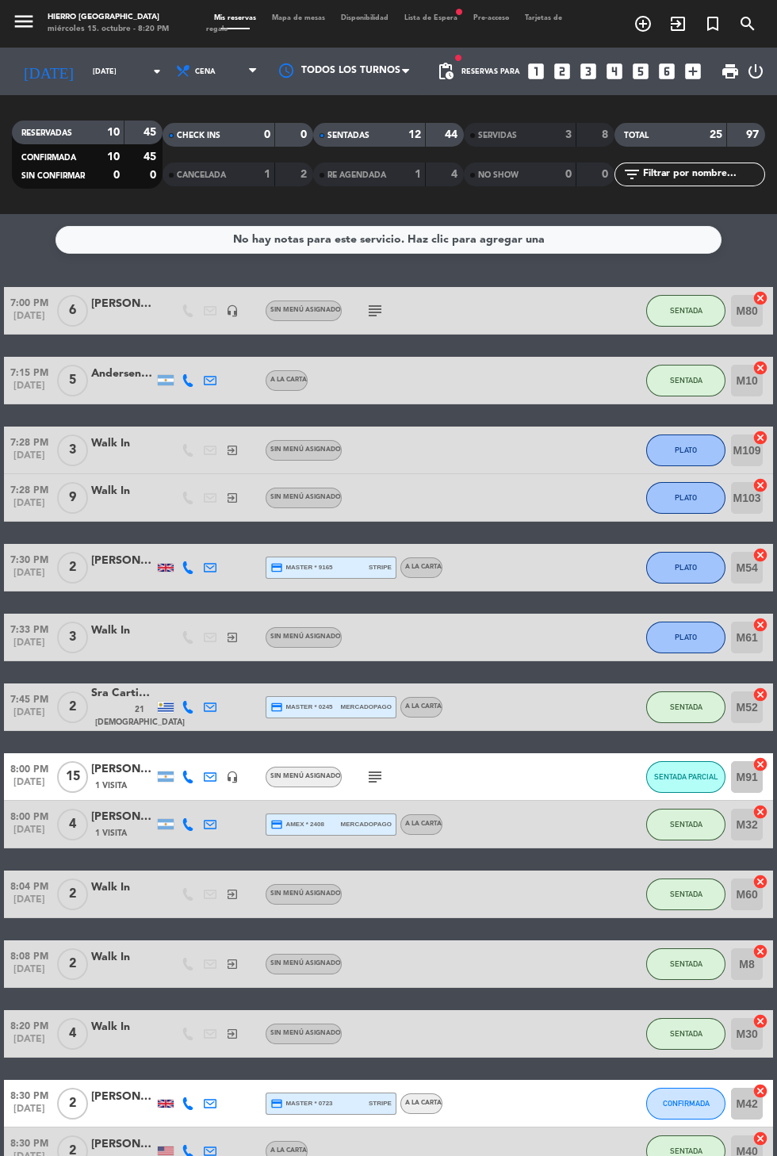
scroll to position [434, 0]
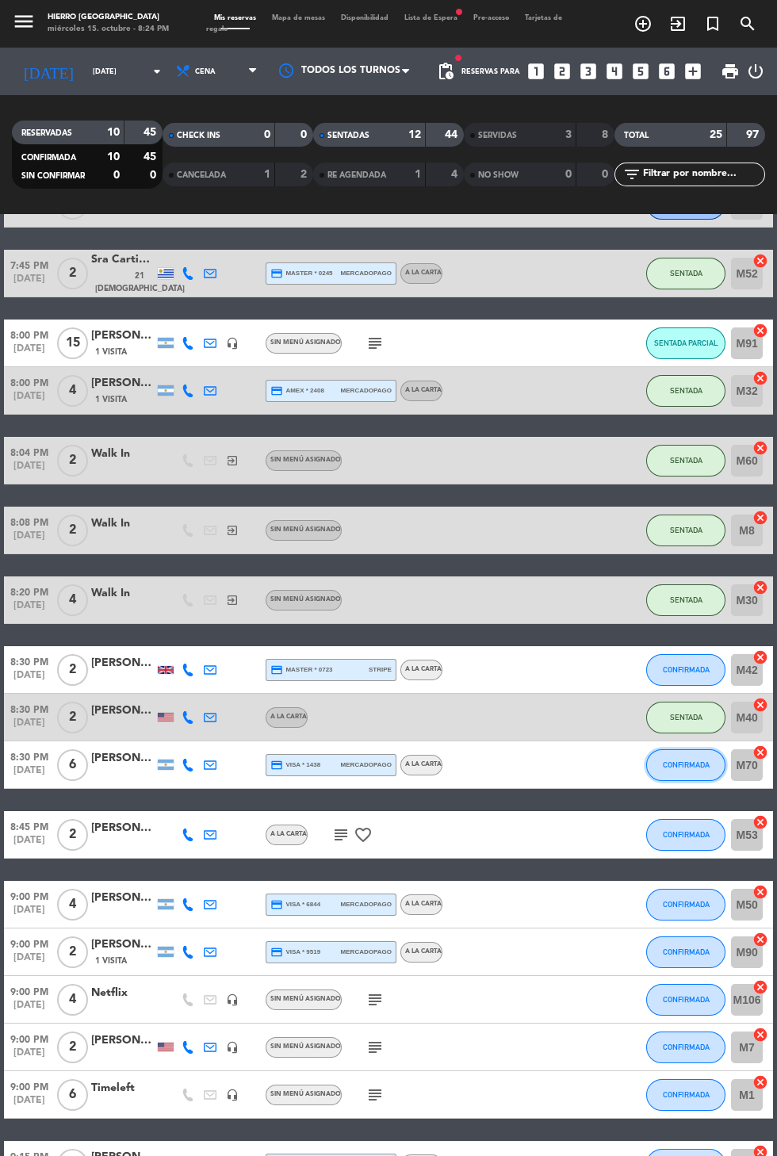
click at [662, 775] on button "CONFIRMADA" at bounding box center [685, 765] width 79 height 32
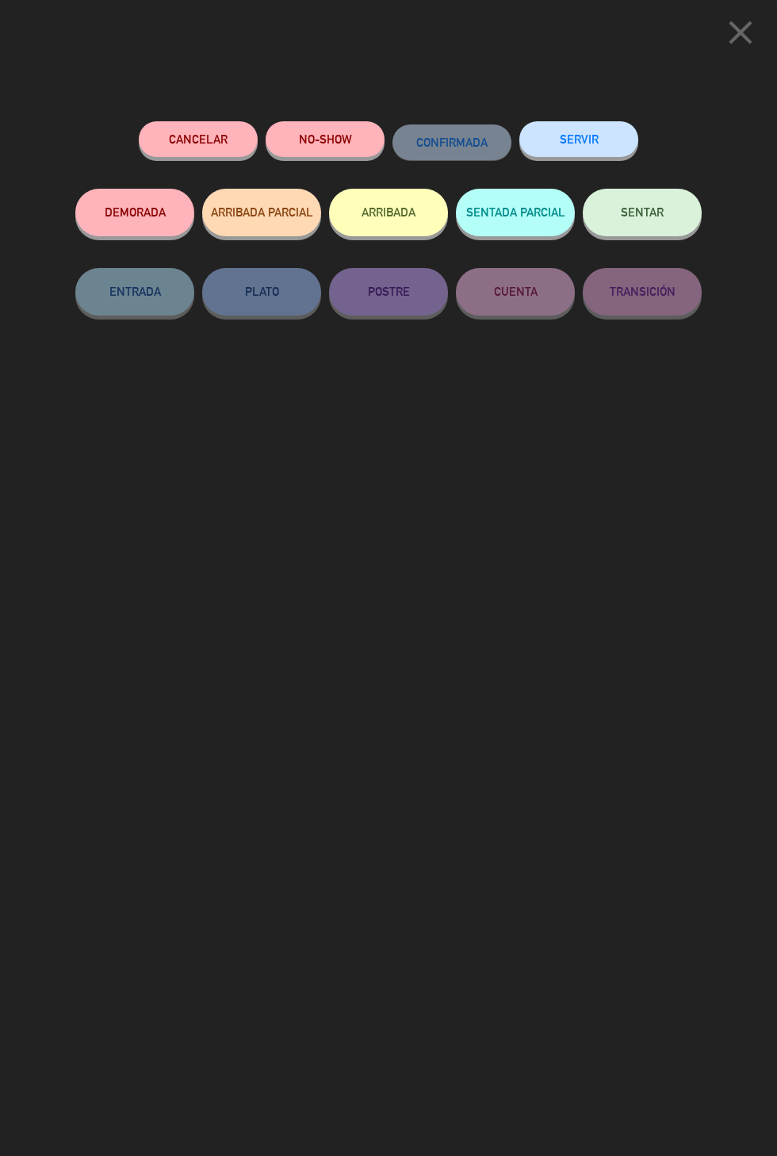
click at [500, 215] on button "SENTADA PARCIAL" at bounding box center [515, 213] width 119 height 48
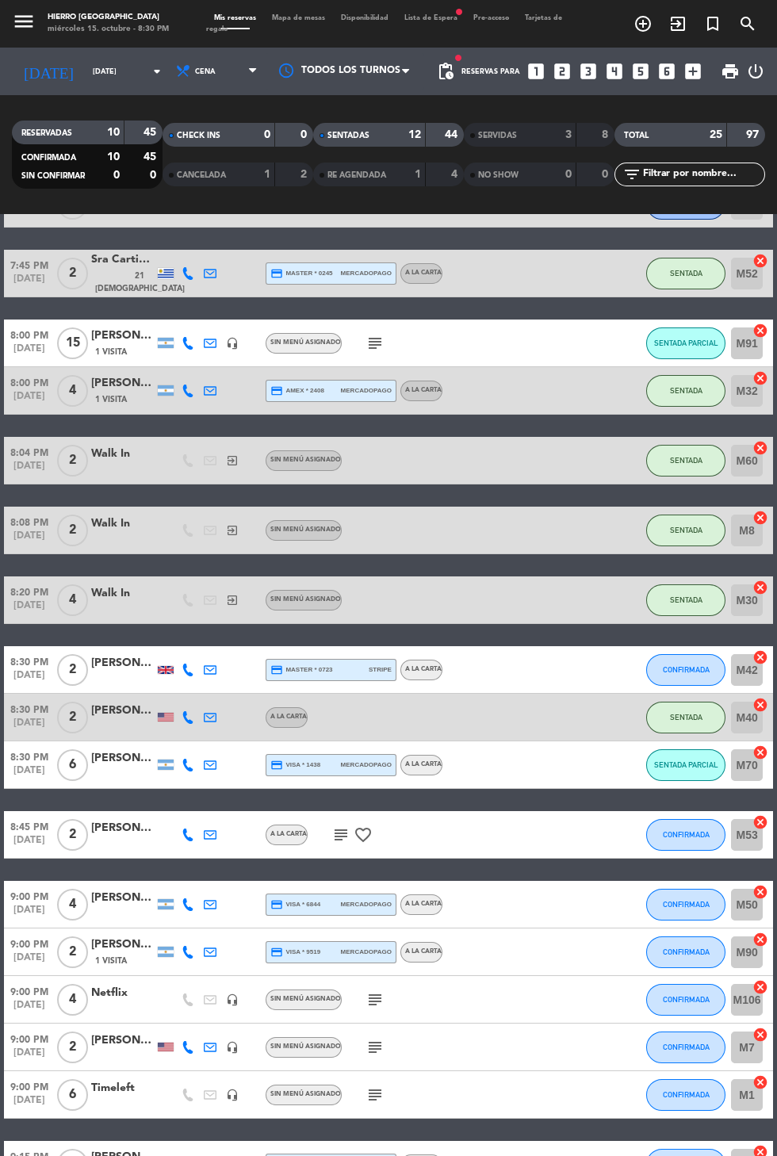
click at [761, 703] on icon "cancel" at bounding box center [760, 705] width 16 height 16
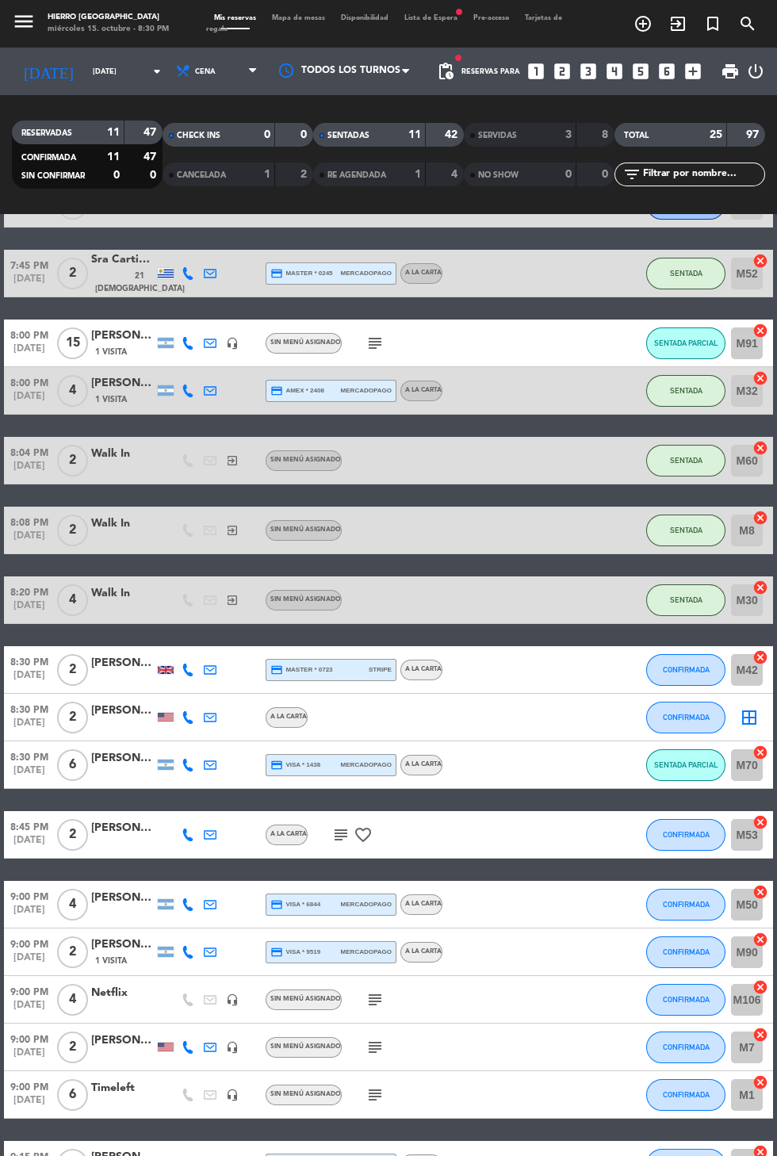
click at [743, 721] on icon "border_all" at bounding box center [749, 717] width 19 height 19
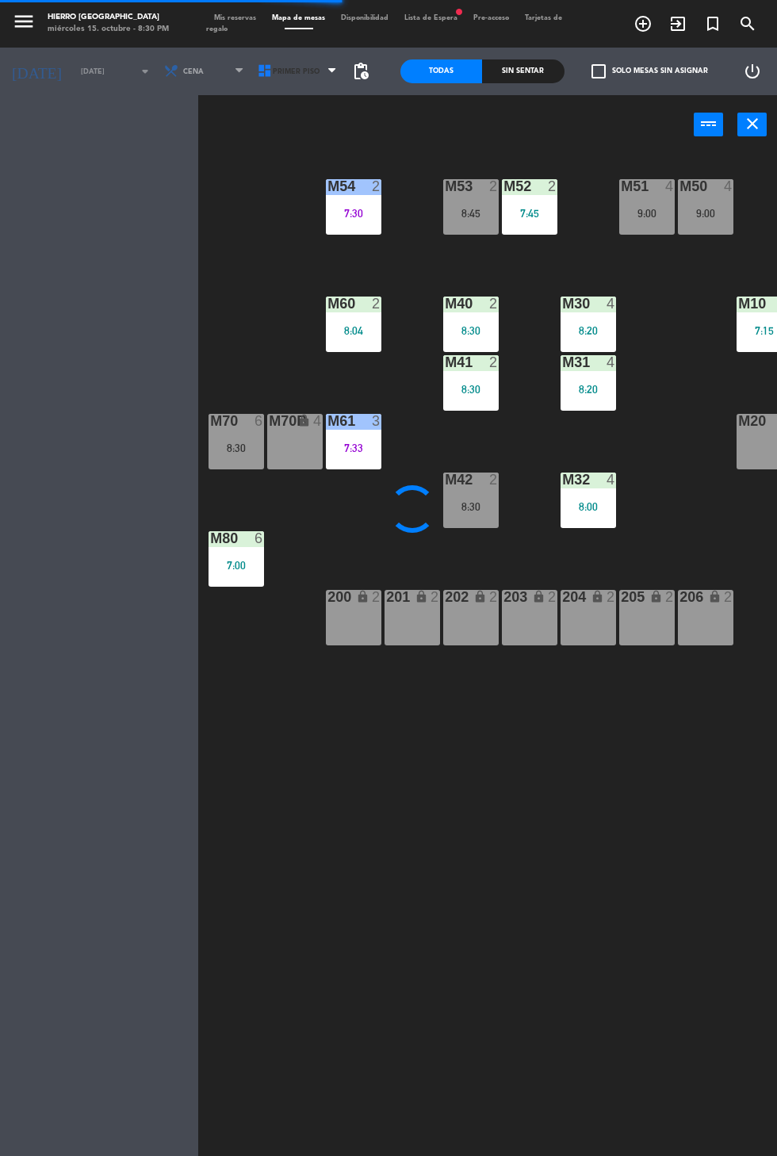
click at [283, 71] on span "Primer Piso" at bounding box center [296, 71] width 47 height 9
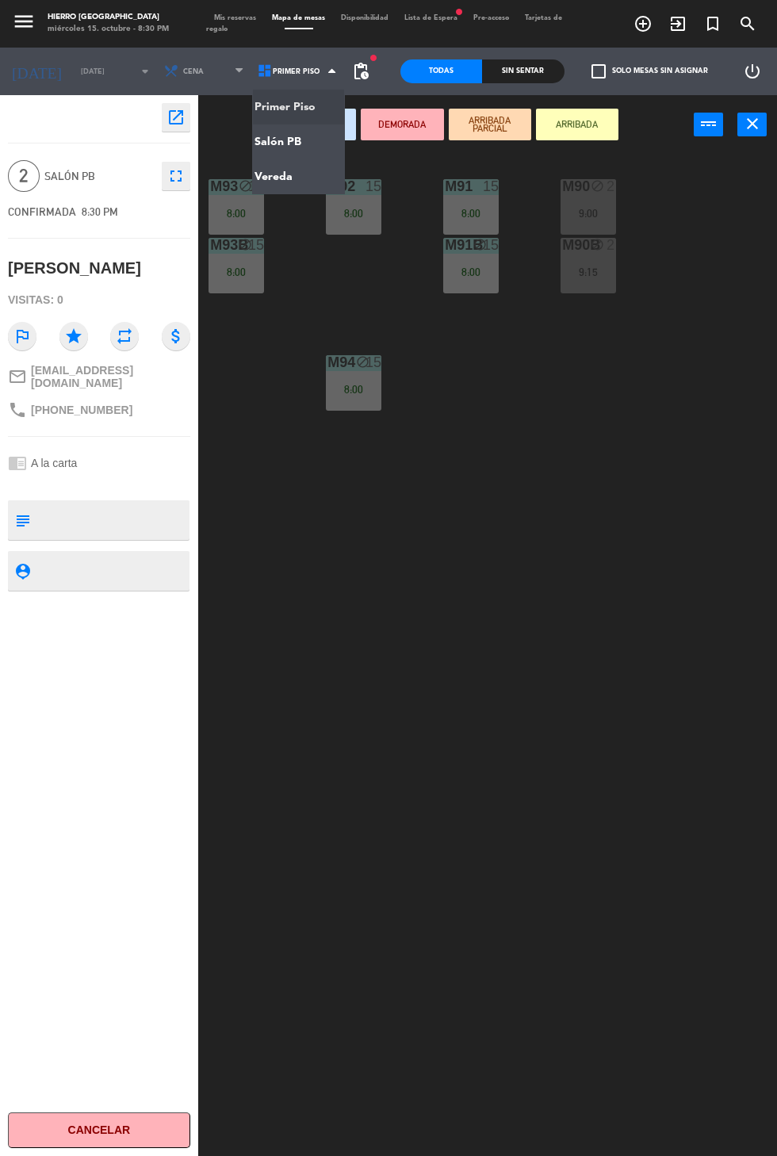
click at [309, 155] on ng-component "menu Hierro [GEOGRAPHIC_DATA] miércoles 15. octubre - 8:30 PM Mis reservas Mapa…" at bounding box center [388, 632] width 777 height 1265
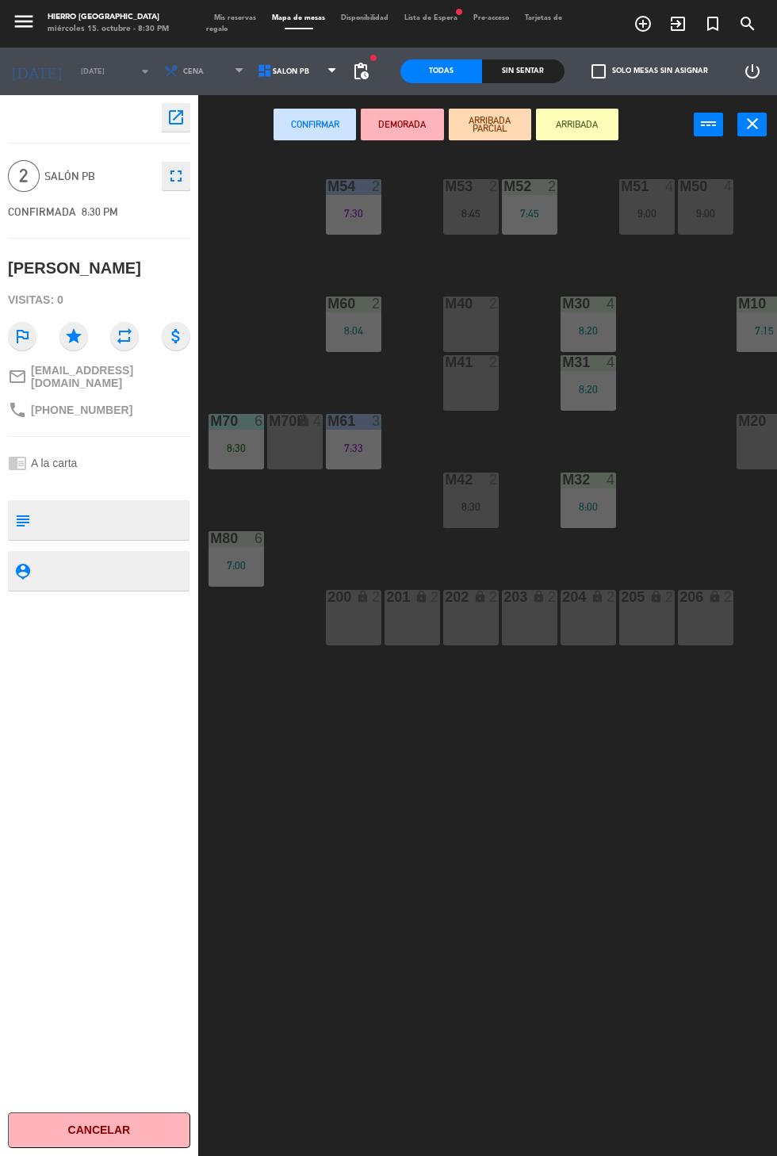
click at [593, 525] on div "M32 4 8:00" at bounding box center [589, 501] width 56 height 56
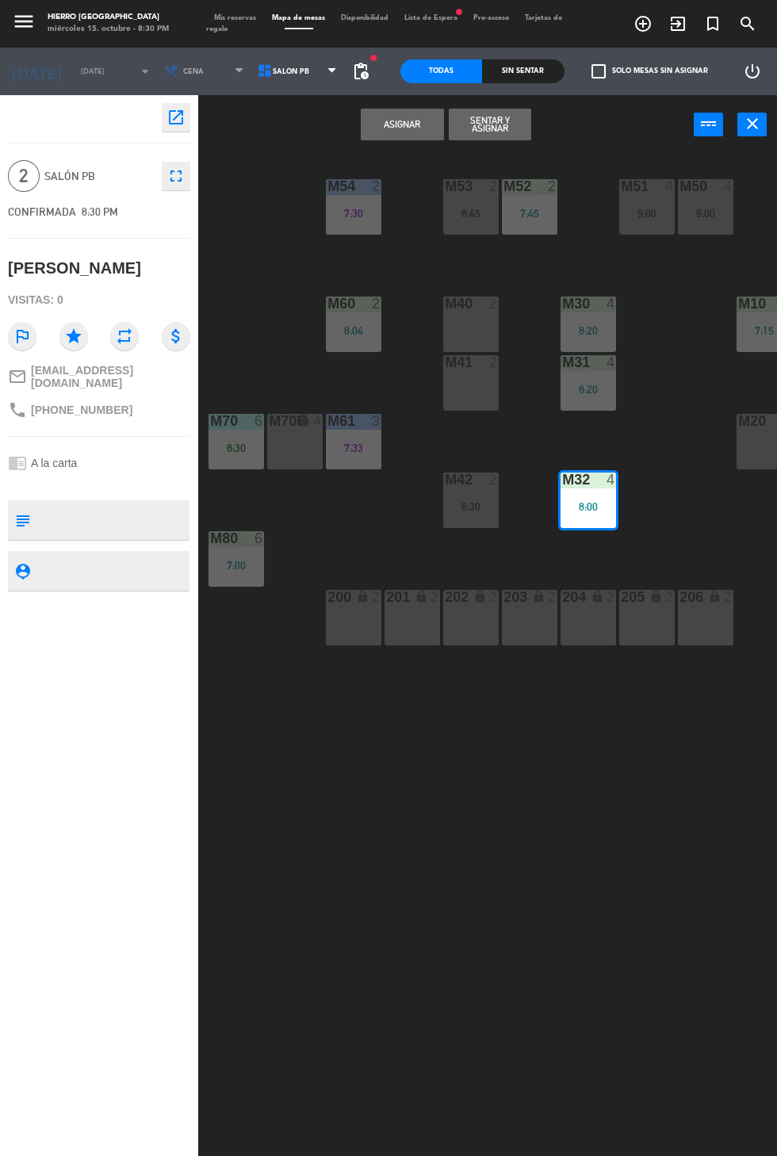
click at [405, 132] on button "Asignar" at bounding box center [402, 125] width 82 height 32
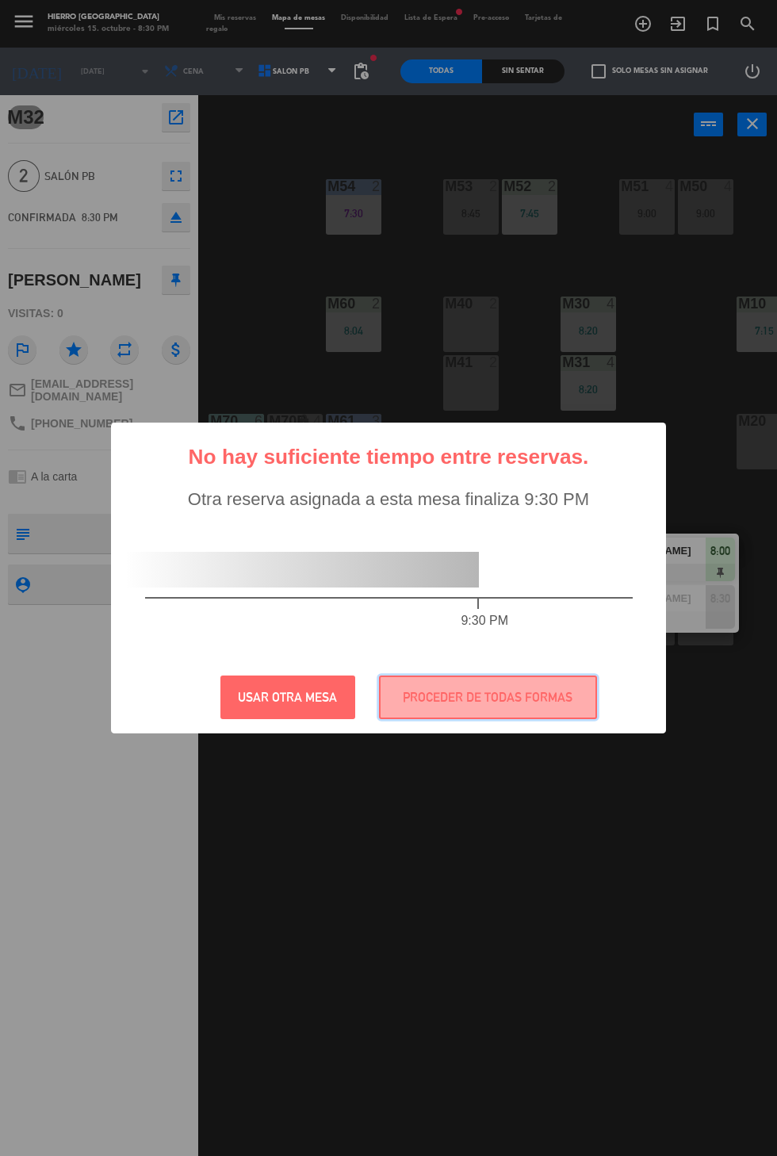
click at [518, 719] on button "PROCEDER DE TODAS FORMAS" at bounding box center [488, 698] width 218 height 44
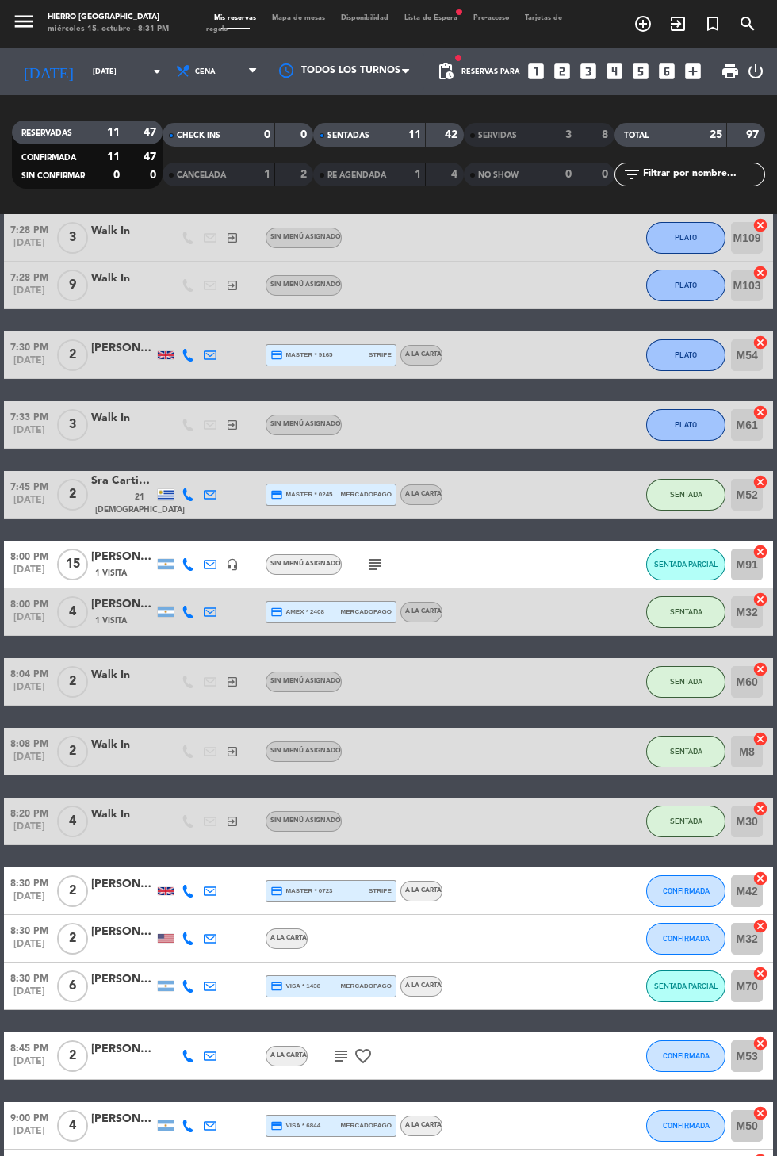
scroll to position [274, 0]
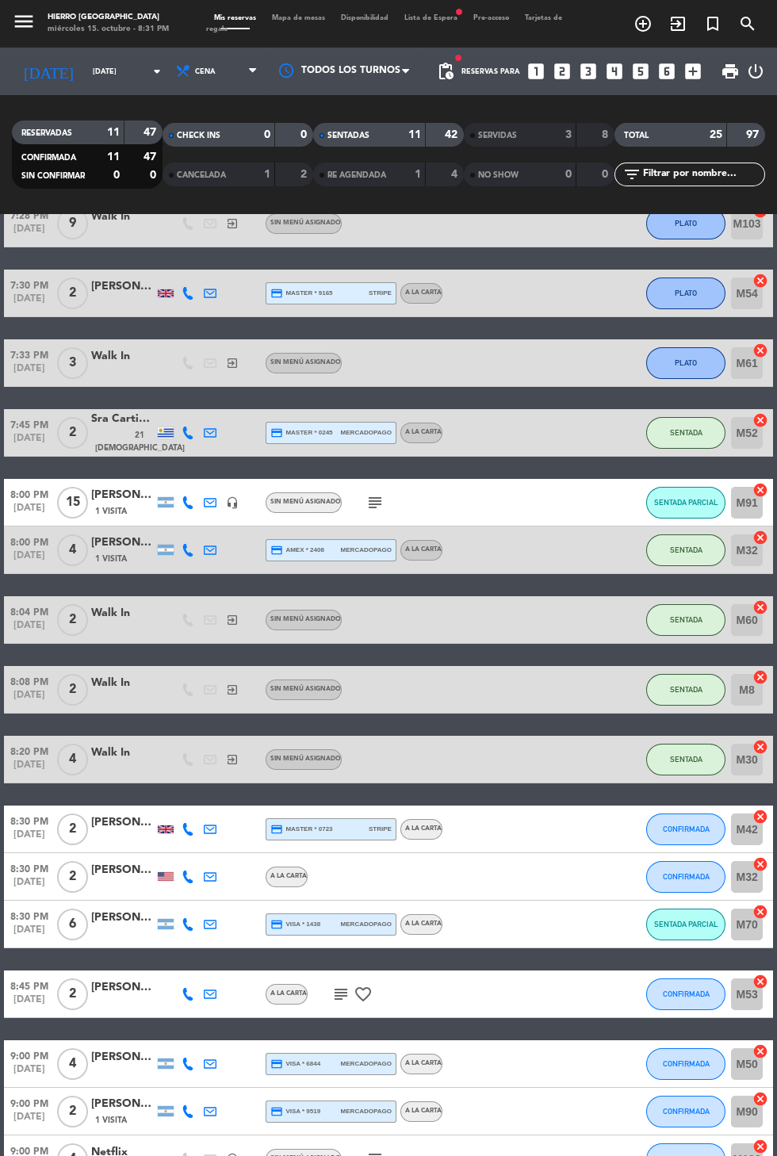
click at [768, 536] on icon "cancel" at bounding box center [760, 538] width 16 height 16
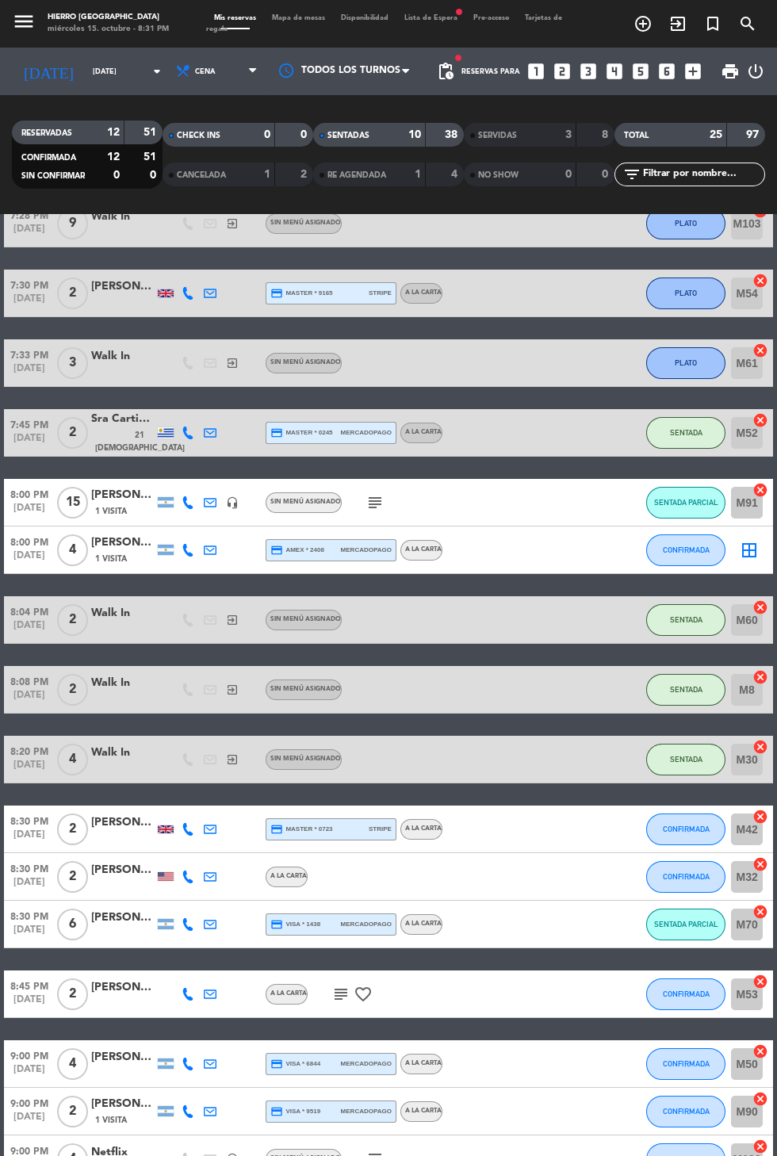
click at [753, 554] on icon "border_all" at bounding box center [749, 550] width 19 height 19
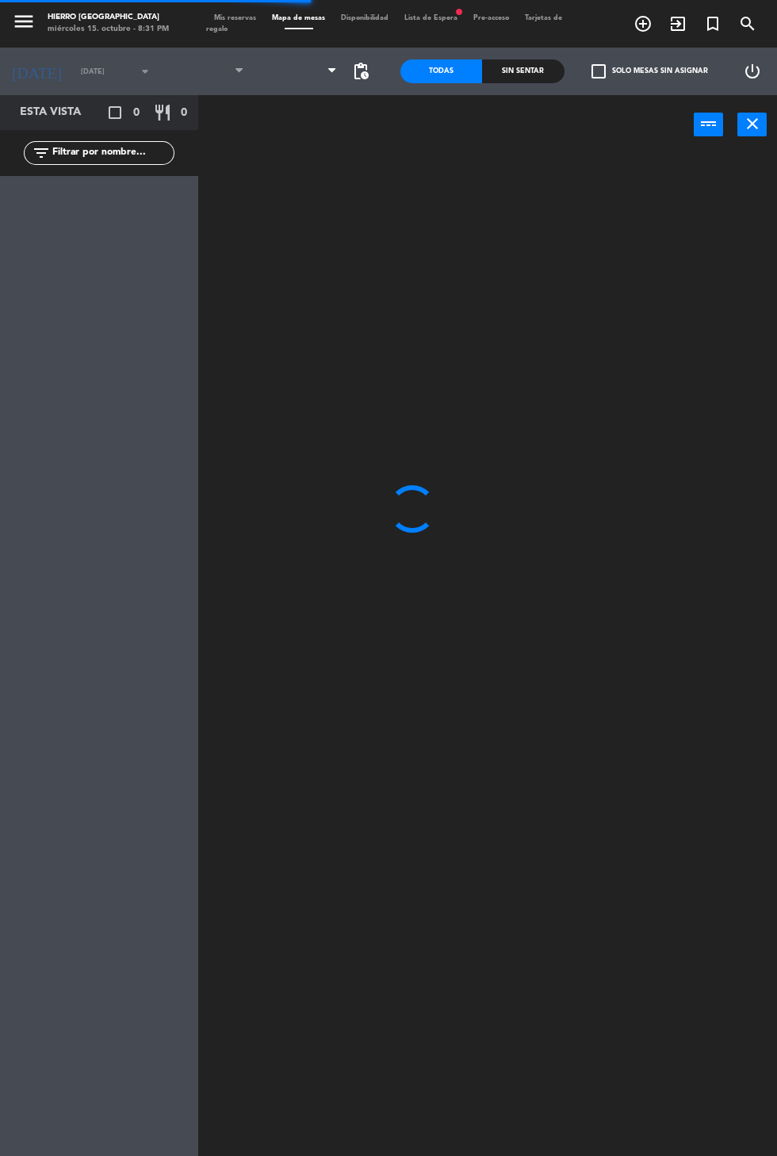
click at [281, 76] on span at bounding box center [299, 71] width 94 height 35
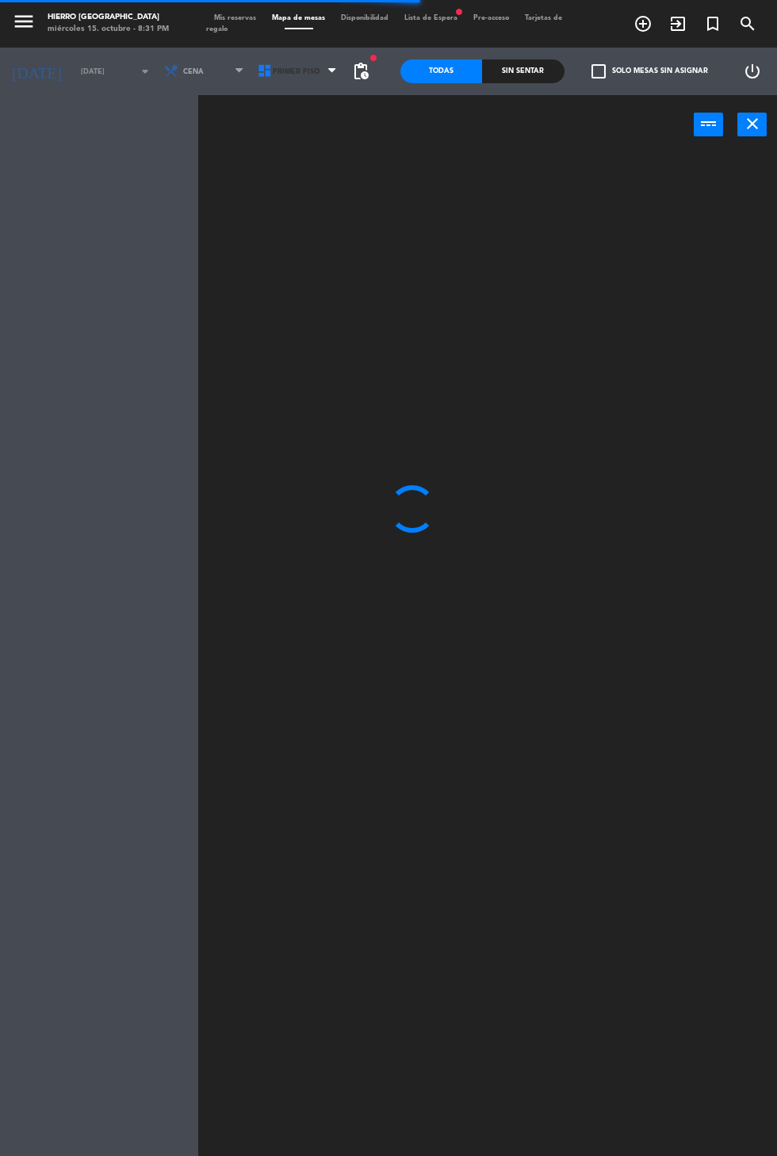
click at [276, 71] on span "Primer Piso" at bounding box center [296, 71] width 47 height 9
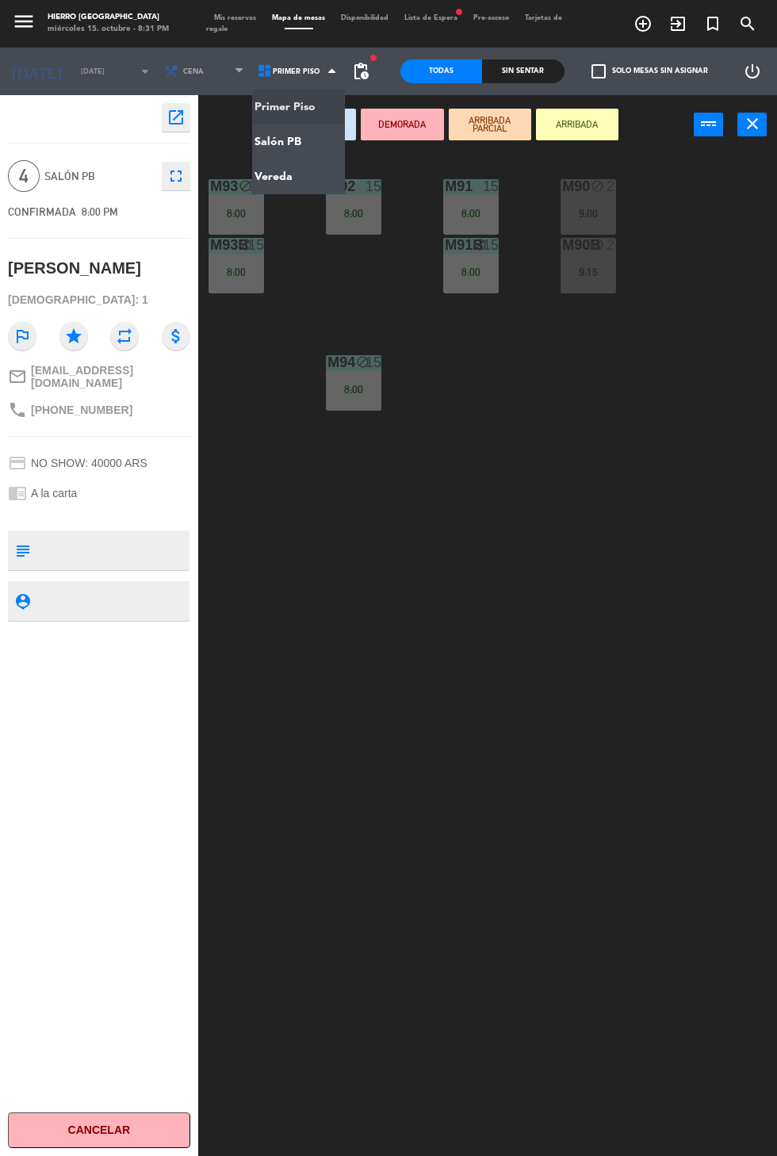
click at [320, 156] on ng-component "menu Hierro [GEOGRAPHIC_DATA] miércoles 15. octubre - 8:31 PM Mis reservas Mapa…" at bounding box center [388, 632] width 777 height 1265
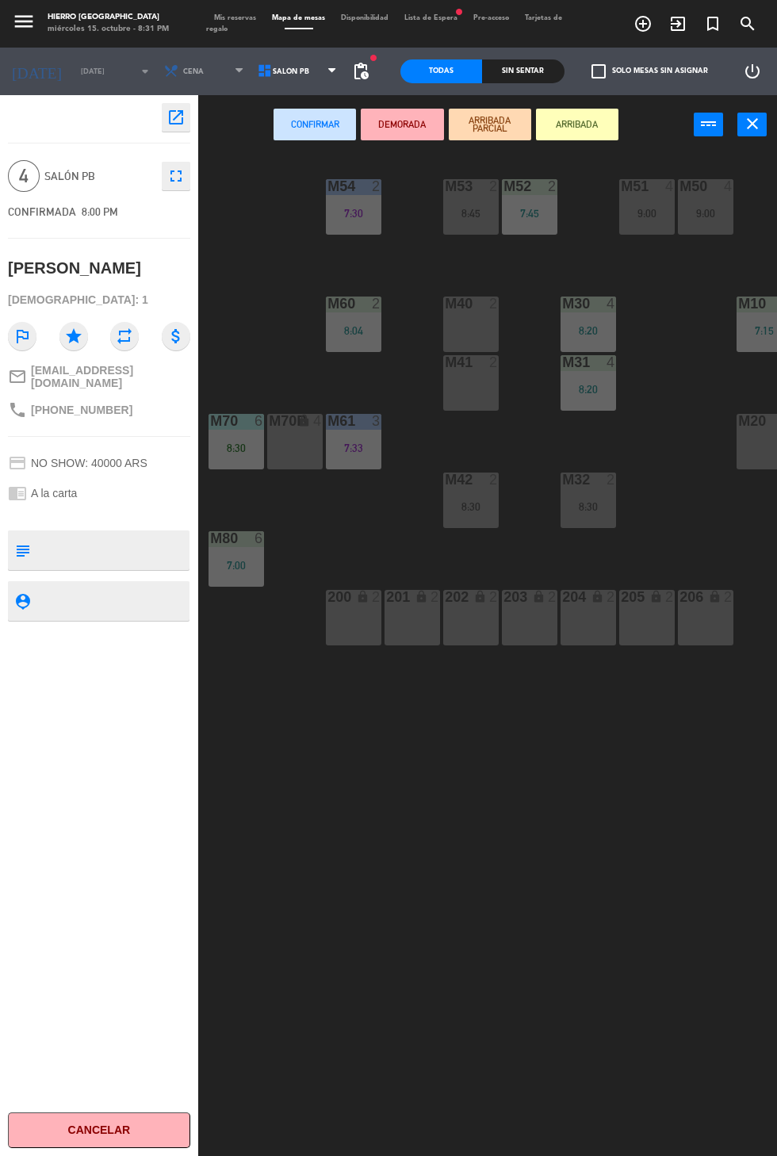
click at [472, 335] on div "M40 2" at bounding box center [471, 325] width 56 height 56
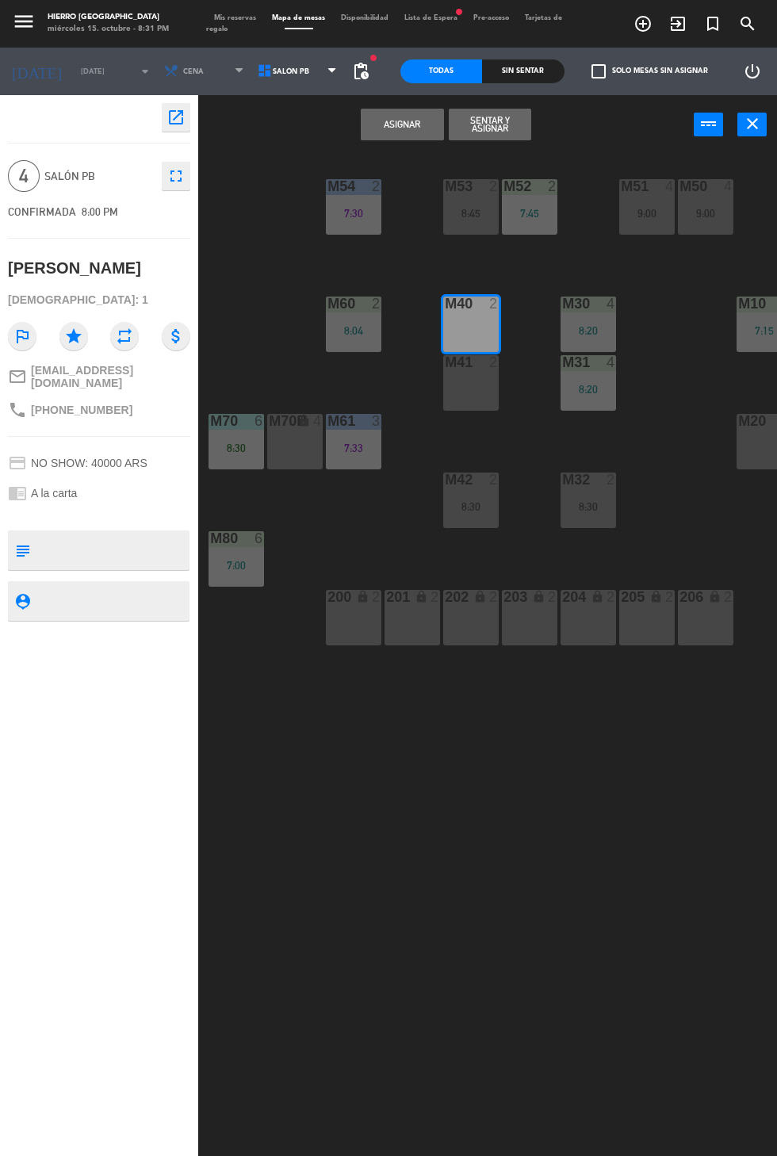
click at [467, 408] on div "M41 2" at bounding box center [471, 383] width 56 height 56
click at [514, 136] on button "Sentar y Asignar" at bounding box center [490, 125] width 82 height 32
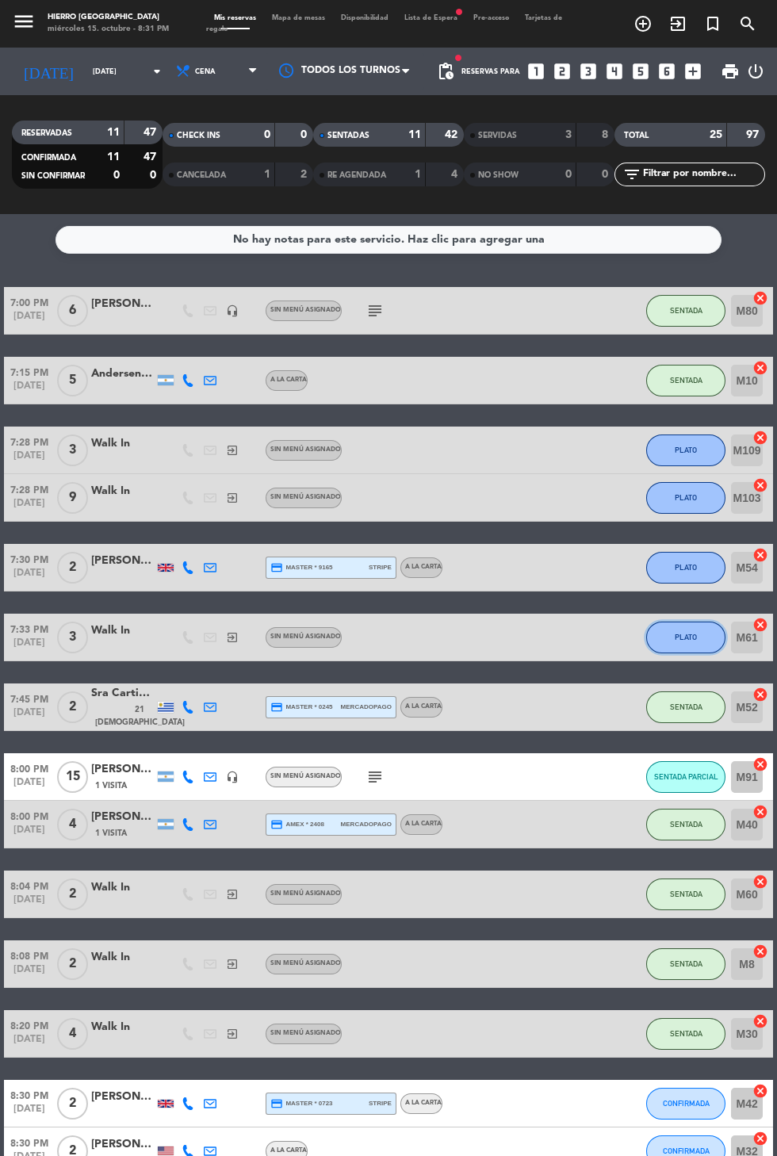
click at [695, 641] on span "PLATO" at bounding box center [686, 637] width 22 height 9
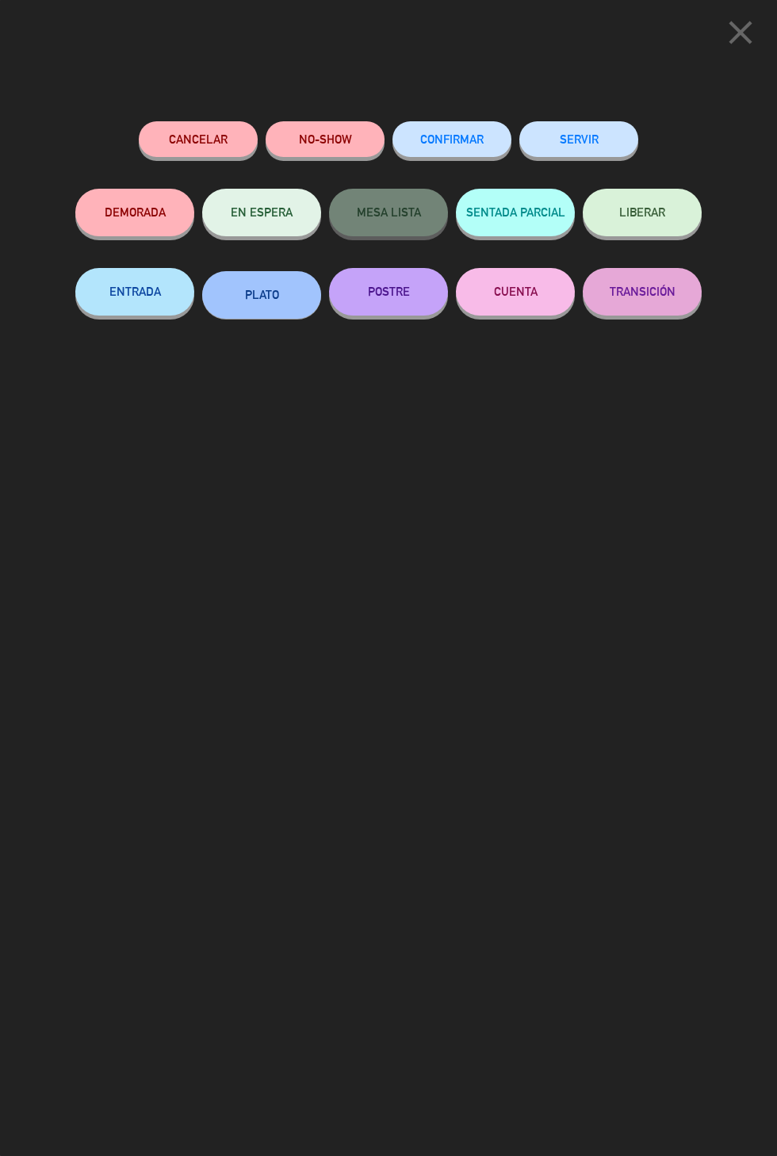
click at [588, 144] on button "SERVIR" at bounding box center [578, 139] width 119 height 36
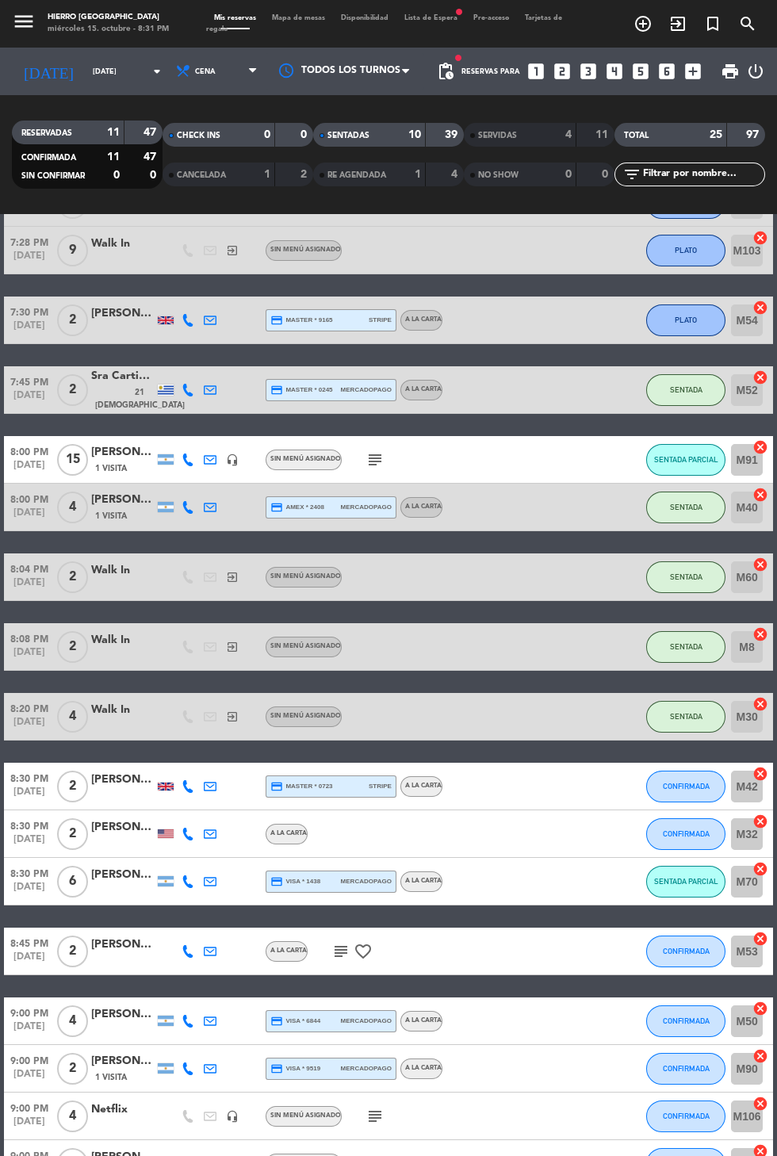
scroll to position [365, 0]
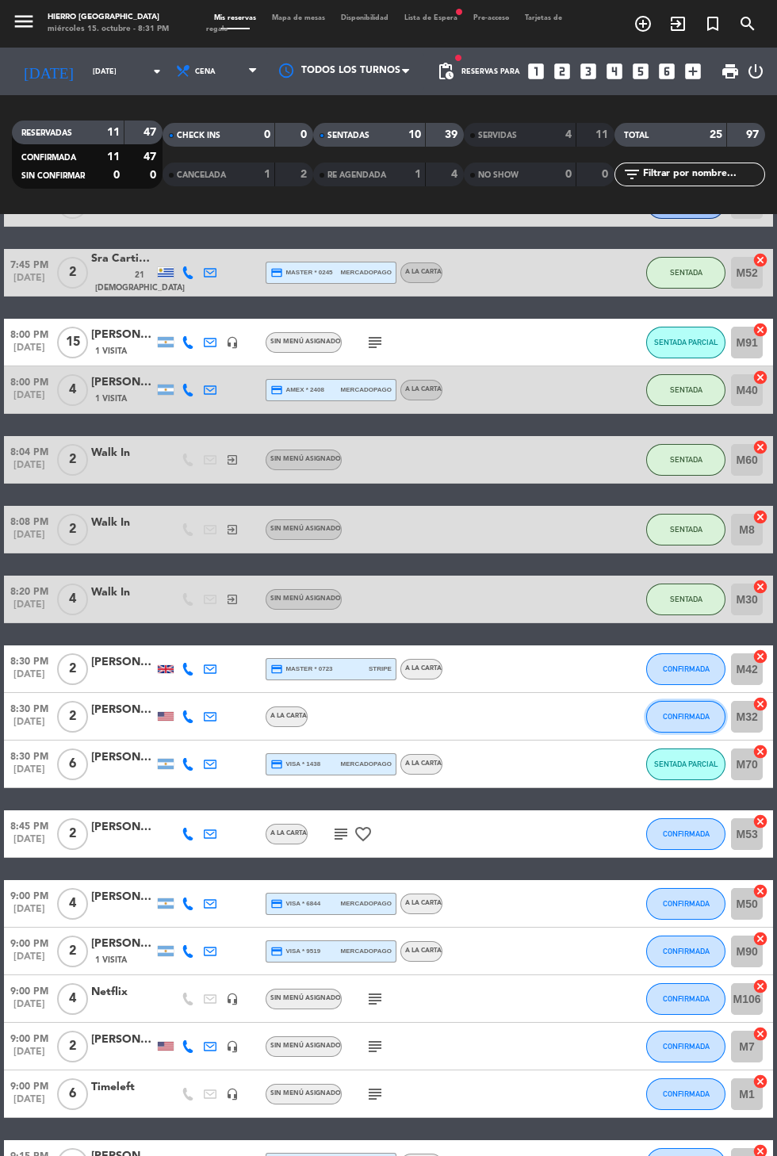
click at [697, 715] on span "CONFIRMADA" at bounding box center [686, 716] width 47 height 9
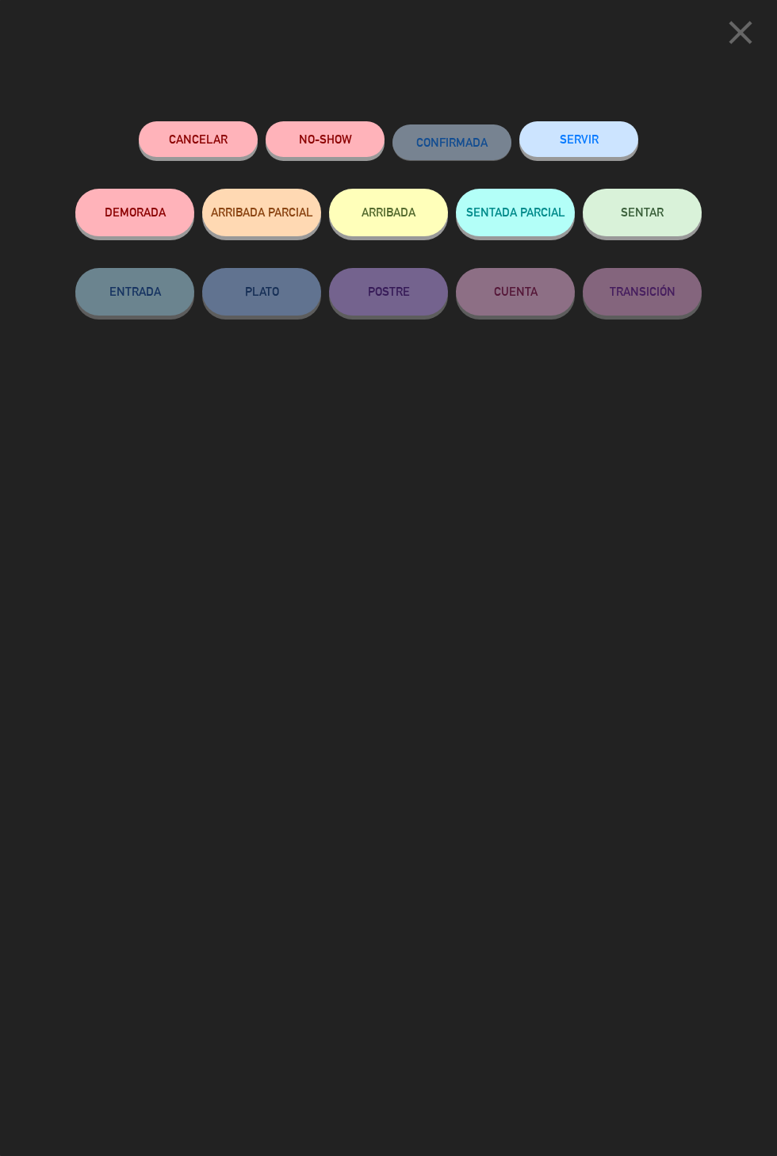
click at [672, 216] on button "SENTAR" at bounding box center [642, 213] width 119 height 48
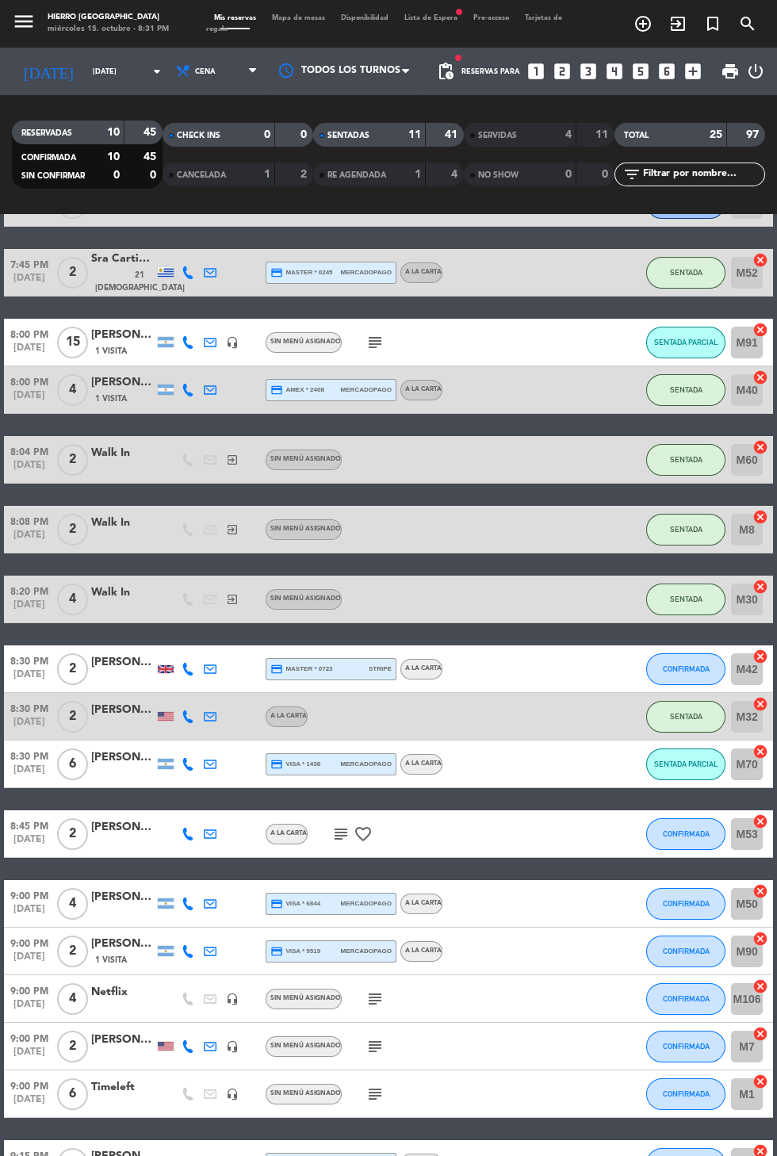
scroll to position [0, 0]
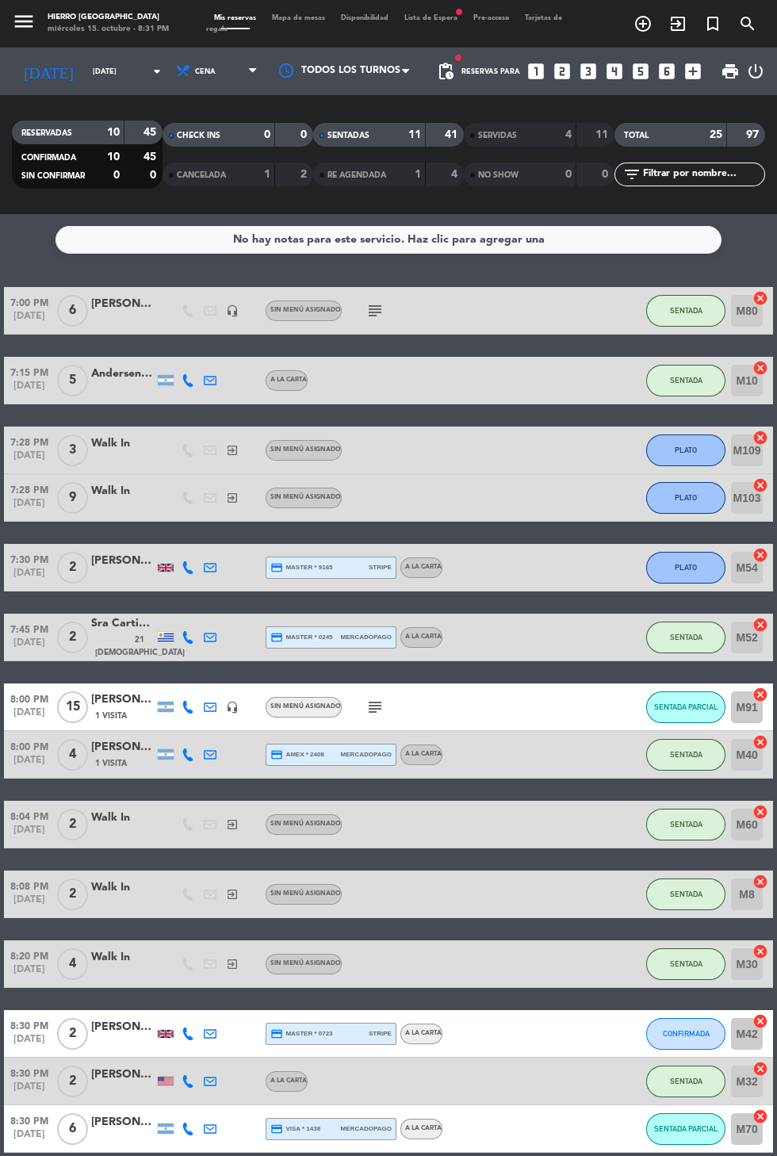
click at [683, 33] on icon "exit_to_app" at bounding box center [677, 23] width 19 height 19
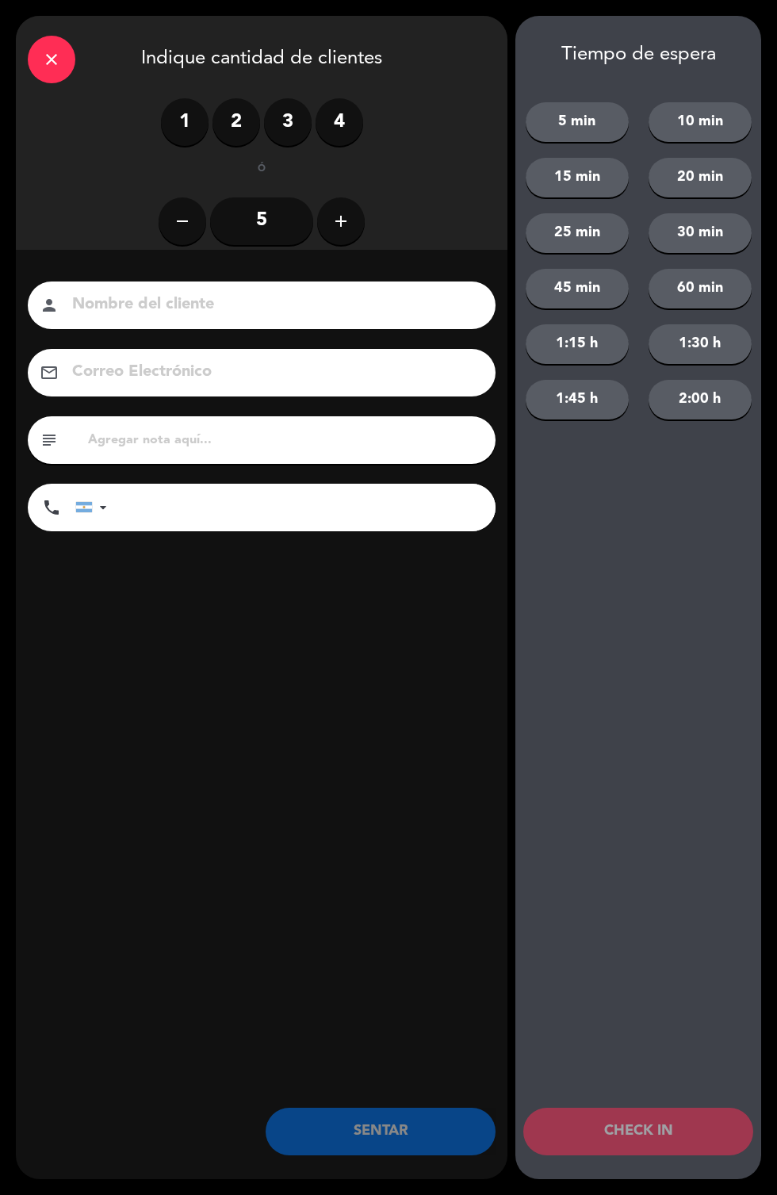
click at [289, 123] on label "3" at bounding box center [288, 122] width 48 height 48
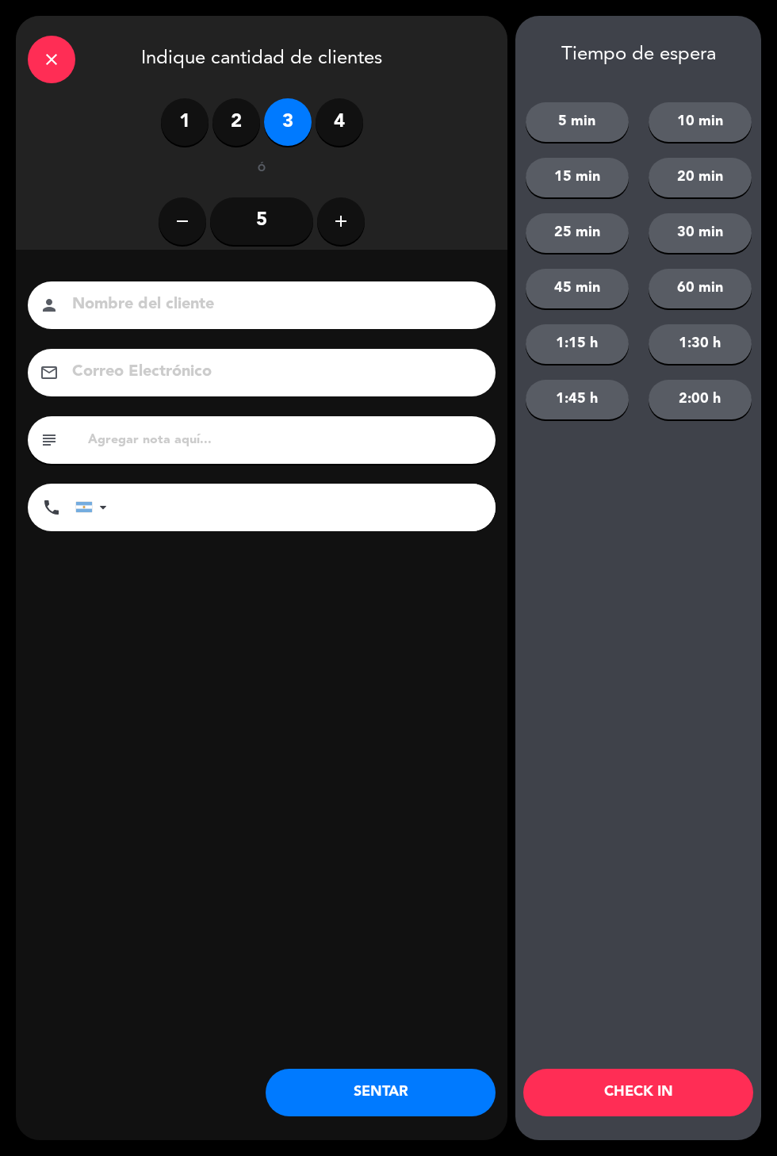
click at [406, 1097] on button "SENTAR" at bounding box center [381, 1093] width 230 height 48
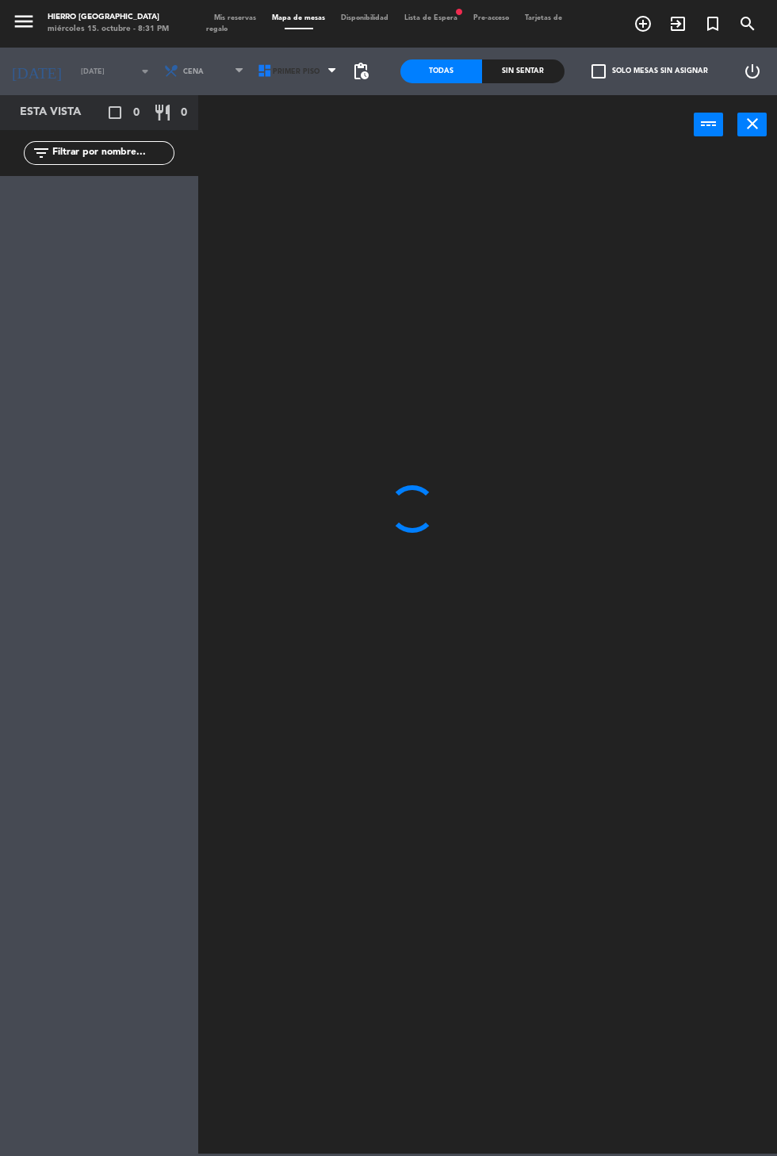
click at [289, 71] on span "Primer Piso" at bounding box center [296, 71] width 47 height 9
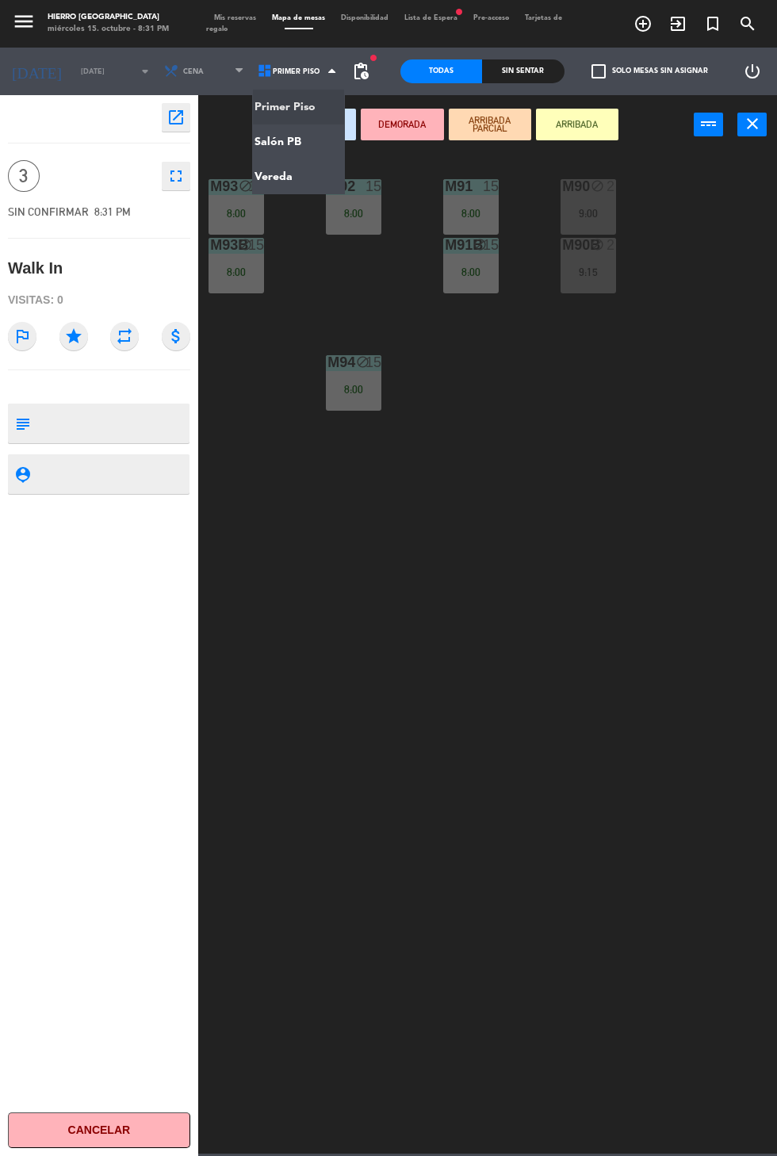
click at [312, 153] on ng-component "menu Hierro [GEOGRAPHIC_DATA] miércoles 15. octubre - 8:31 PM Mis reservas Mapa…" at bounding box center [388, 577] width 777 height 1154
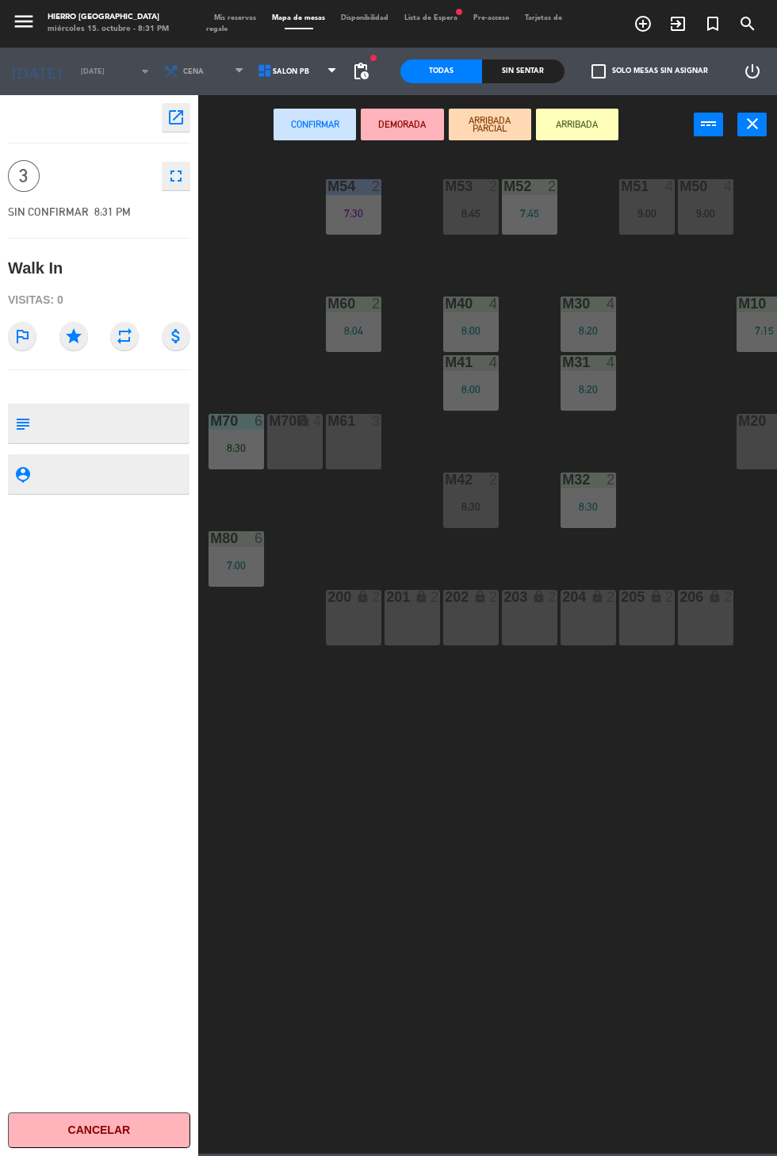
click at [354, 458] on div "M61 3" at bounding box center [354, 442] width 56 height 56
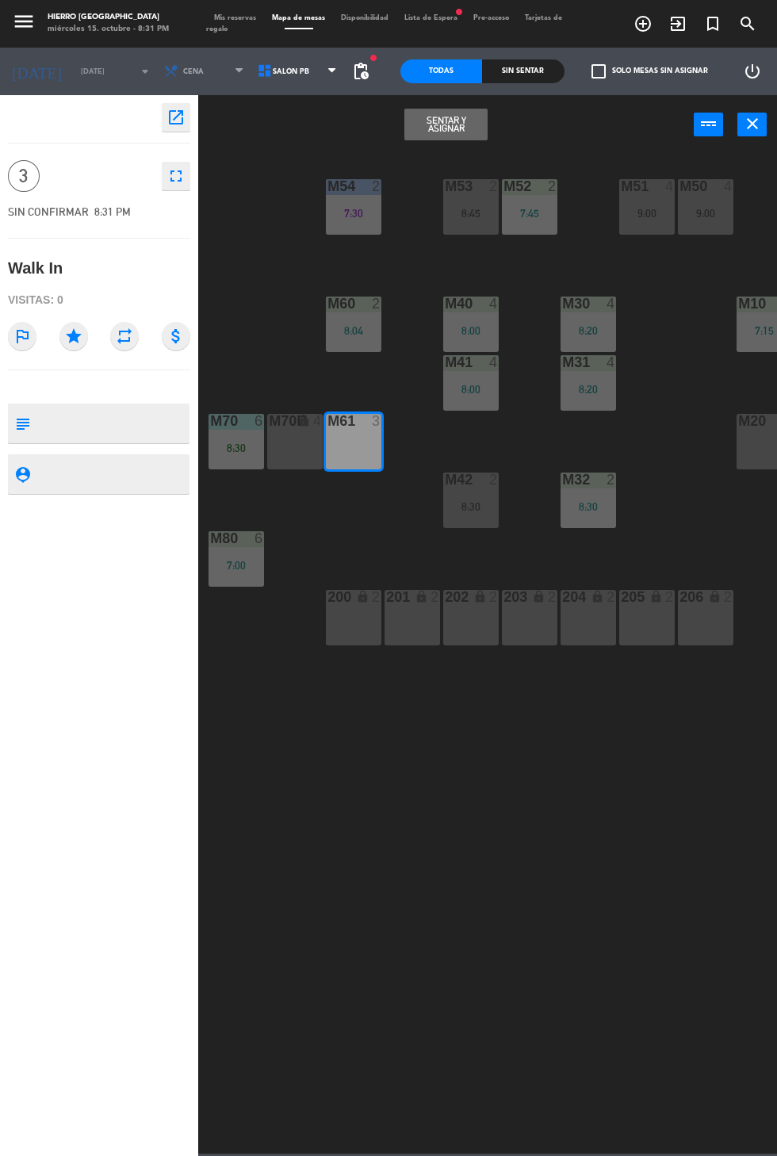
click at [465, 134] on button "Sentar y Asignar" at bounding box center [445, 125] width 82 height 32
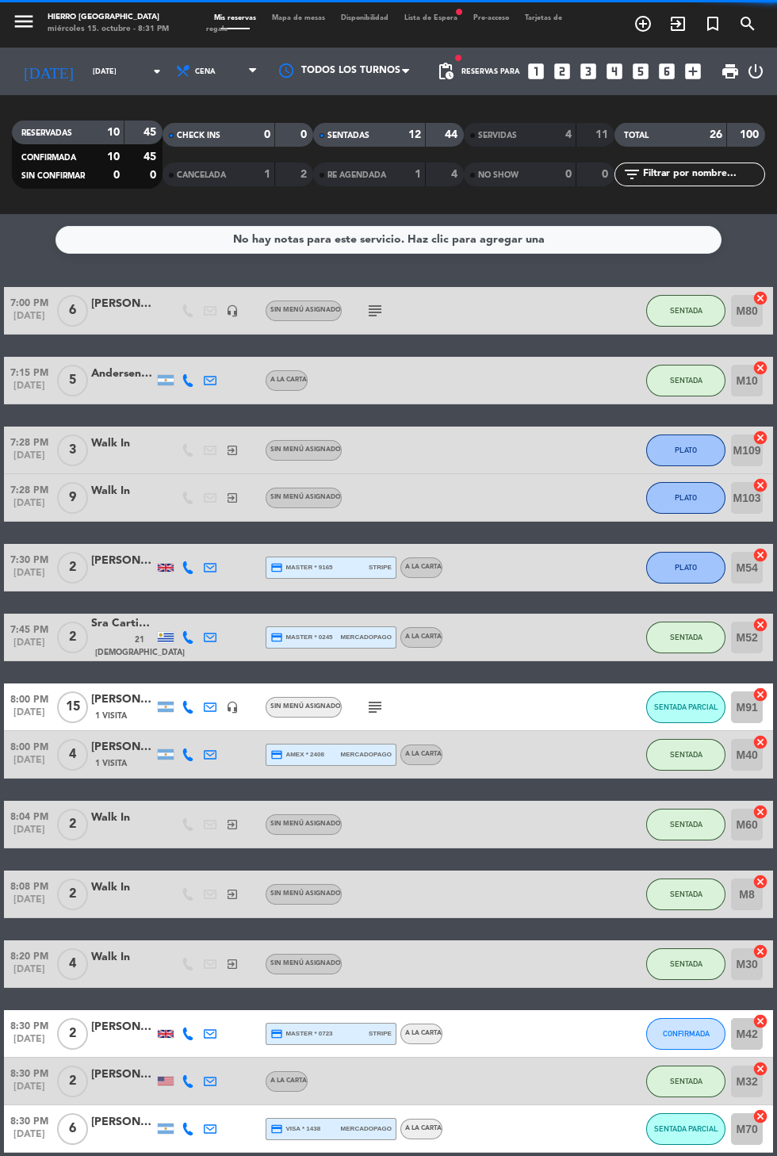
click at [678, 27] on icon "exit_to_app" at bounding box center [677, 23] width 19 height 19
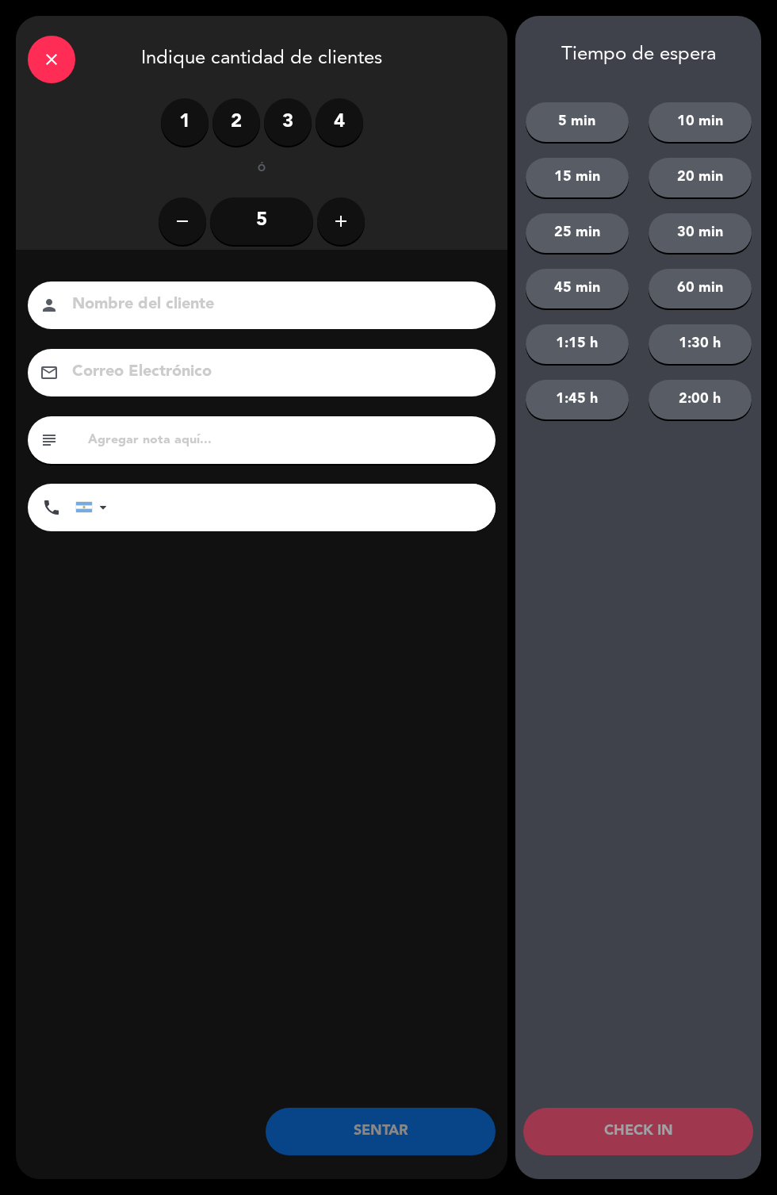
click at [348, 116] on label "4" at bounding box center [340, 122] width 48 height 48
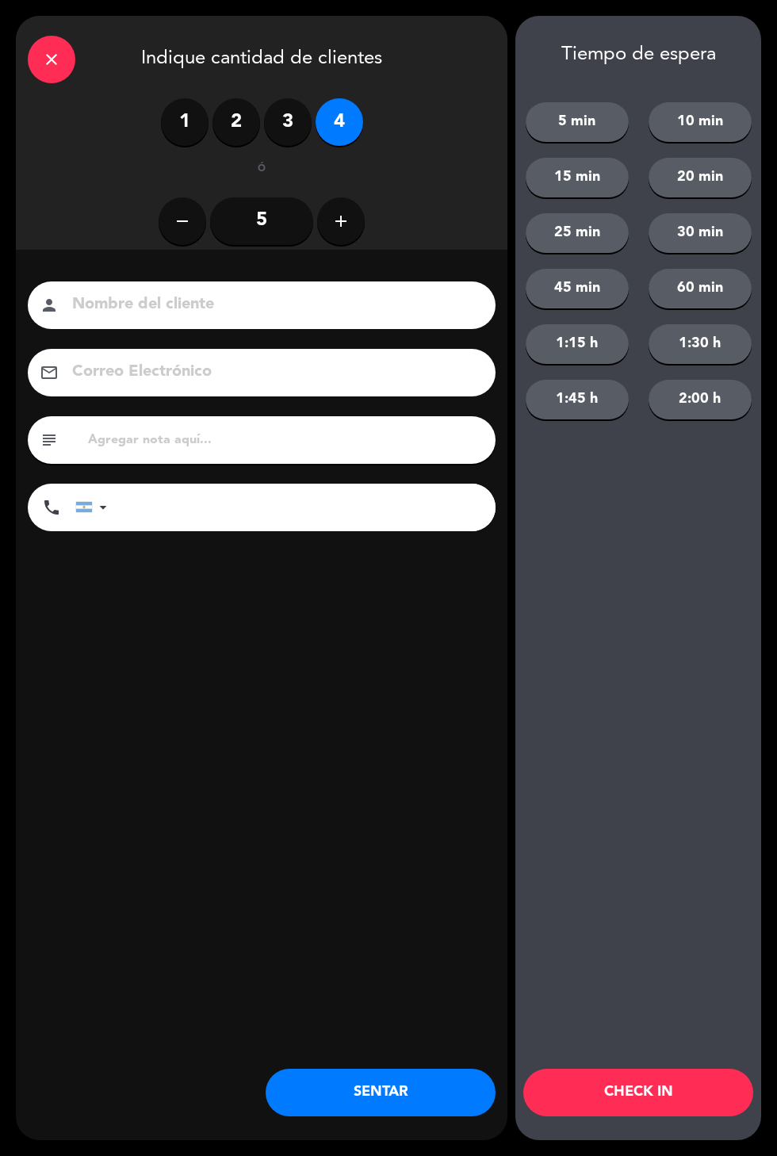
click at [409, 1097] on button "SENTAR" at bounding box center [381, 1093] width 230 height 48
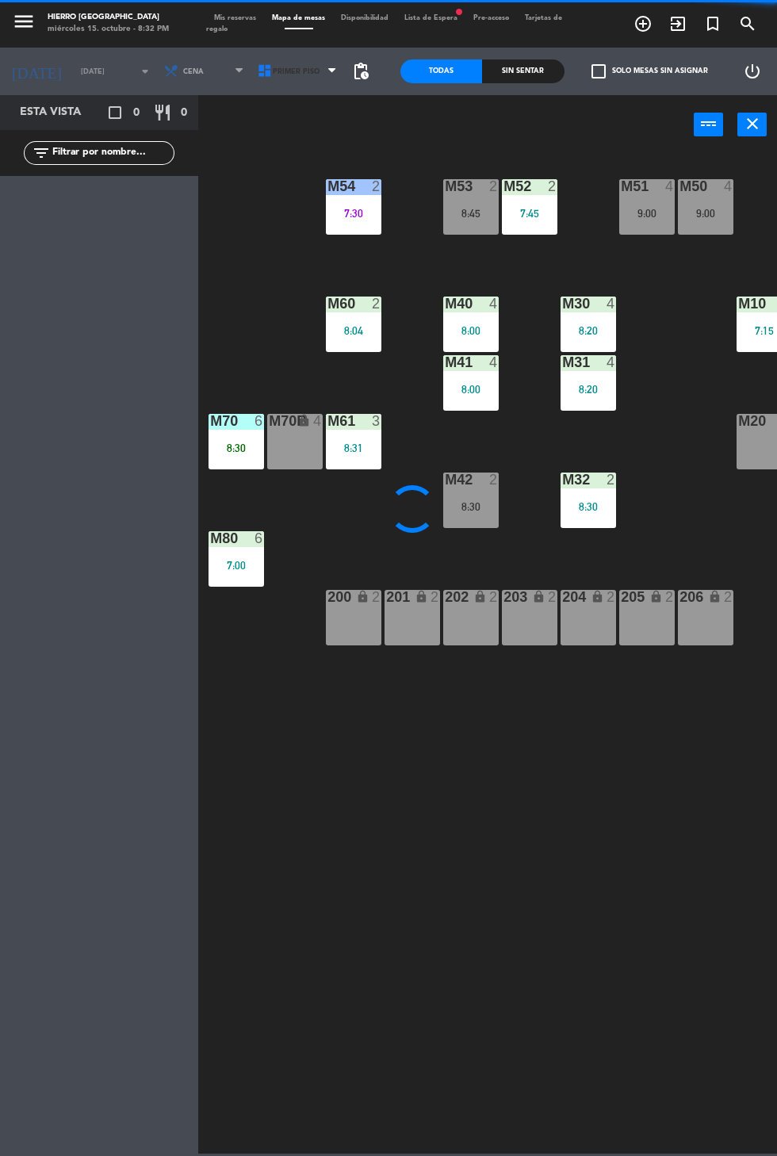
click at [260, 71] on icon at bounding box center [265, 71] width 16 height 16
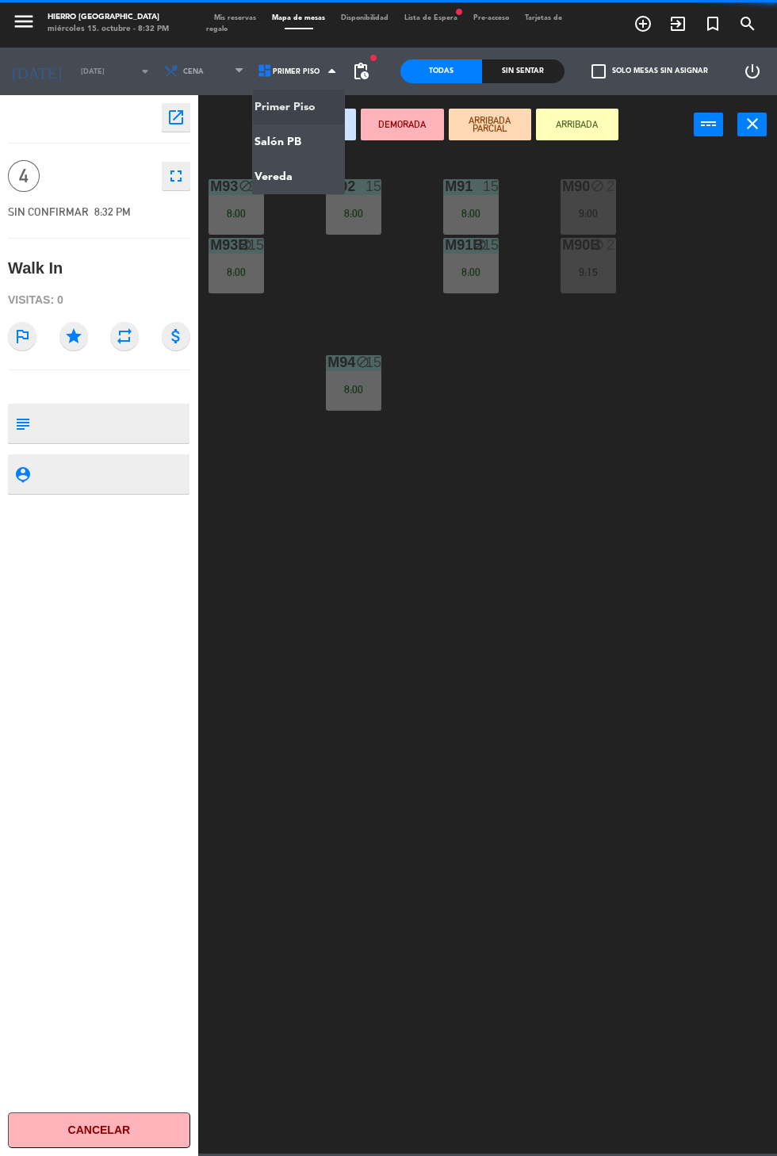
click at [309, 149] on ng-component "menu Hierro [GEOGRAPHIC_DATA] miércoles 15. octubre - 8:32 PM Mis reservas Mapa…" at bounding box center [388, 577] width 777 height 1154
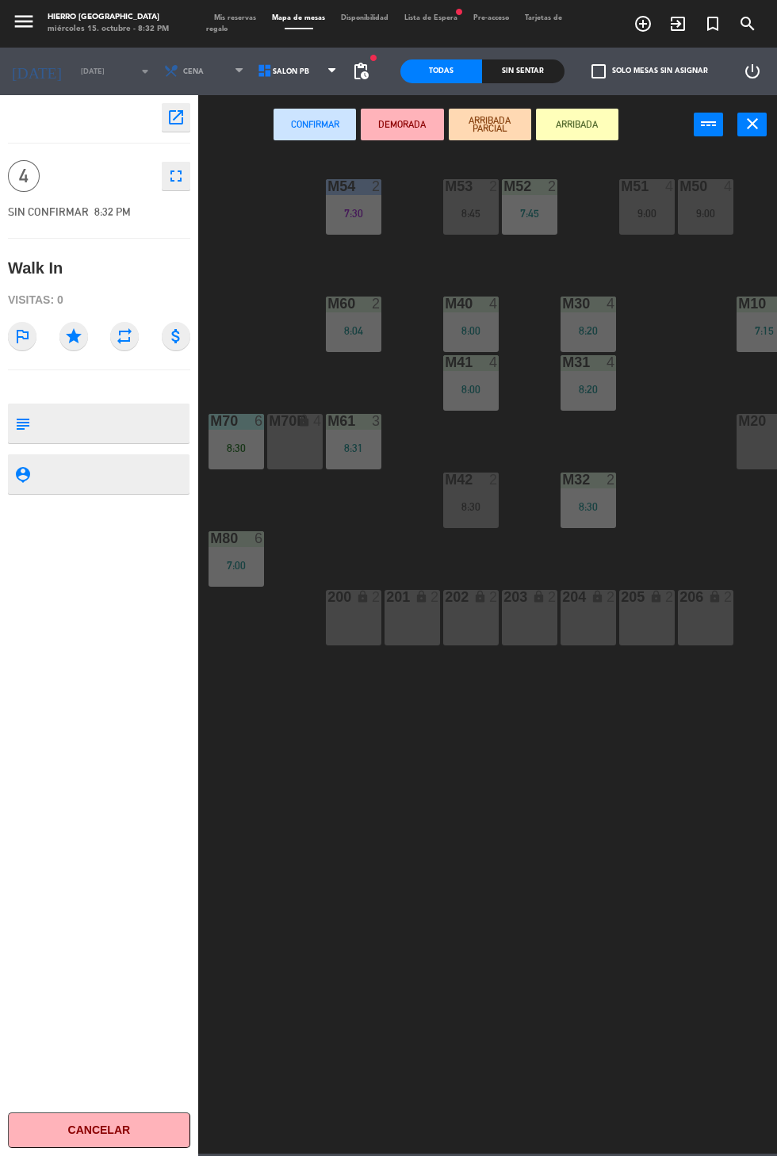
click at [743, 461] on div "M20 6" at bounding box center [765, 442] width 56 height 56
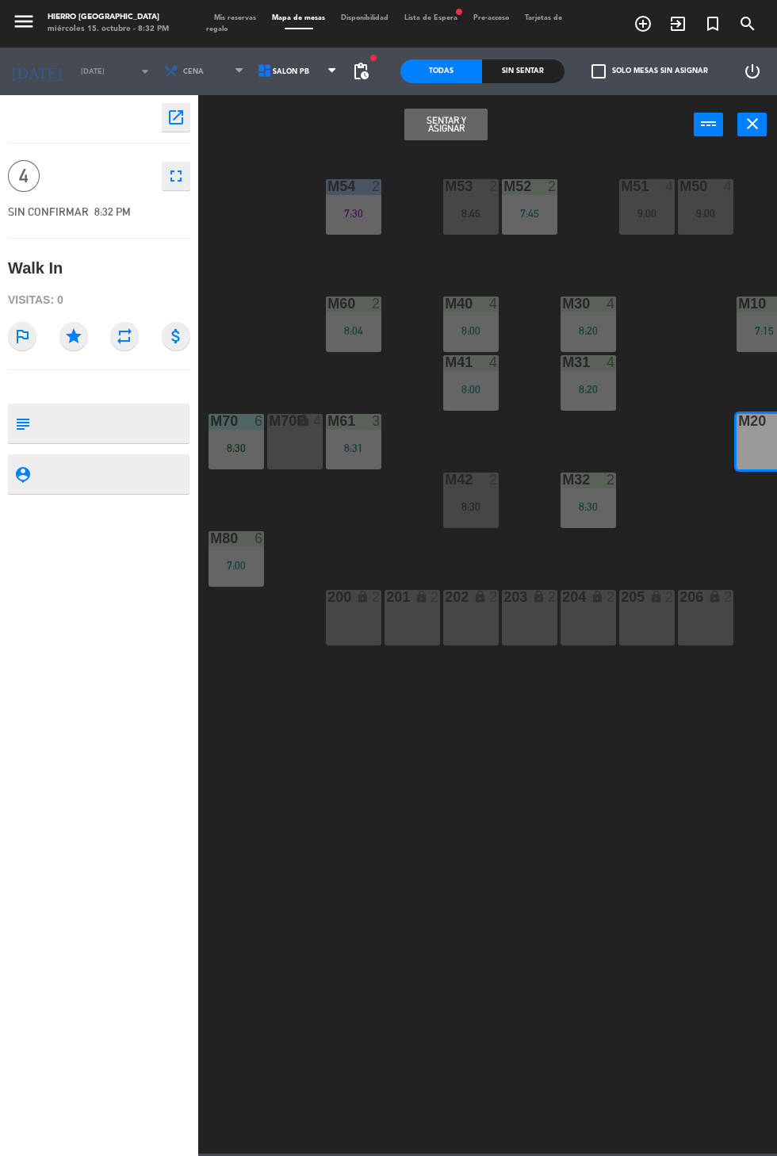
click at [445, 126] on button "Sentar y Asignar" at bounding box center [445, 125] width 82 height 32
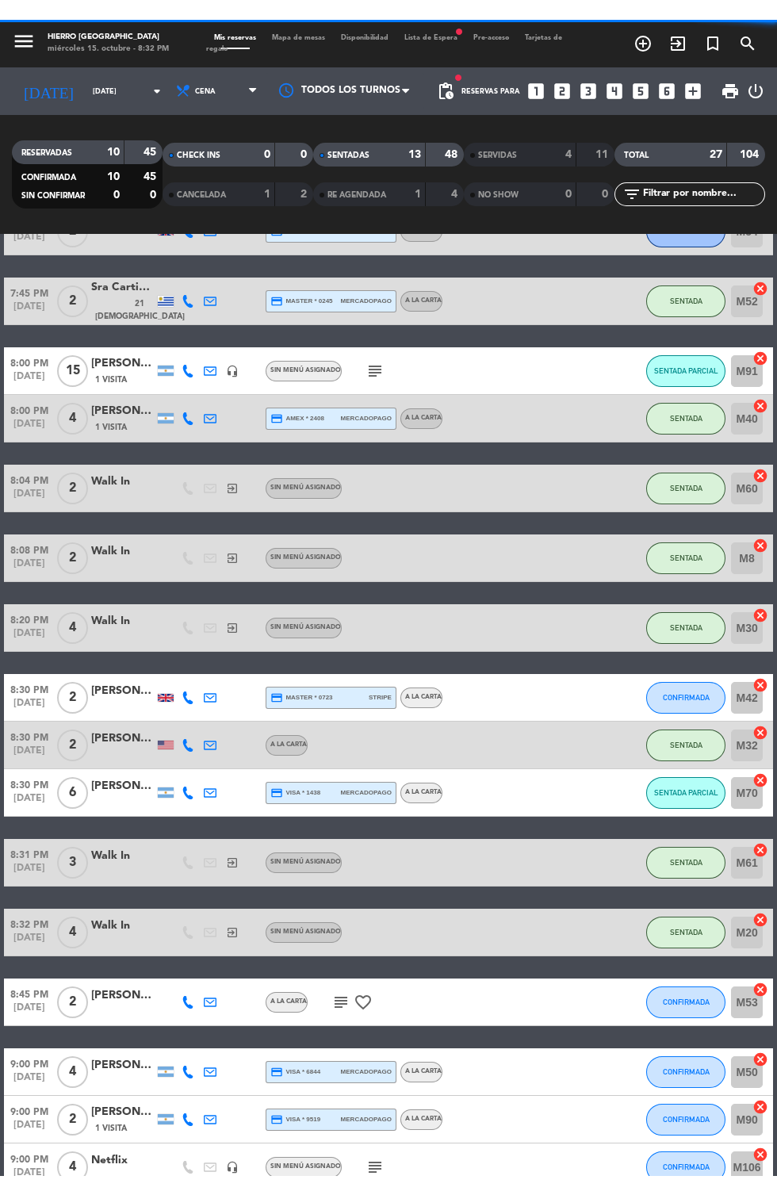
scroll to position [504, 0]
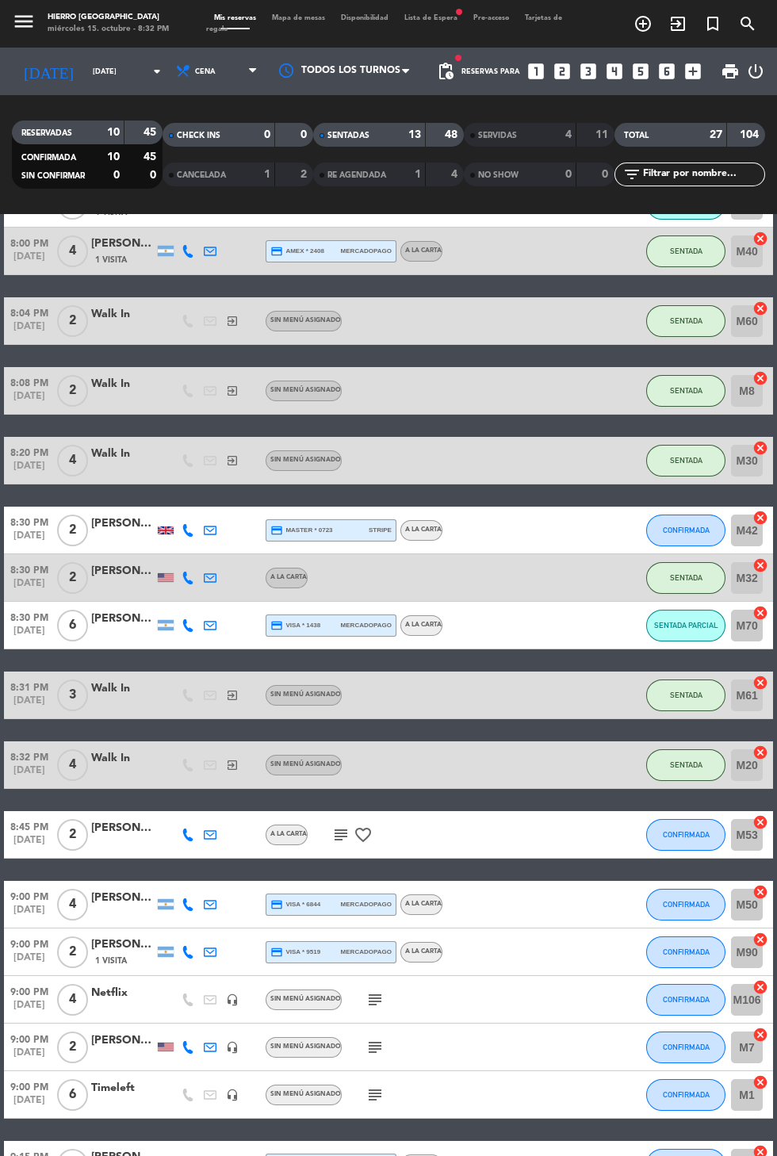
click at [678, 28] on icon "exit_to_app" at bounding box center [677, 23] width 19 height 19
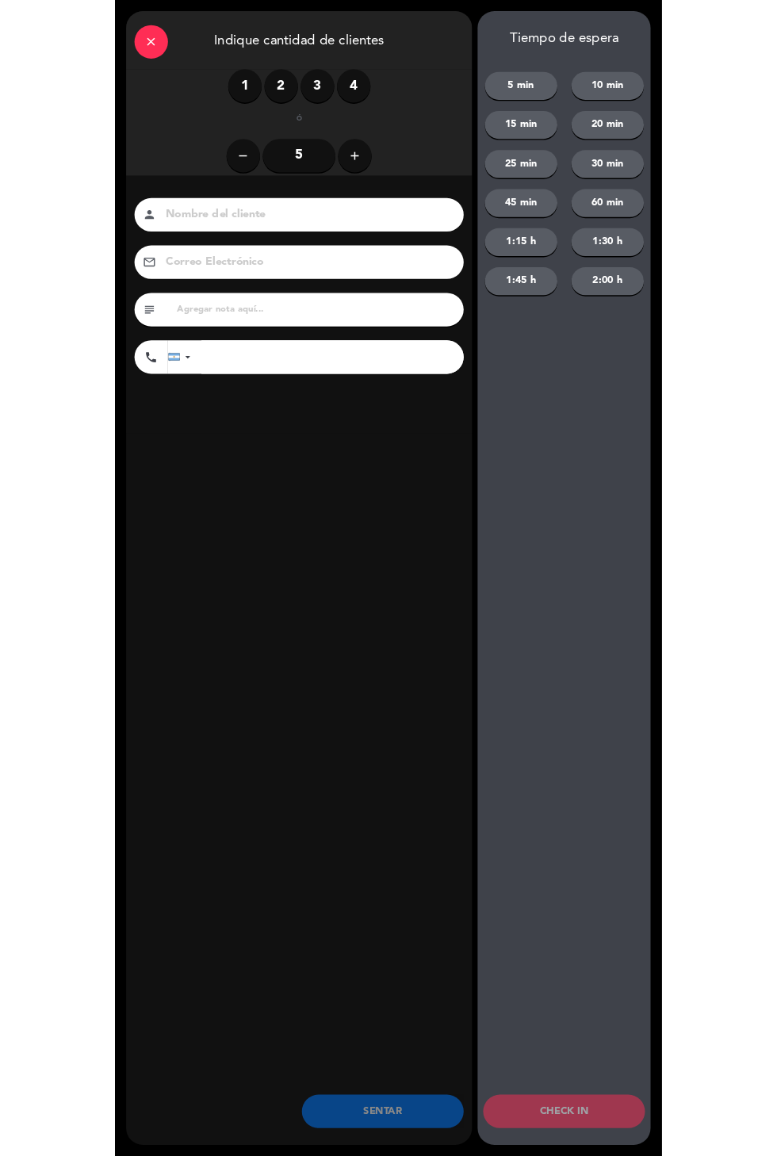
scroll to position [48, 0]
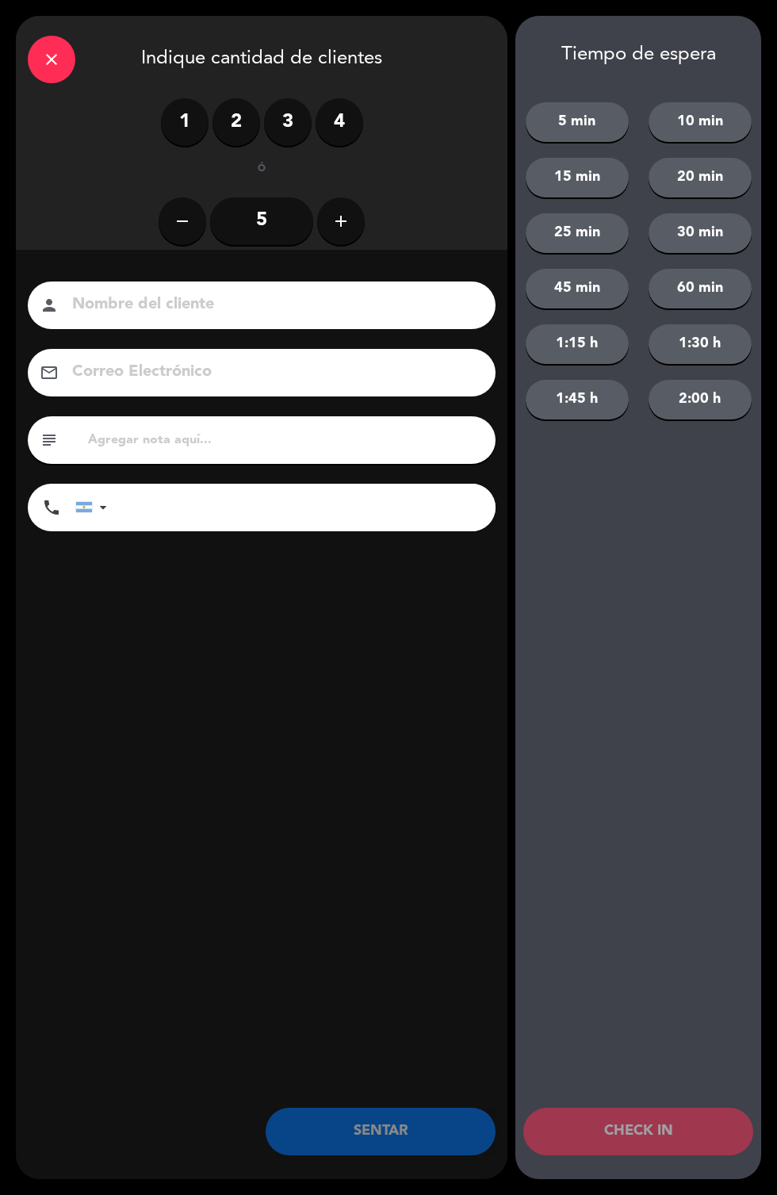
click at [234, 124] on label "2" at bounding box center [237, 122] width 48 height 48
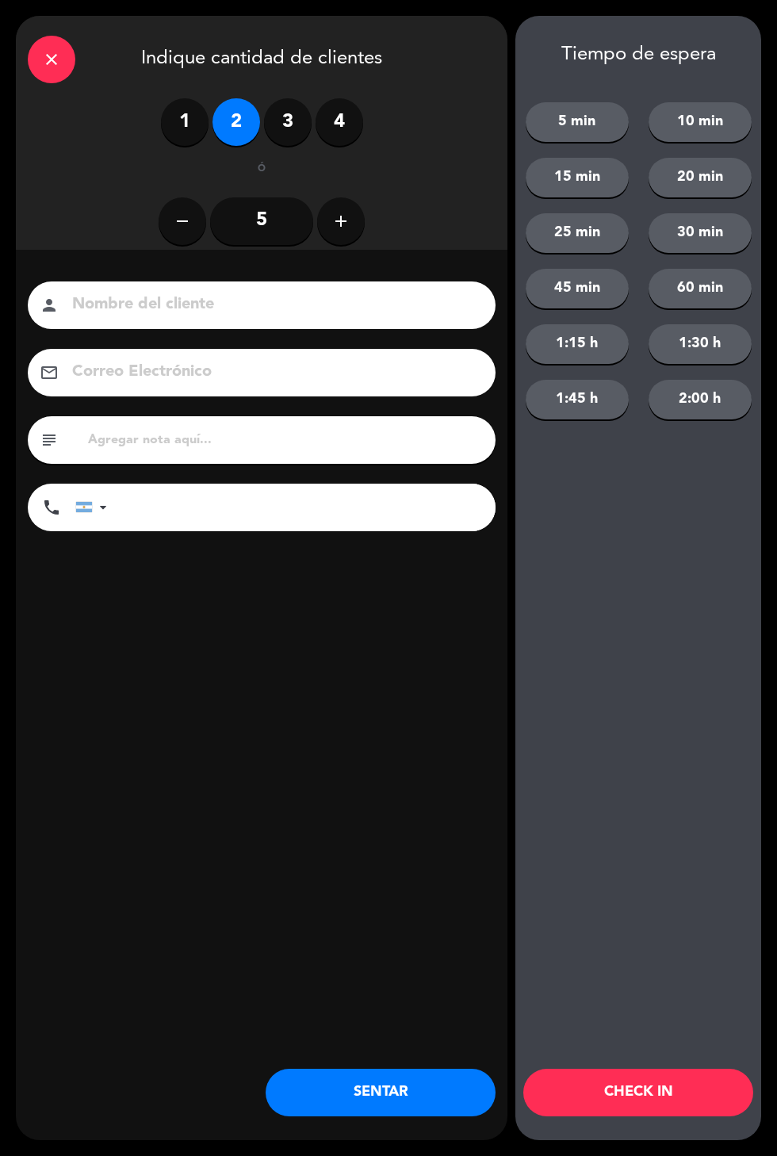
click at [423, 1096] on button "SENTAR" at bounding box center [381, 1093] width 230 height 48
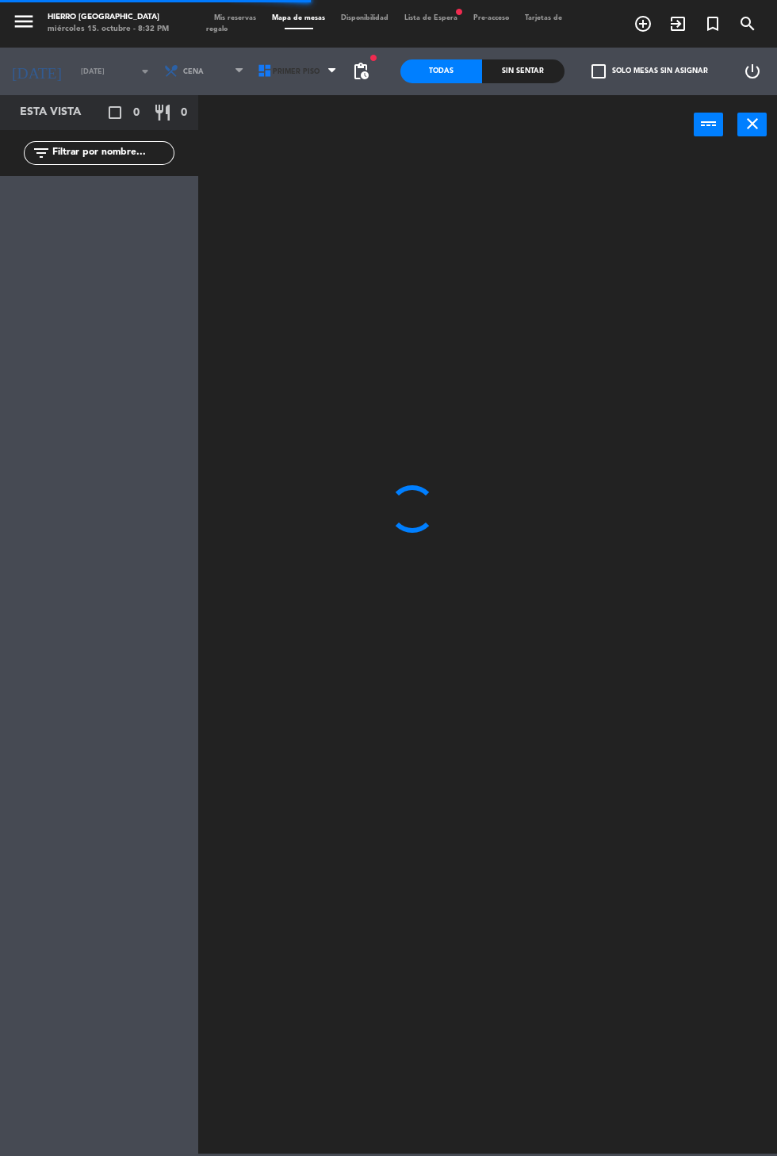
click at [258, 71] on icon at bounding box center [265, 71] width 16 height 16
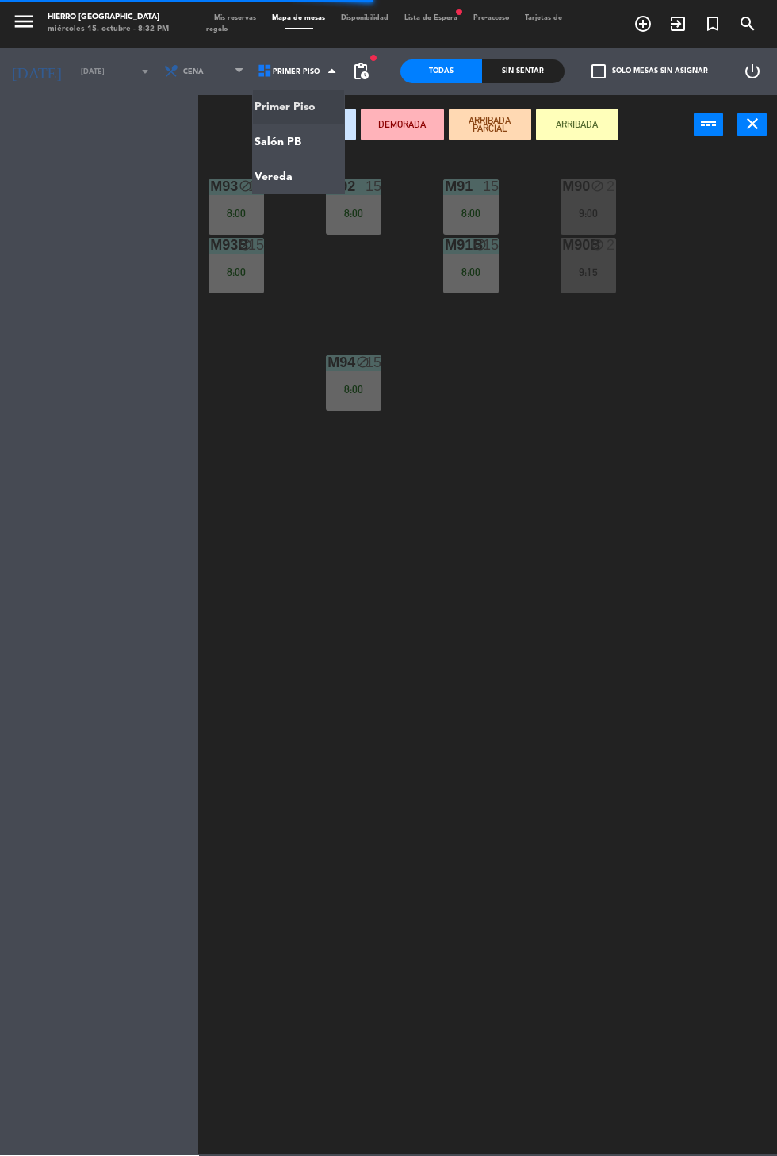
click at [315, 145] on ng-component "menu Hierro [GEOGRAPHIC_DATA] miércoles 15. octubre - 8:32 PM Mis reservas Mapa…" at bounding box center [388, 577] width 777 height 1154
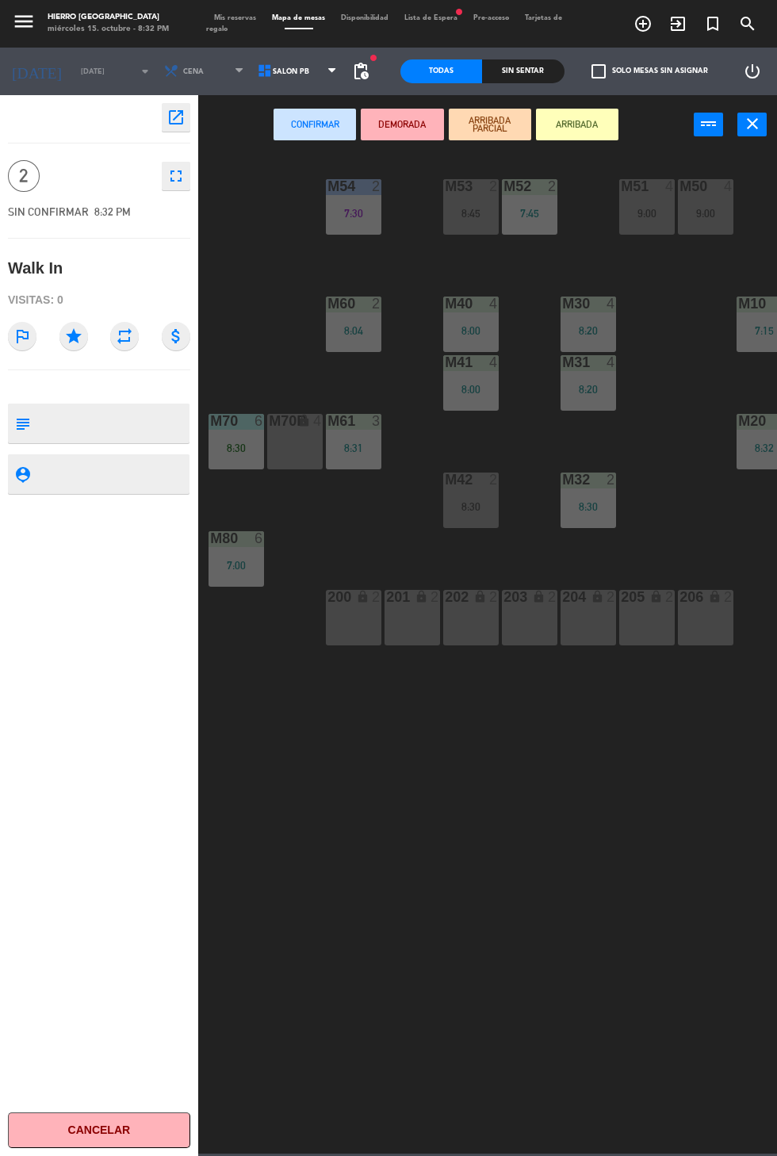
click at [638, 623] on div "205 lock 2" at bounding box center [647, 618] width 56 height 56
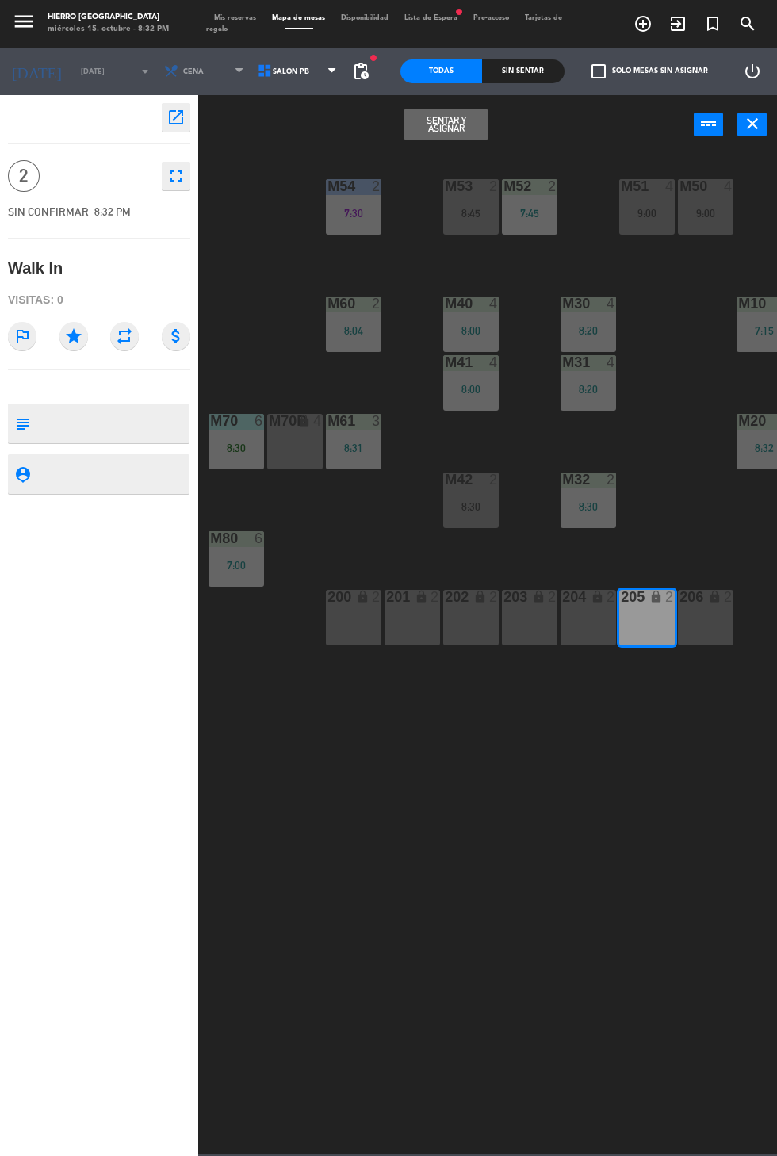
click at [579, 622] on div "204 lock 2" at bounding box center [589, 618] width 56 height 56
click at [467, 137] on button "Sentar y Asignar" at bounding box center [445, 125] width 82 height 32
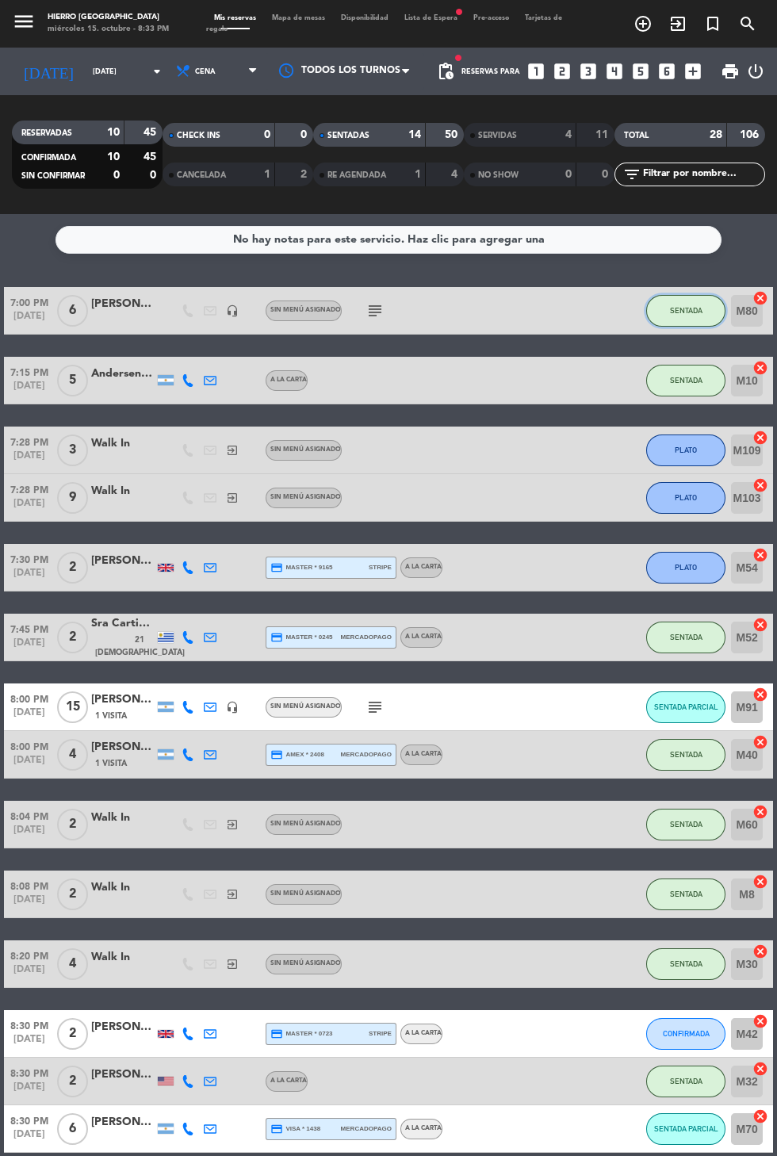
click at [697, 315] on button "SENTADA" at bounding box center [685, 311] width 79 height 32
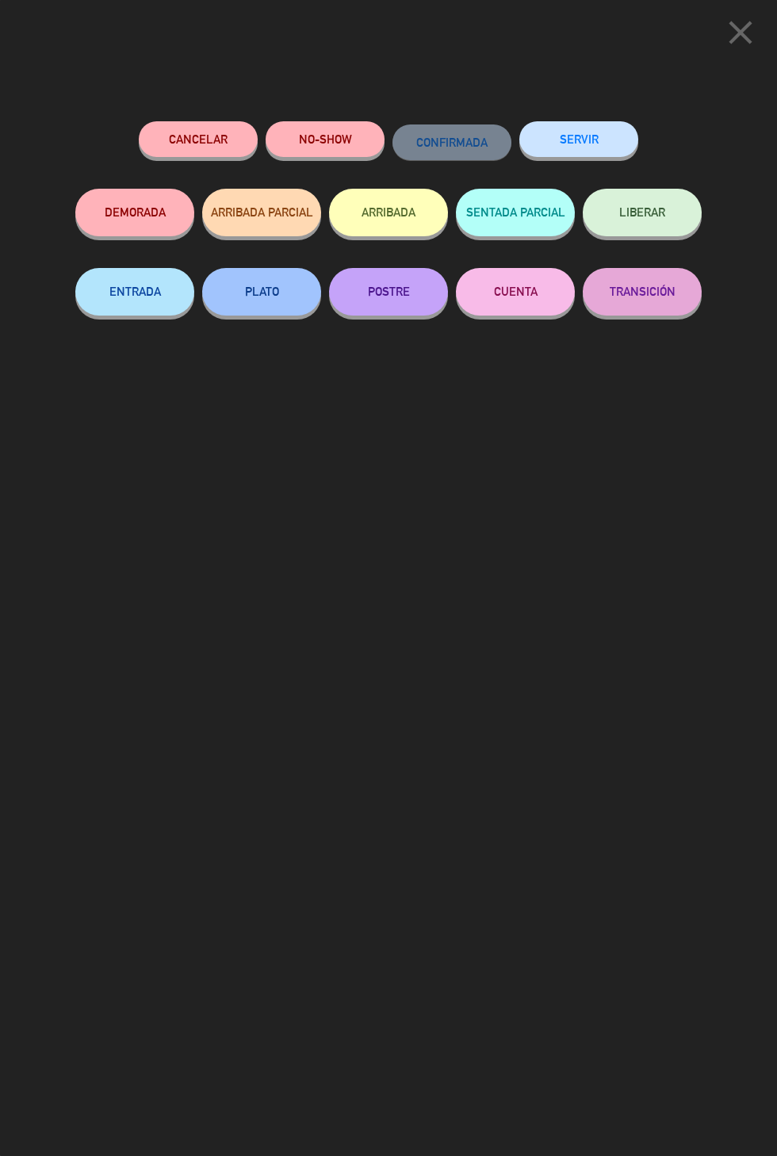
click at [255, 303] on button "PLATO" at bounding box center [261, 292] width 119 height 48
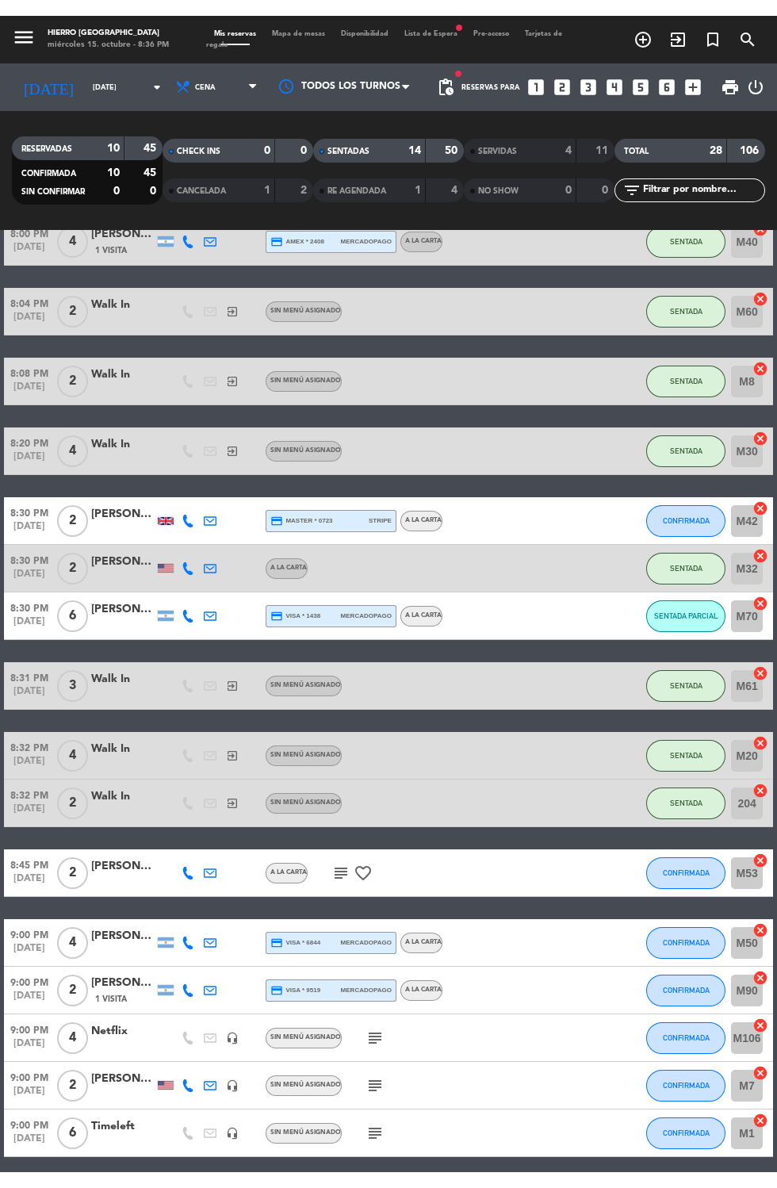
scroll to position [551, 0]
